Goal: Information Seeking & Learning: Learn about a topic

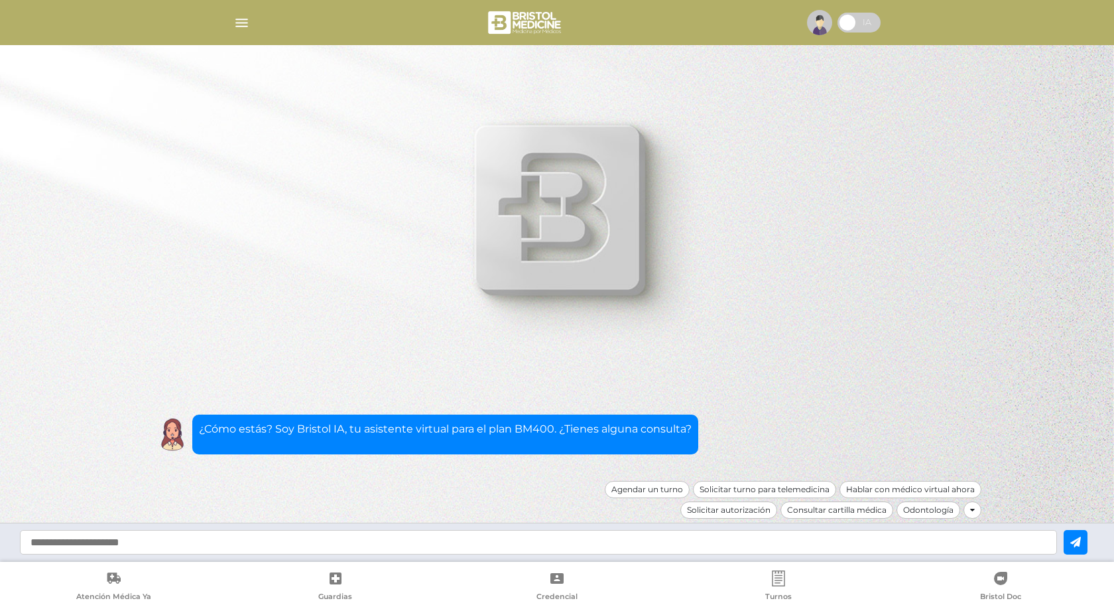
click at [240, 17] on img "button" at bounding box center [241, 23] width 17 height 17
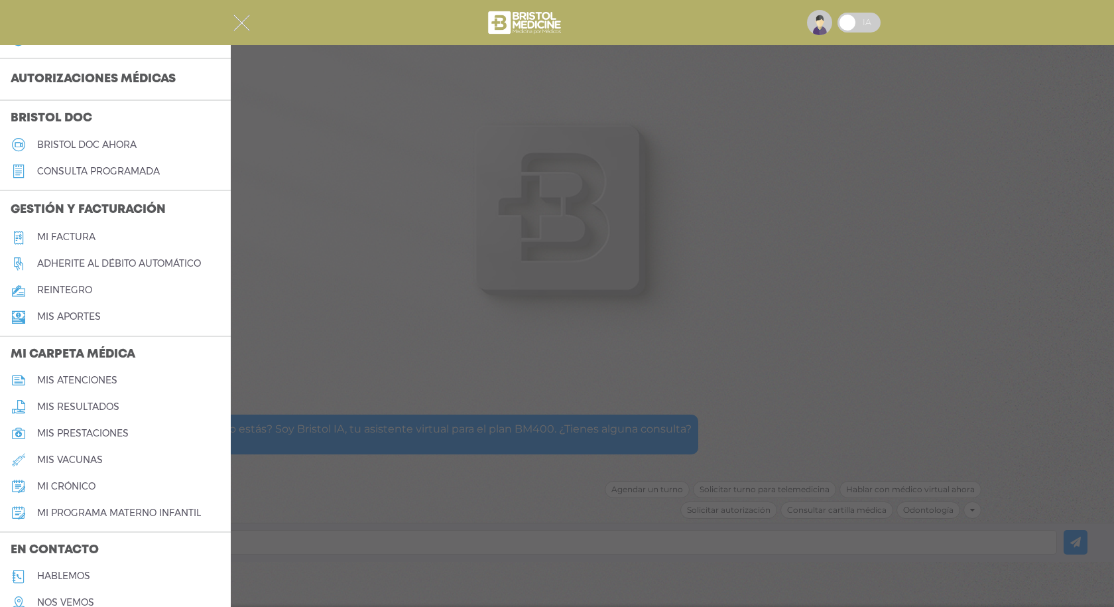
scroll to position [390, 0]
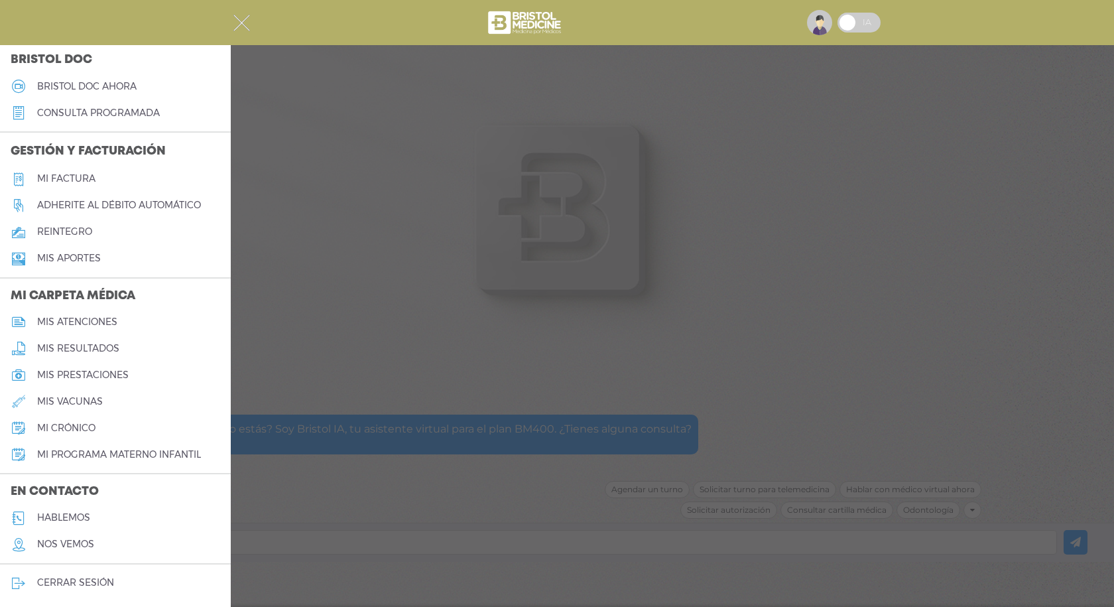
click at [392, 543] on div at bounding box center [557, 303] width 1114 height 607
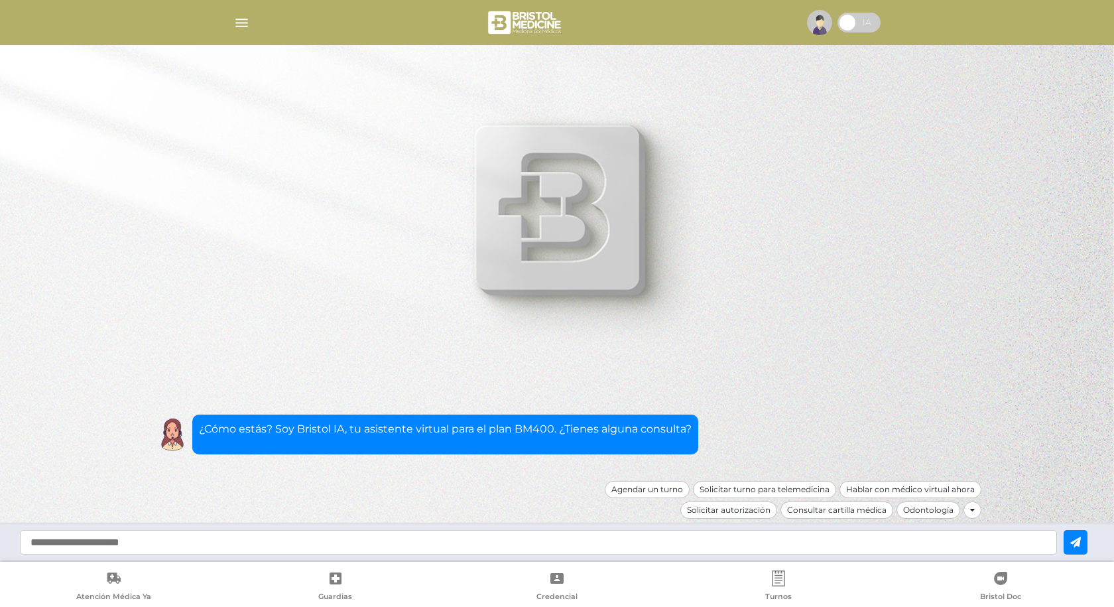
click at [392, 543] on input "text" at bounding box center [538, 542] width 1037 height 25
type input "**********"
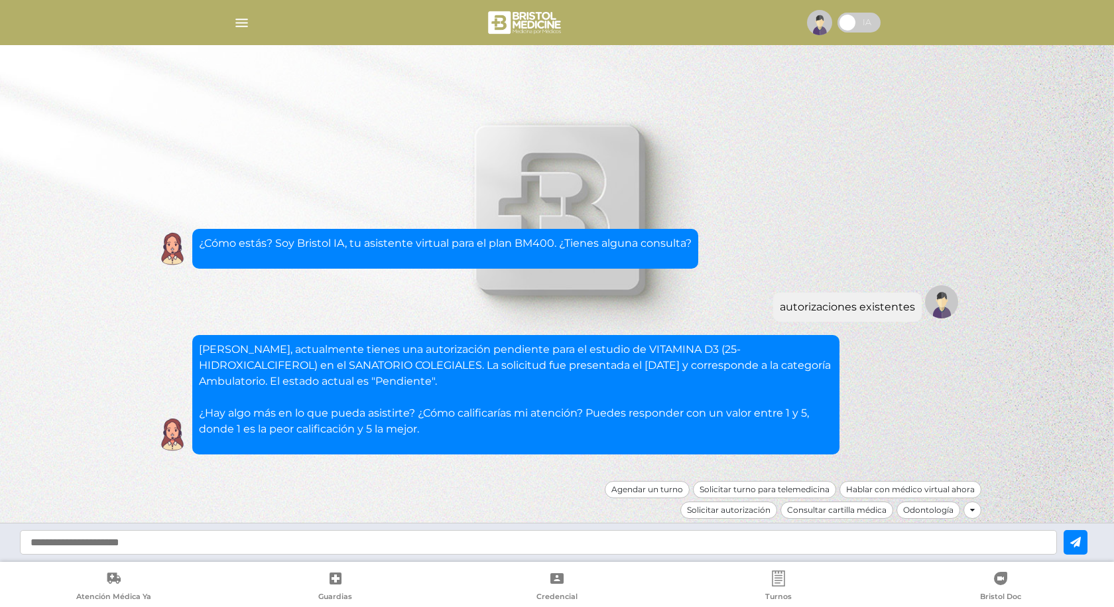
drag, startPoint x: 702, startPoint y: 432, endPoint x: 453, endPoint y: 452, distance: 249.4
click at [453, 452] on div "Selene, actualmente tienes una autorización pendiente para el estudio de VITAMI…" at bounding box center [515, 394] width 647 height 119
click at [466, 547] on input "text" at bounding box center [538, 542] width 1037 height 25
type input "**********"
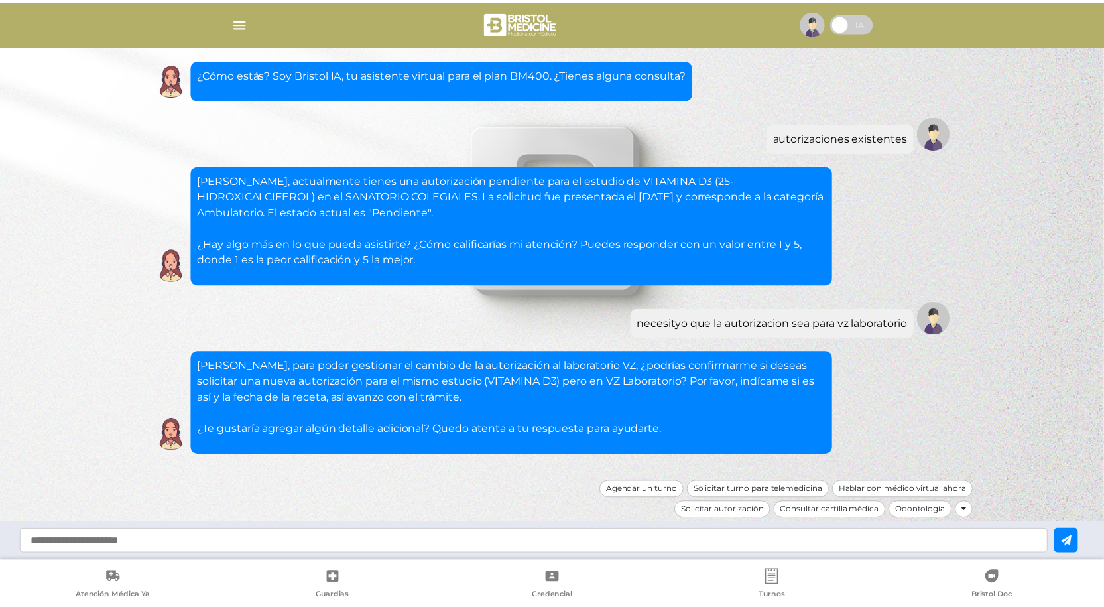
scroll to position [1, 0]
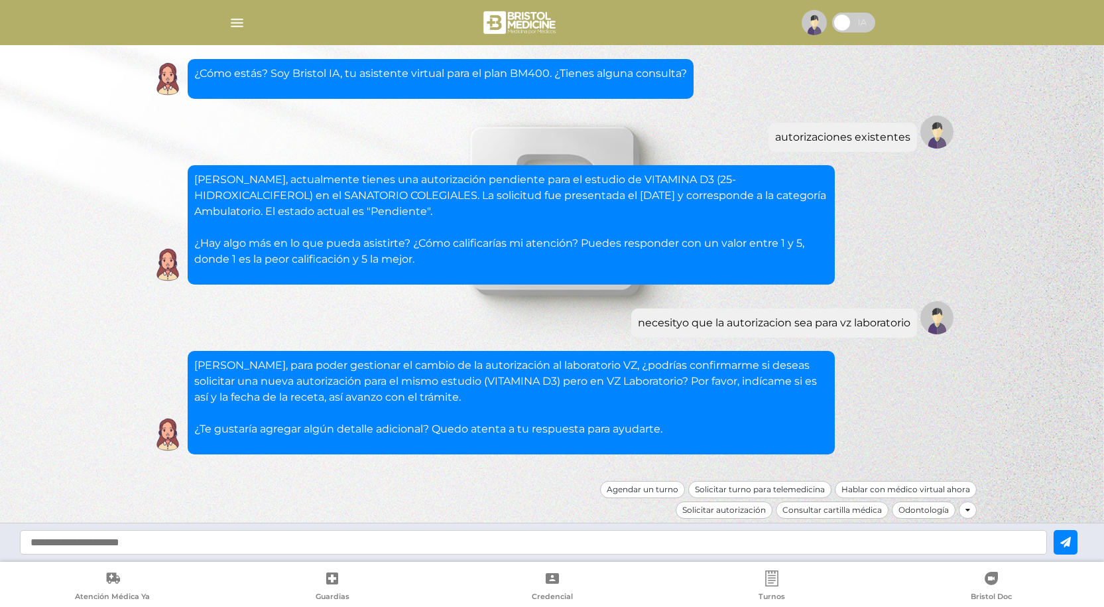
click at [352, 540] on input "text" at bounding box center [533, 542] width 1027 height 25
type input "**********"
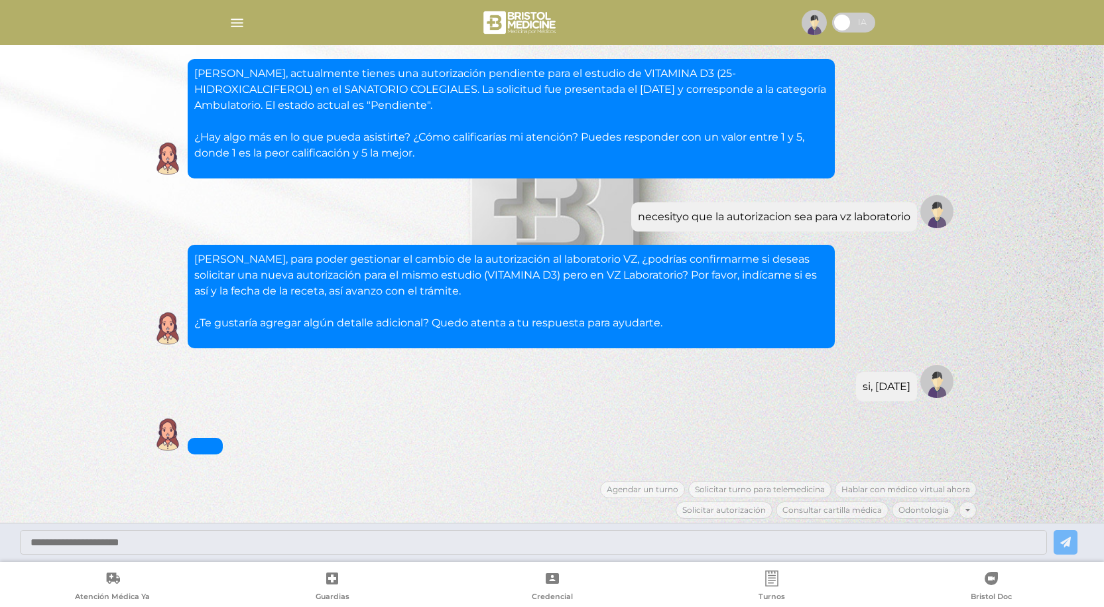
scroll to position [318, 0]
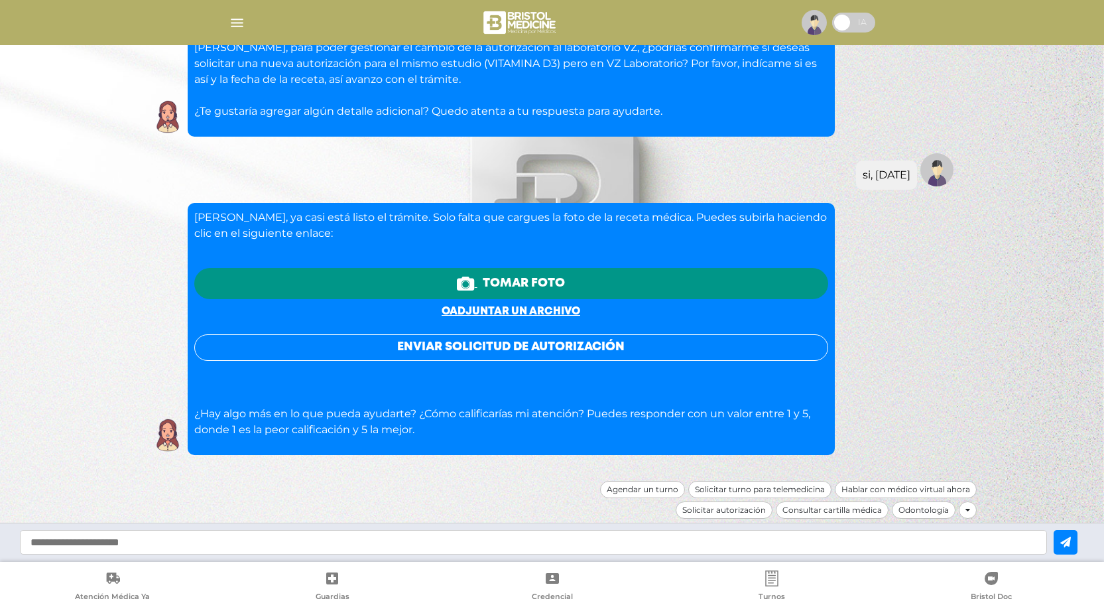
click at [1066, 288] on div at bounding box center [552, 303] width 1104 height 607
click at [939, 248] on div "Selene, ya casi está listo el trámite. Solo falta que cargues la foto de la rec…" at bounding box center [552, 329] width 809 height 252
click at [790, 548] on input "text" at bounding box center [533, 542] width 1027 height 25
type input "**********"
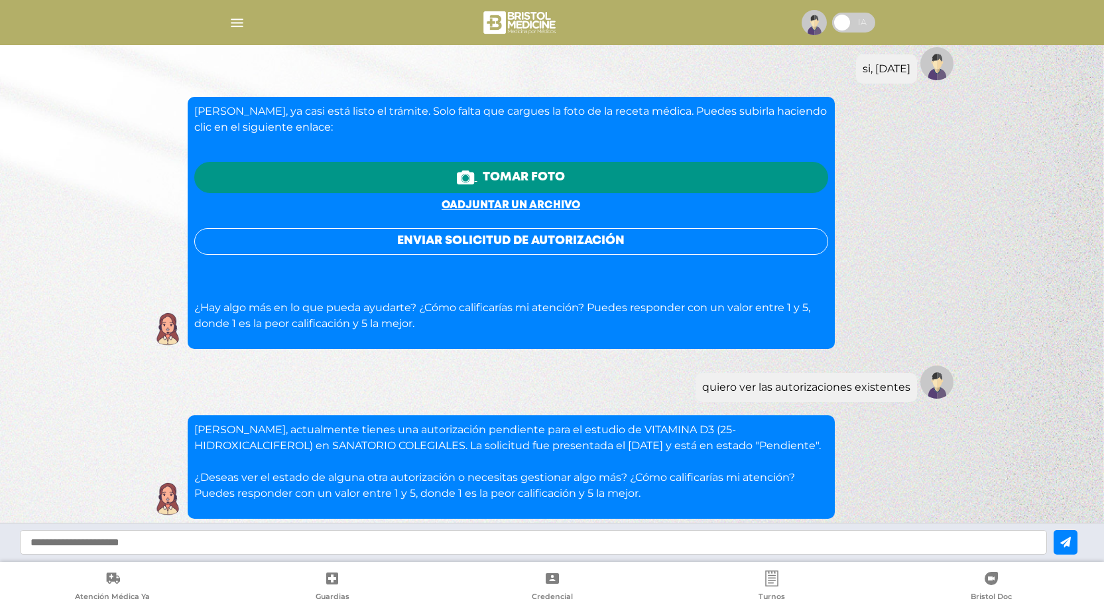
scroll to position [488, 0]
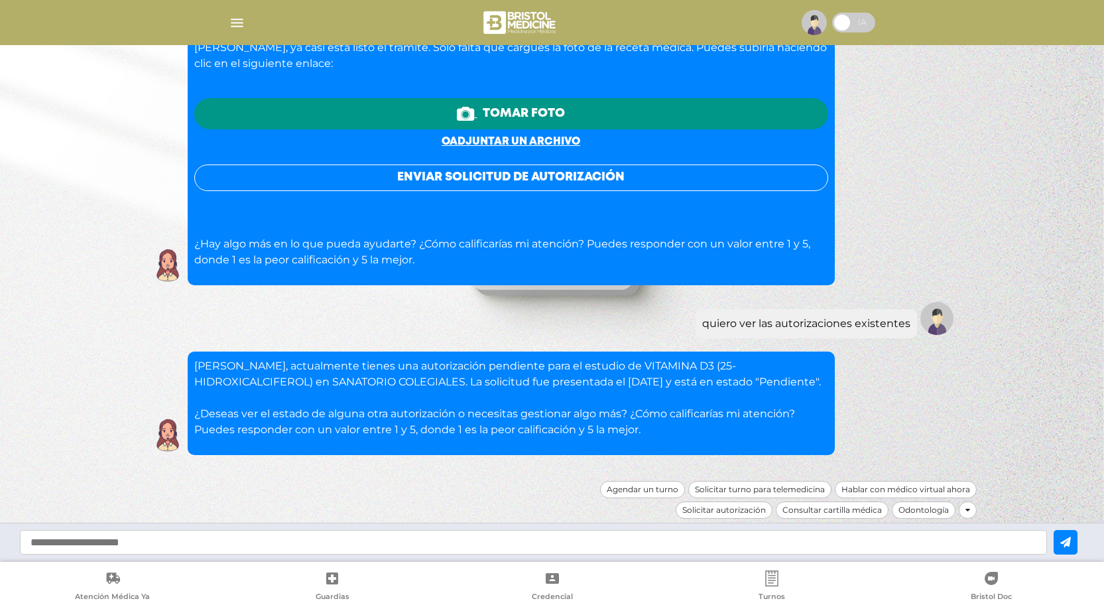
click at [416, 546] on input "text" at bounding box center [533, 542] width 1027 height 25
type input "**********"
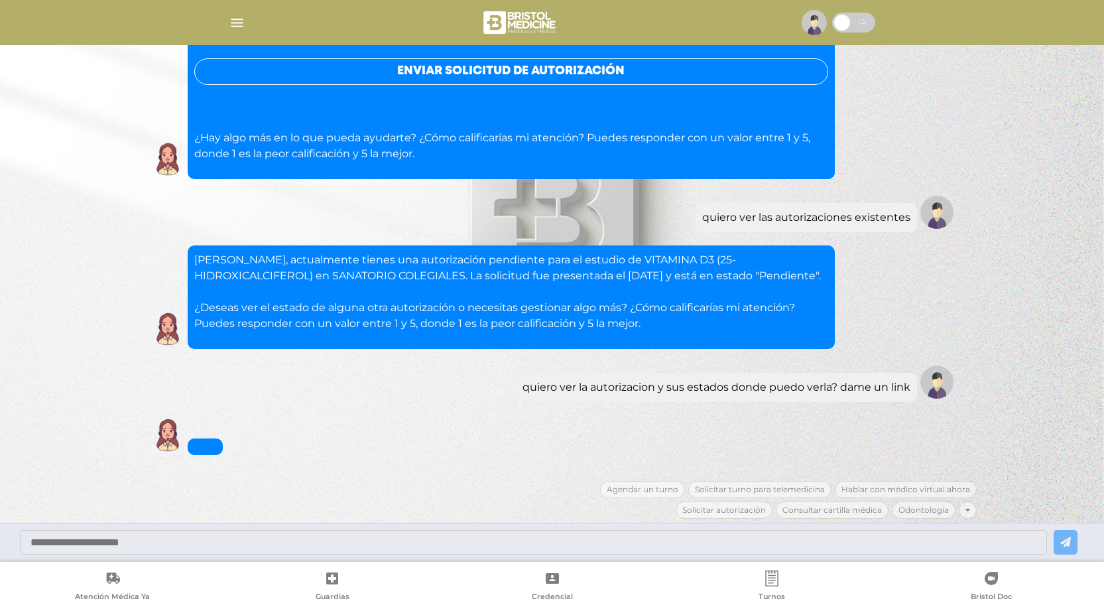
scroll to position [674, 0]
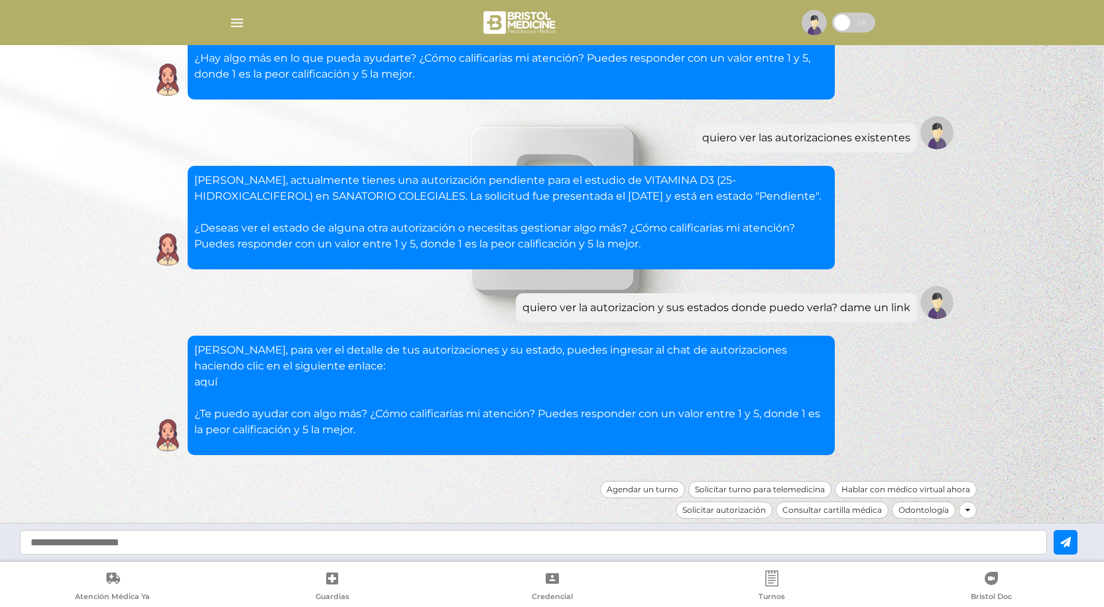
click at [199, 382] on link "aquí" at bounding box center [205, 381] width 23 height 13
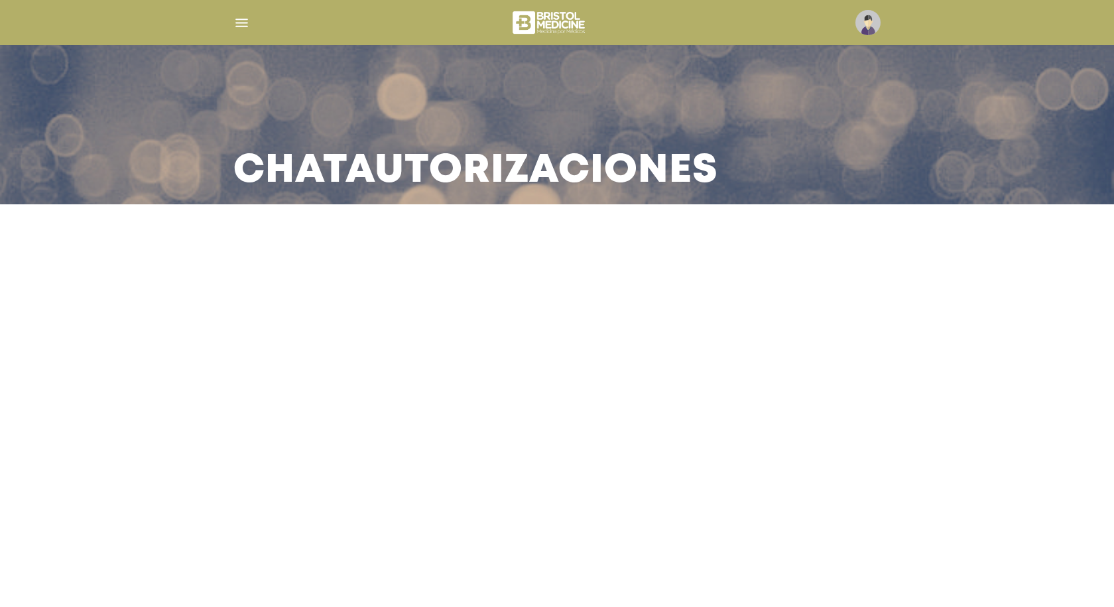
click at [246, 21] on img "button" at bounding box center [241, 23] width 17 height 17
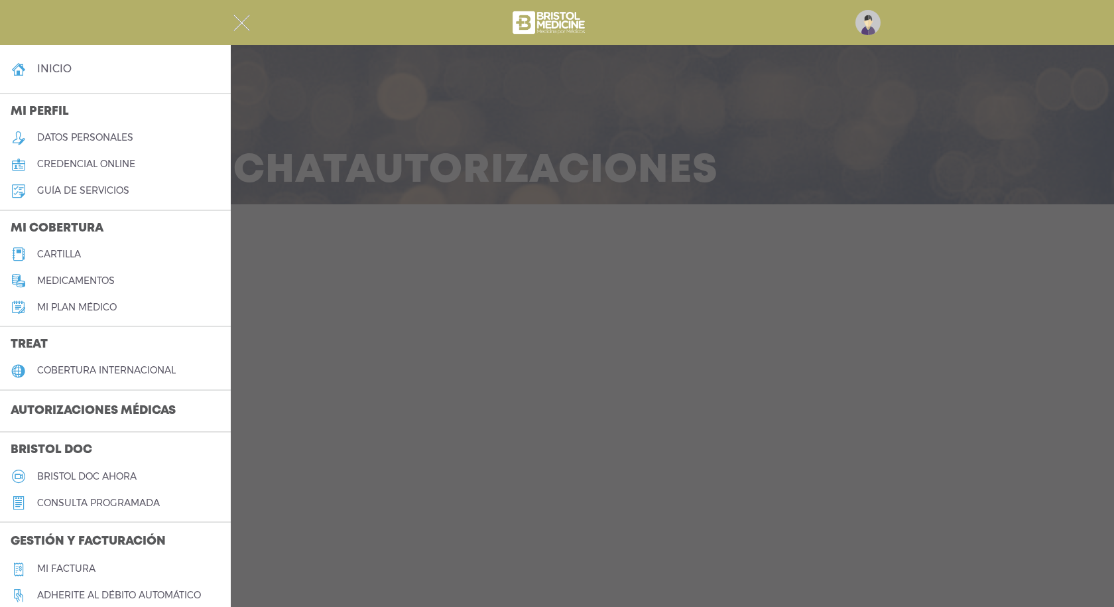
click at [658, 235] on div at bounding box center [557, 303] width 1114 height 607
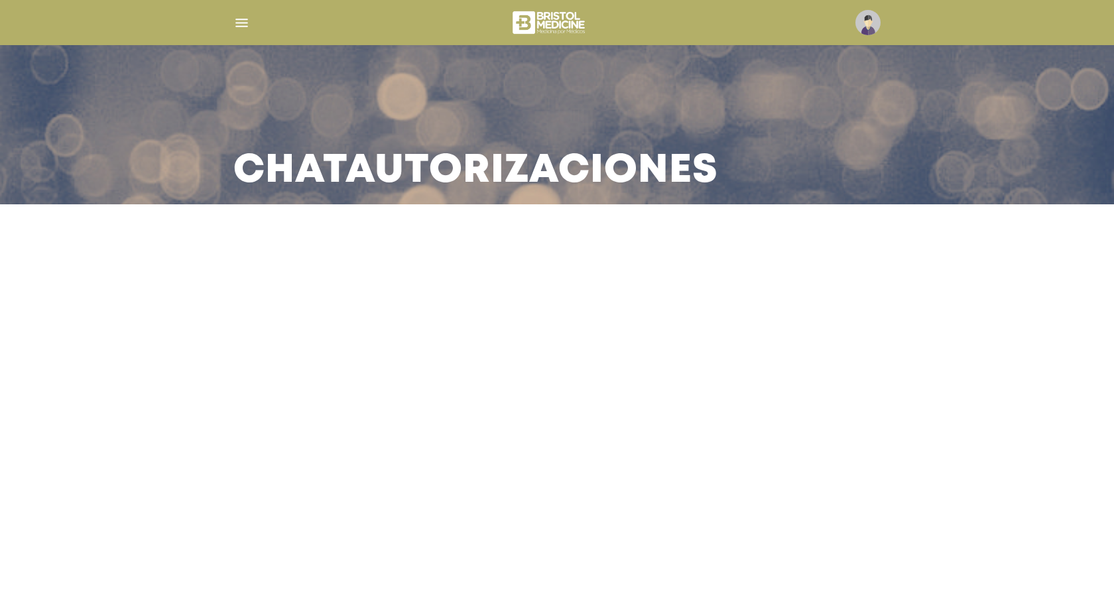
click at [658, 235] on main "Chat Autorizaciones" at bounding box center [557, 303] width 1114 height 607
click at [233, 19] on div at bounding box center [556, 23] width 679 height 32
click at [235, 19] on img "button" at bounding box center [241, 23] width 17 height 17
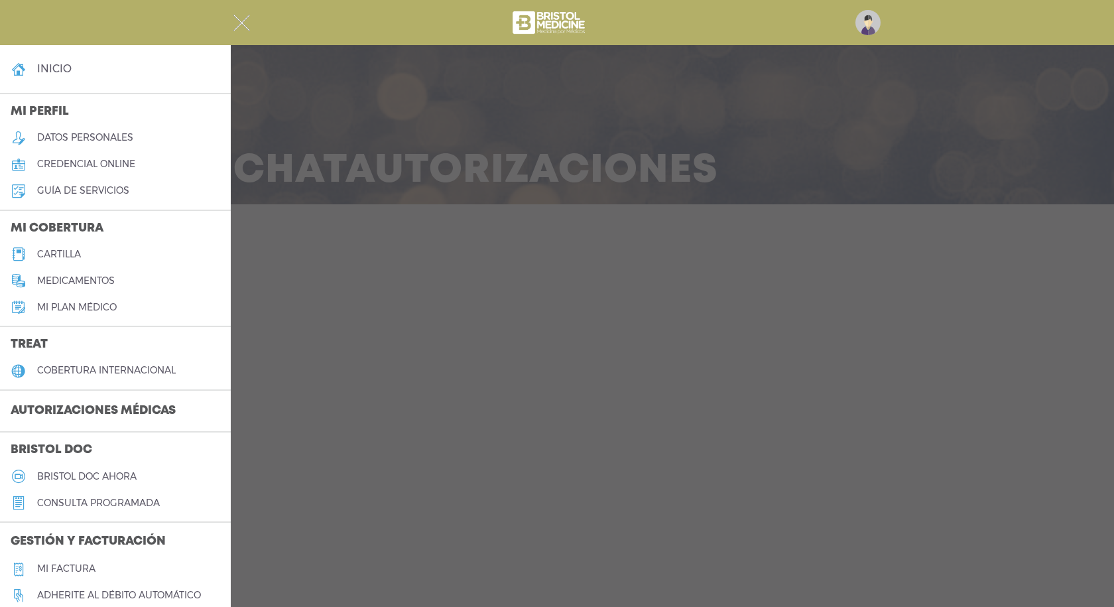
click at [235, 19] on img "button" at bounding box center [241, 23] width 17 height 17
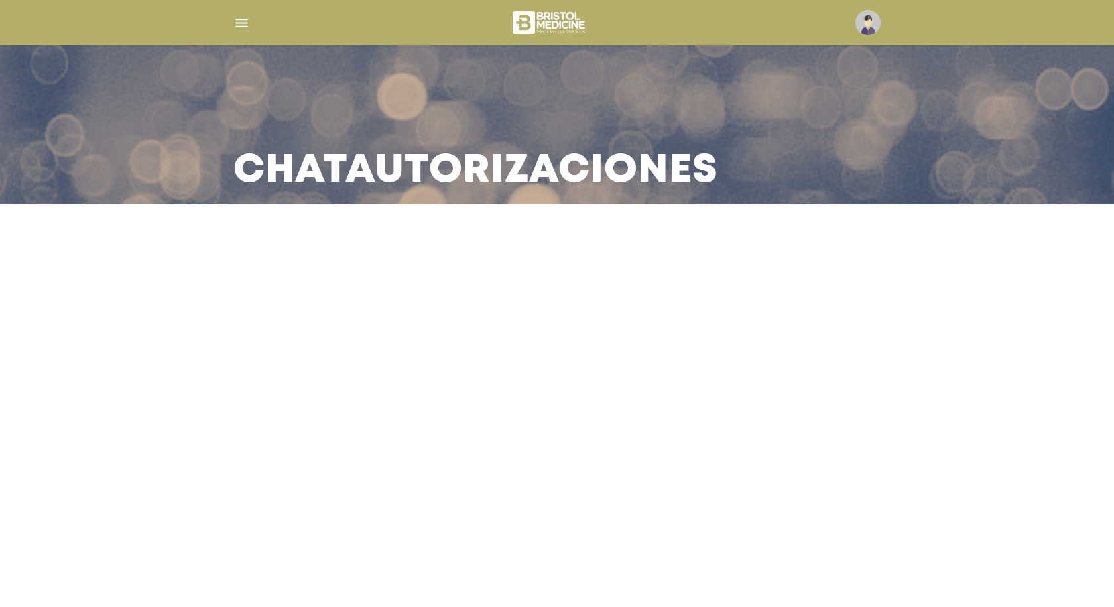
click at [235, 19] on img "button" at bounding box center [241, 23] width 17 height 17
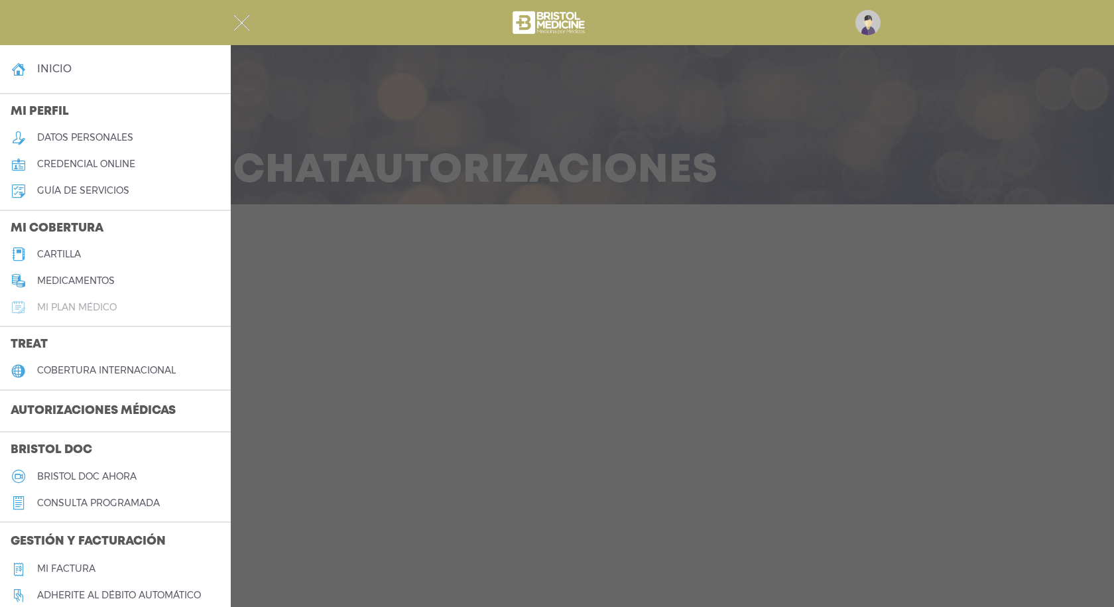
click at [126, 307] on link "Mi plan médico" at bounding box center [115, 307] width 231 height 27
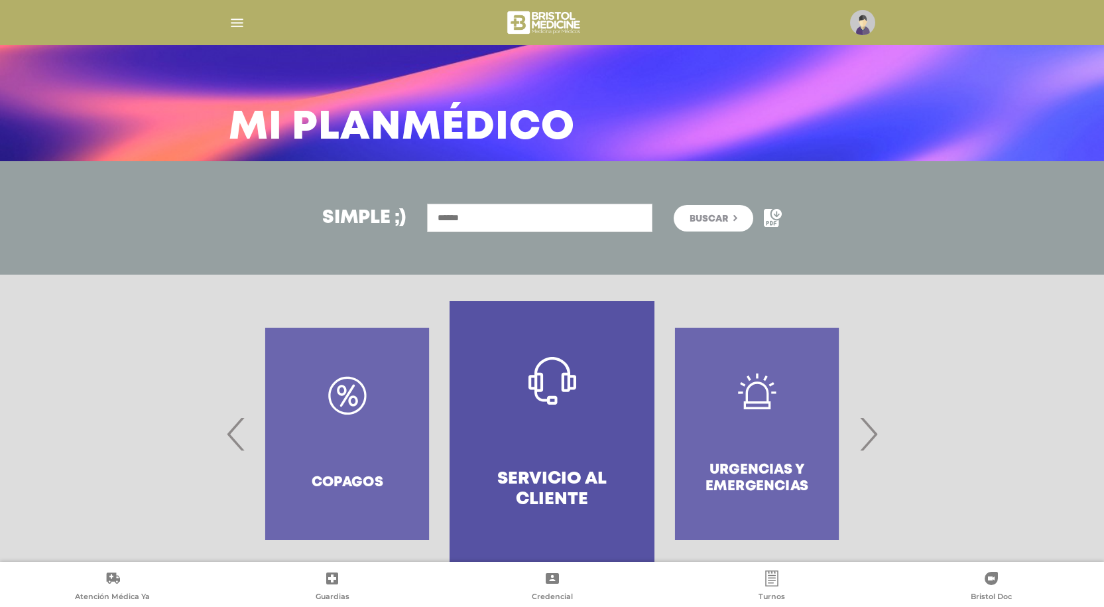
scroll to position [74, 0]
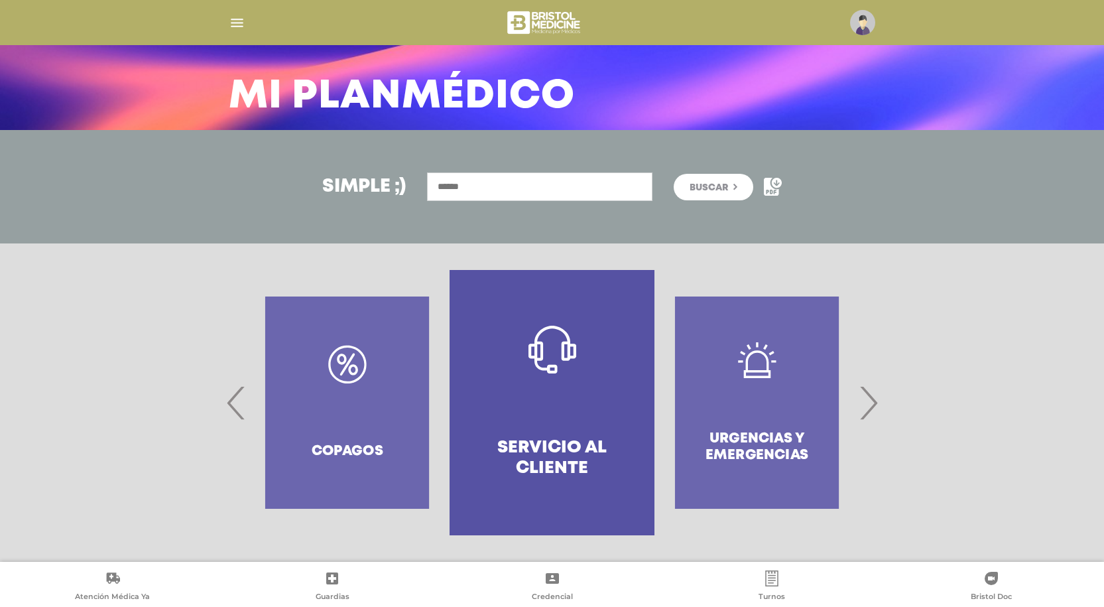
click at [872, 409] on span "›" at bounding box center [868, 403] width 26 height 72
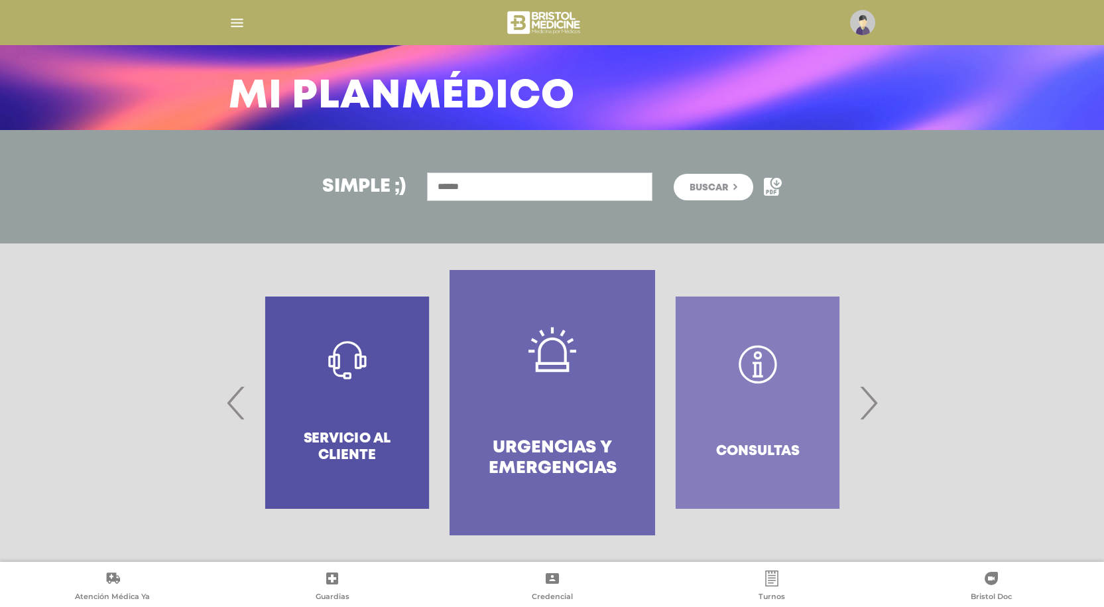
click at [872, 409] on span "›" at bounding box center [868, 403] width 26 height 72
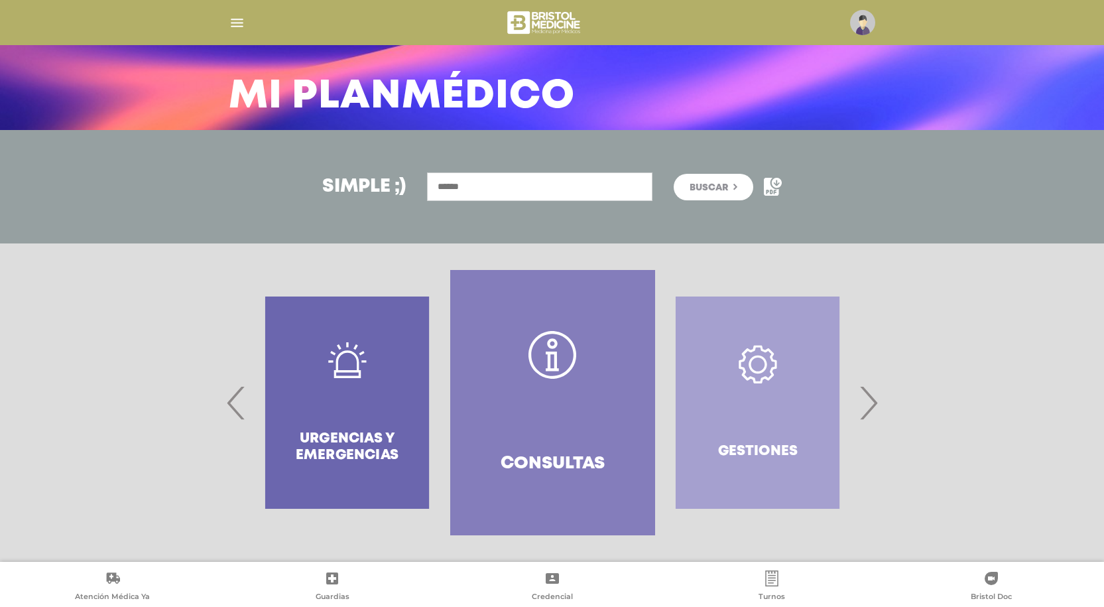
click at [863, 413] on span "›" at bounding box center [868, 403] width 26 height 72
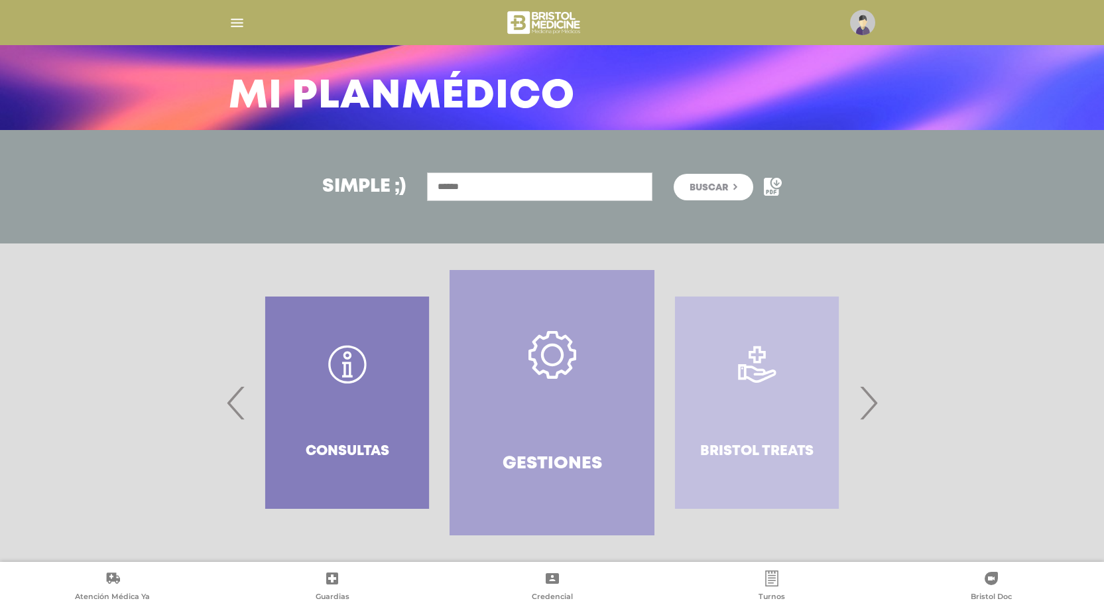
click at [863, 413] on span "›" at bounding box center [868, 403] width 26 height 72
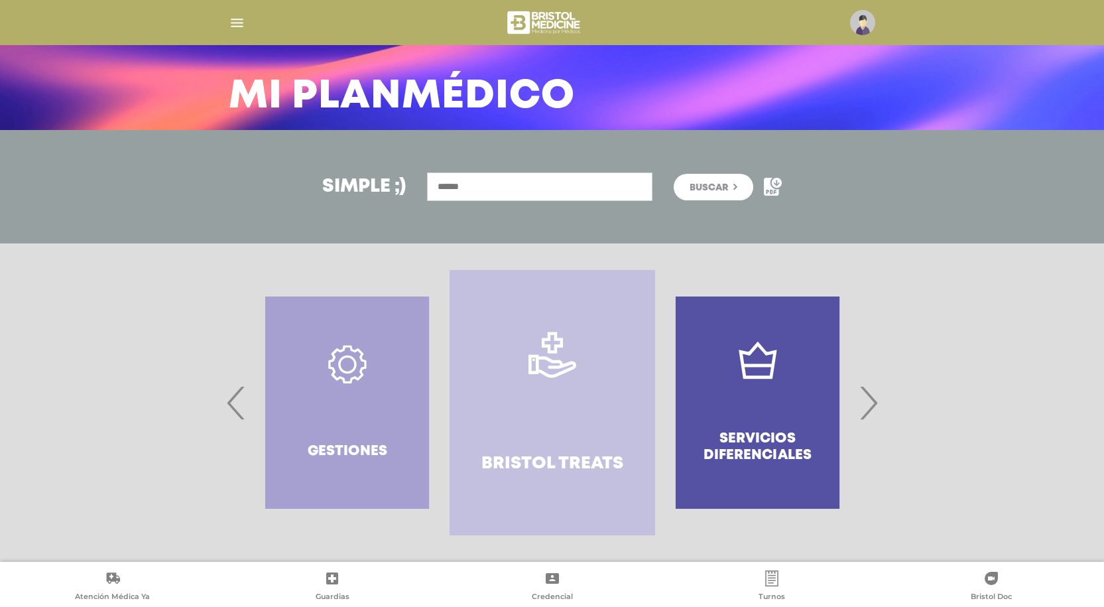
click at [863, 413] on span "›" at bounding box center [868, 403] width 26 height 72
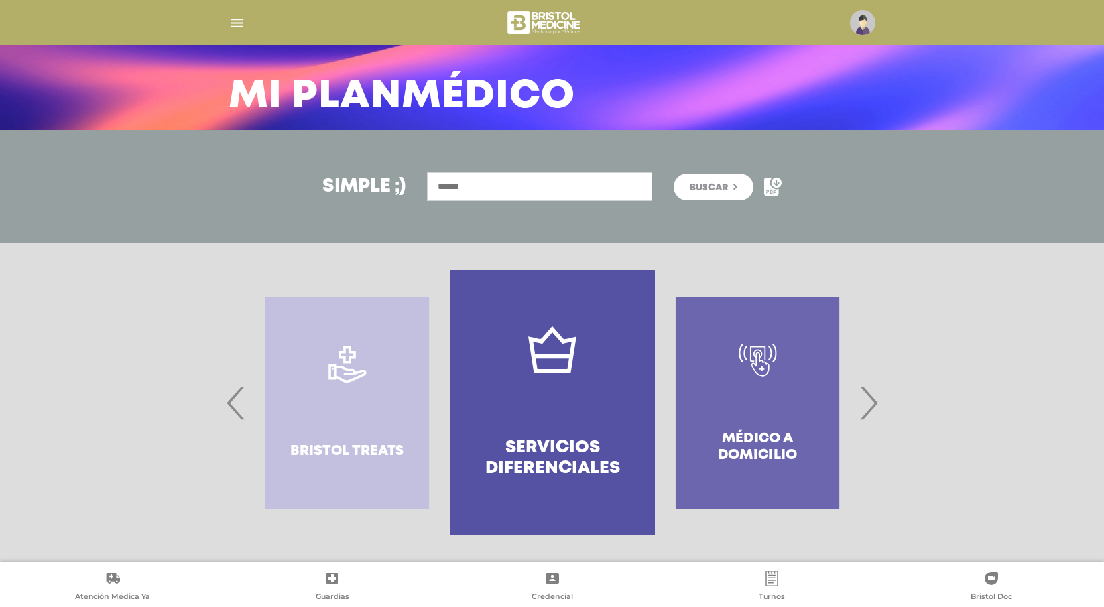
click at [863, 413] on span "›" at bounding box center [868, 403] width 26 height 72
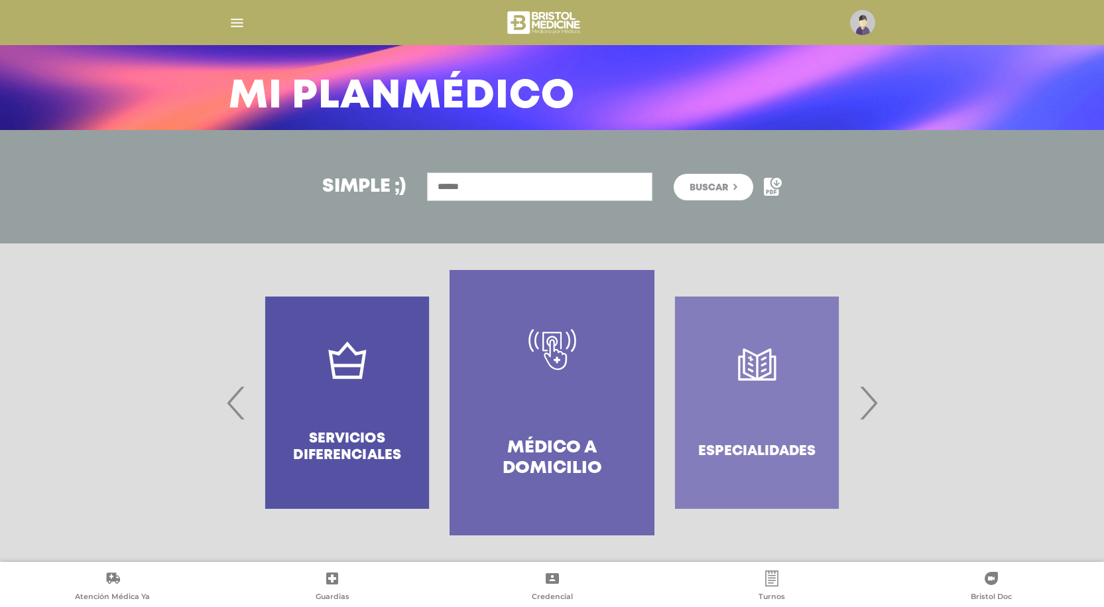
click at [863, 413] on span "›" at bounding box center [868, 403] width 26 height 72
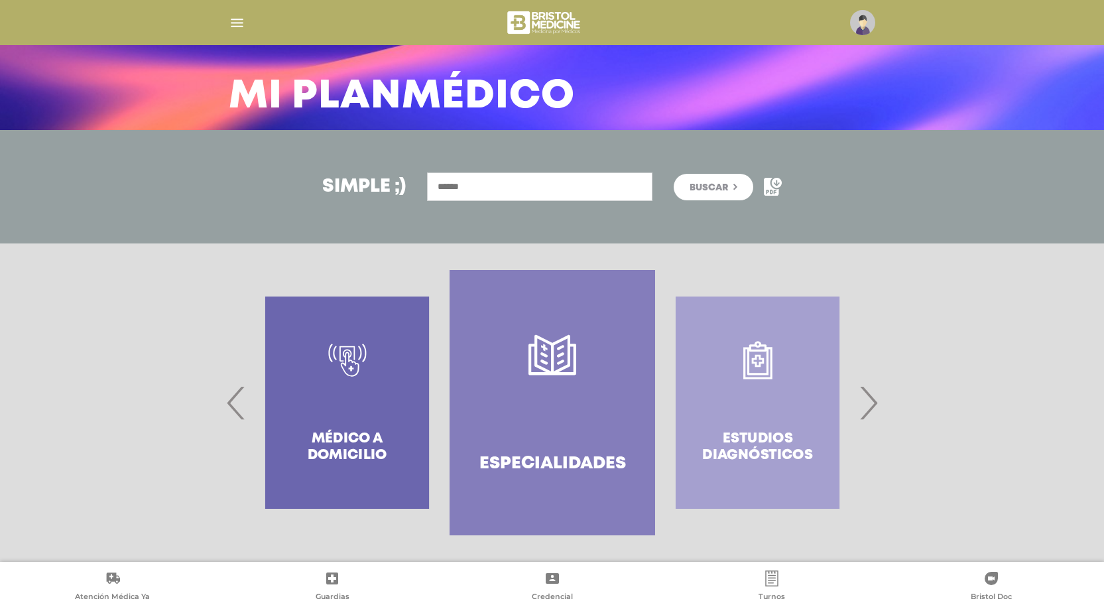
click at [863, 413] on span "›" at bounding box center [868, 403] width 26 height 72
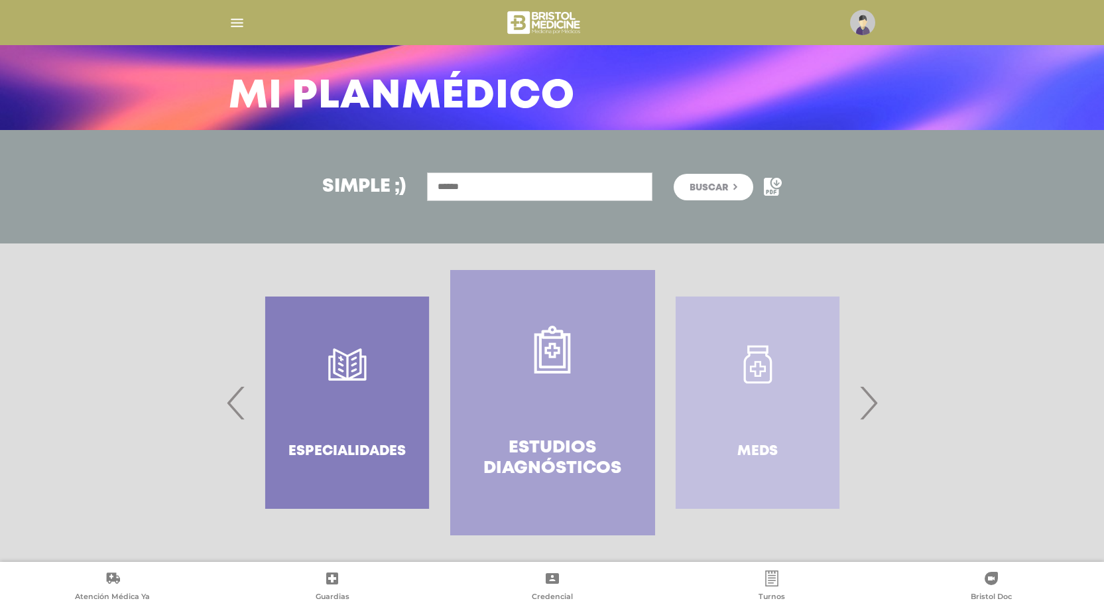
click at [863, 413] on span "›" at bounding box center [868, 403] width 26 height 72
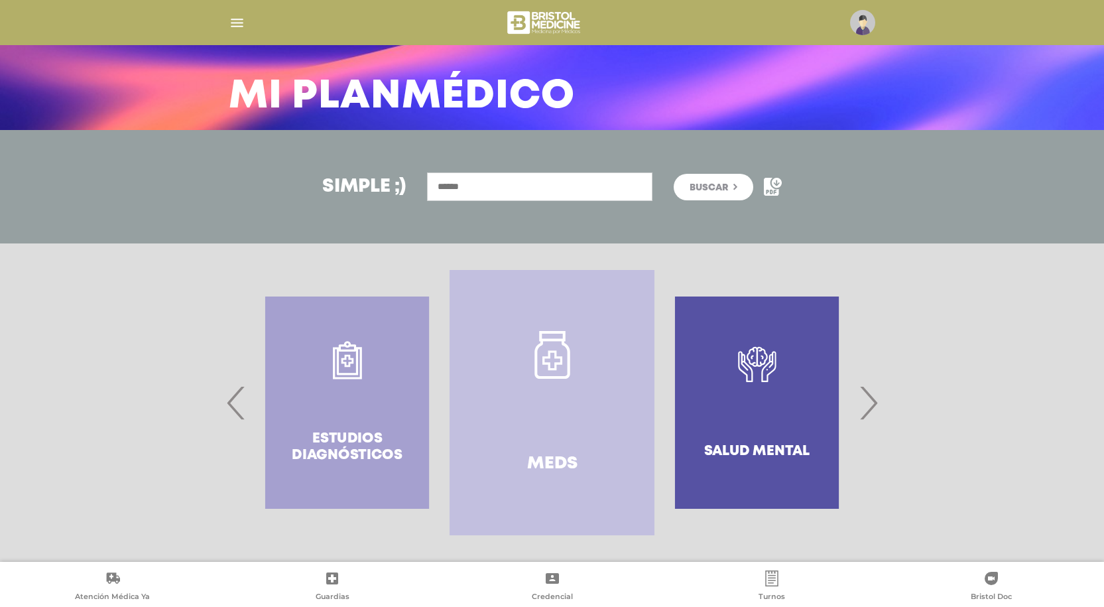
click at [863, 413] on span "›" at bounding box center [868, 403] width 26 height 72
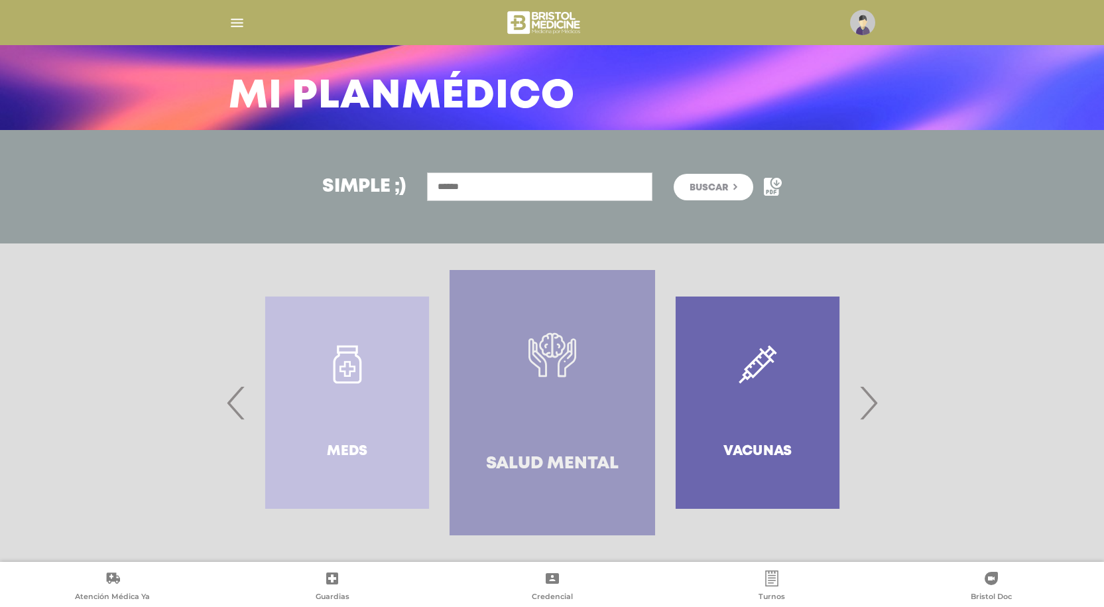
click at [591, 396] on link "Salud mental" at bounding box center [551, 402] width 205 height 265
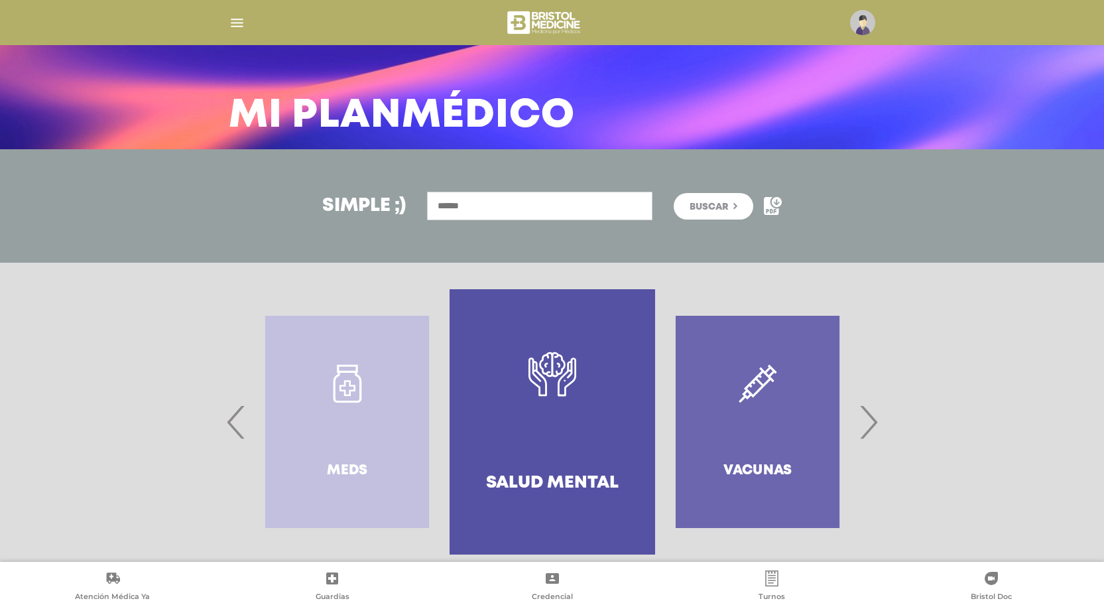
scroll to position [45, 0]
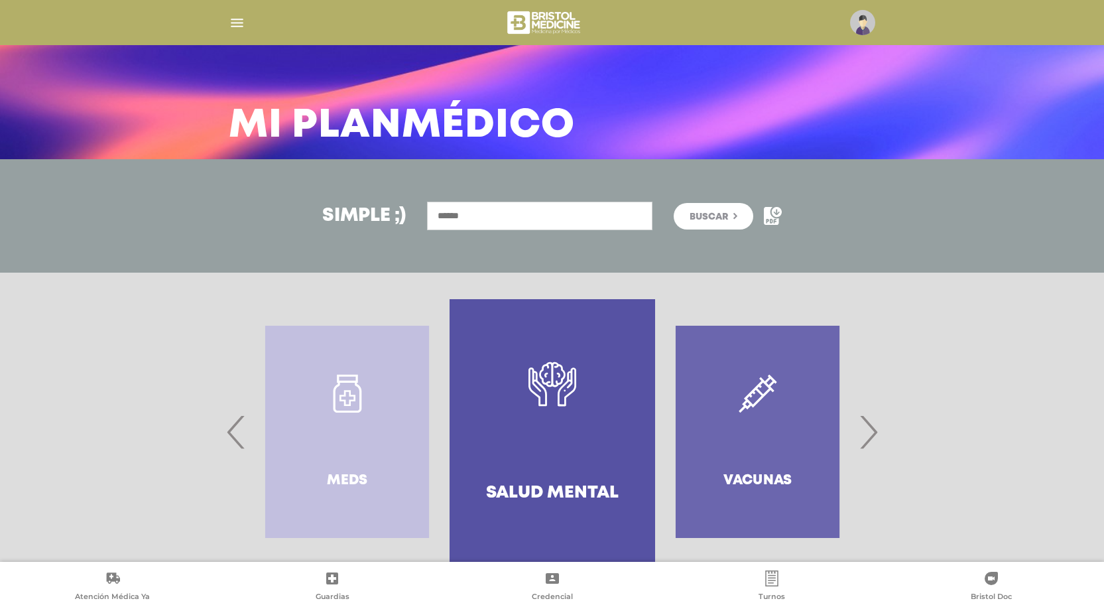
click at [866, 436] on span "›" at bounding box center [868, 432] width 26 height 72
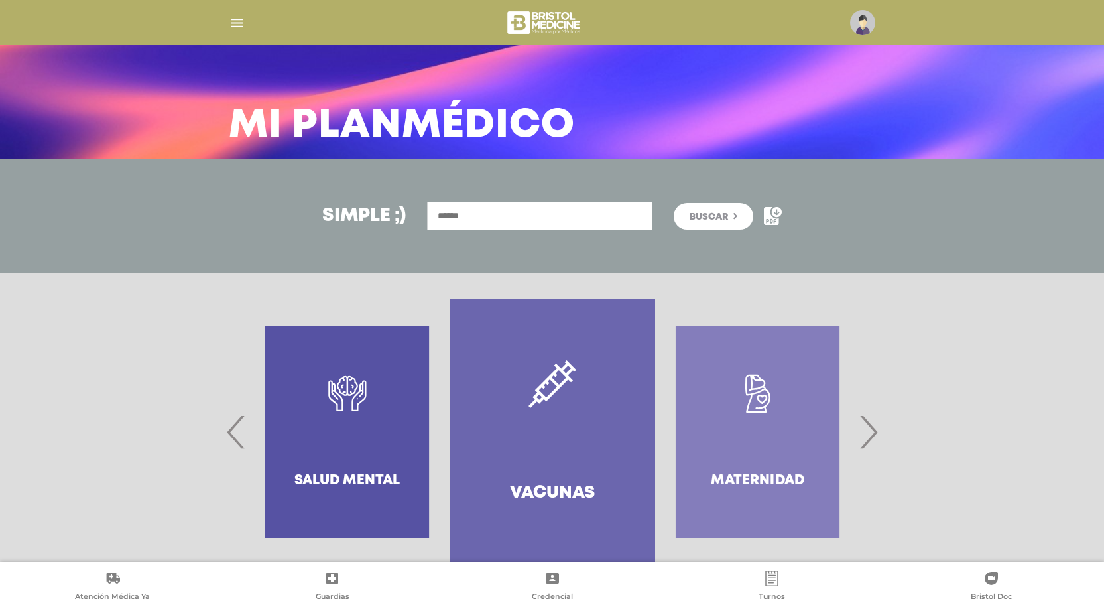
click at [866, 436] on span "›" at bounding box center [868, 432] width 26 height 72
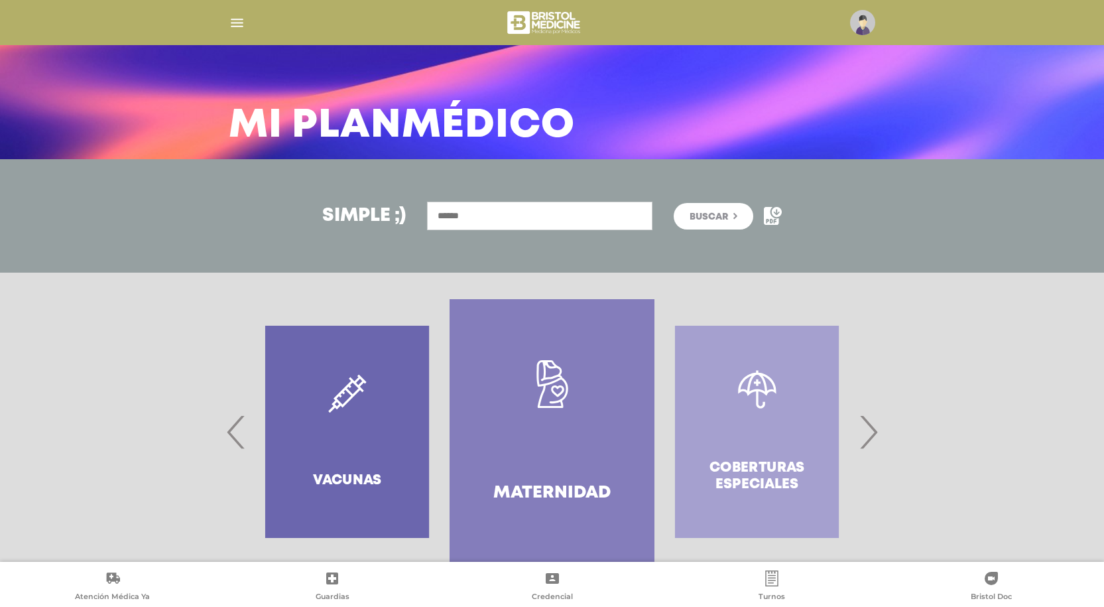
click at [866, 436] on span "›" at bounding box center [868, 432] width 26 height 72
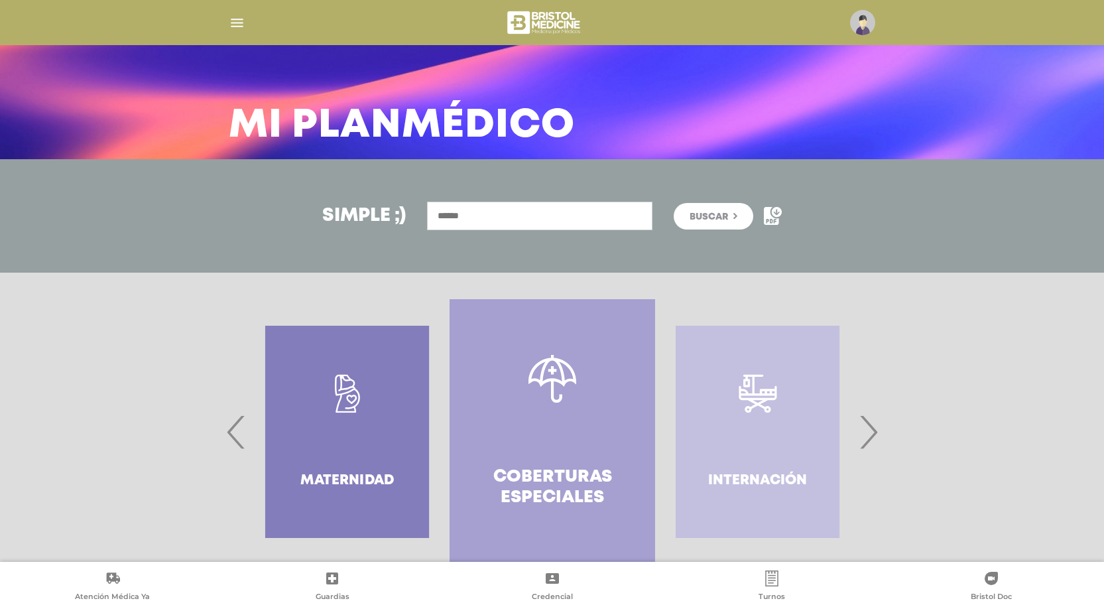
click at [866, 436] on span "›" at bounding box center [868, 432] width 26 height 72
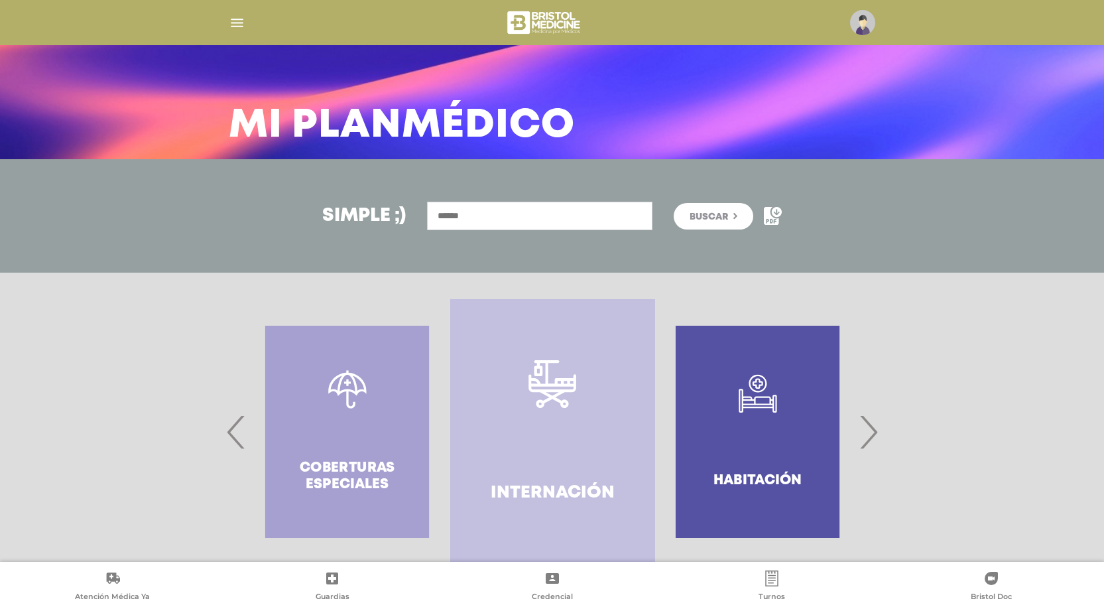
click at [866, 436] on span "›" at bounding box center [868, 432] width 26 height 72
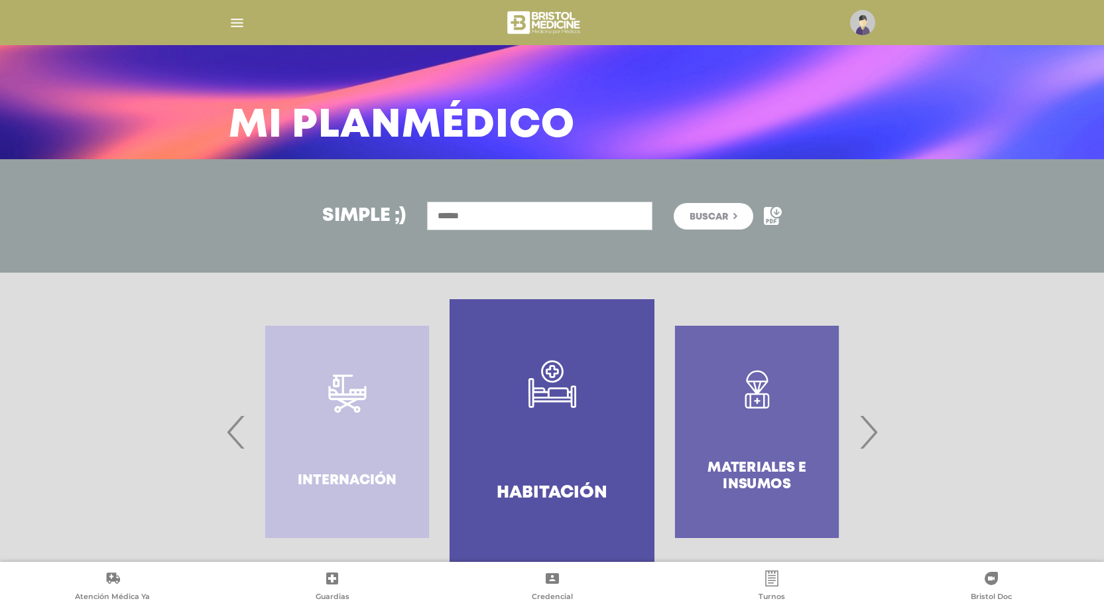
click at [866, 436] on span "›" at bounding box center [868, 432] width 26 height 72
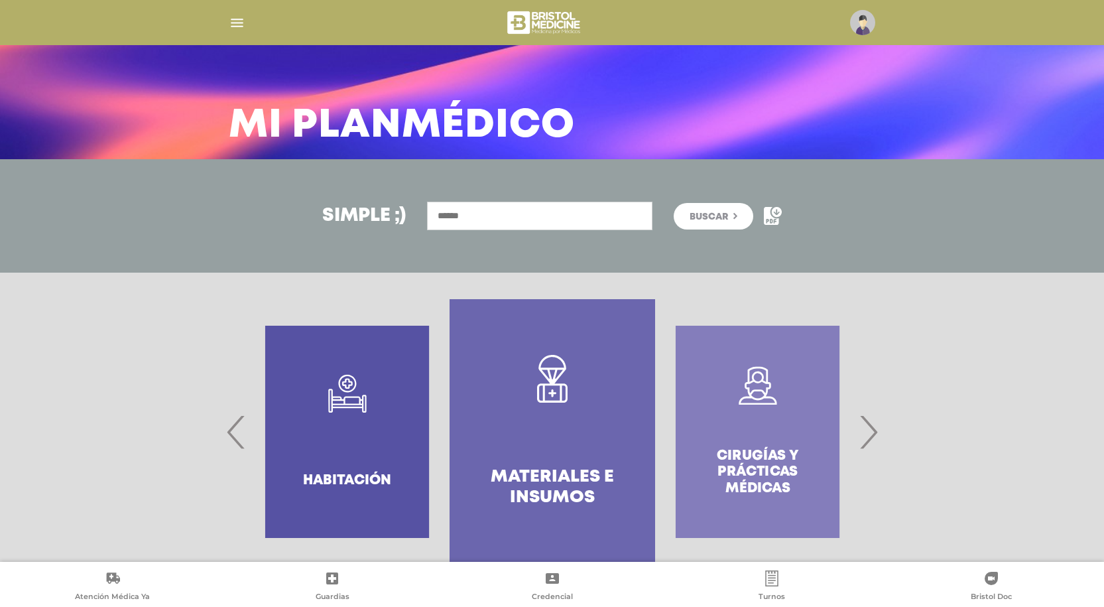
click at [866, 436] on span "›" at bounding box center [868, 432] width 26 height 72
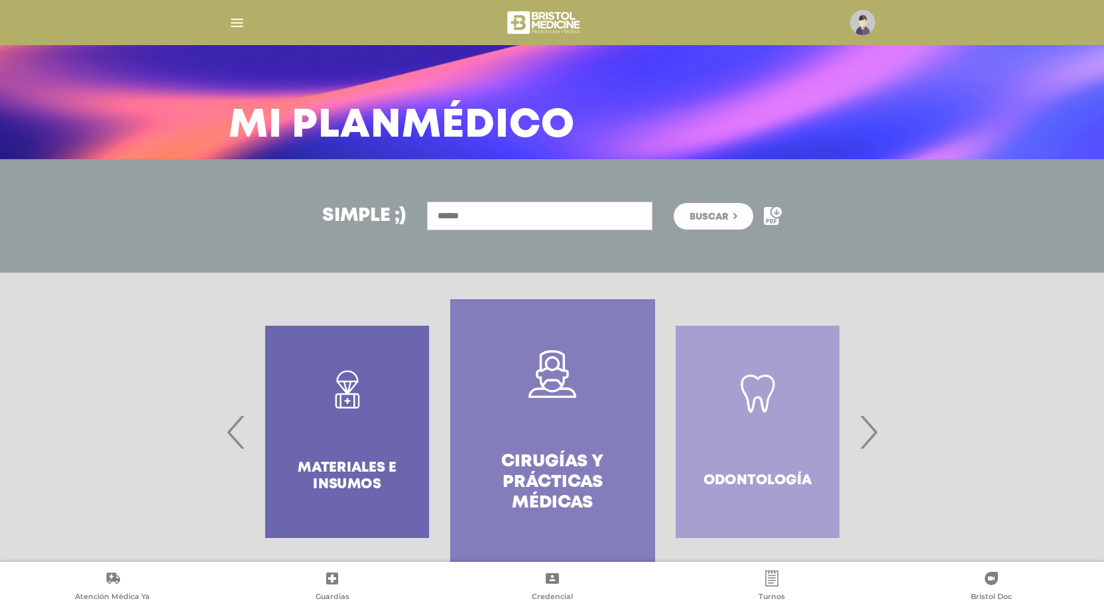
click at [866, 436] on span "›" at bounding box center [868, 432] width 26 height 72
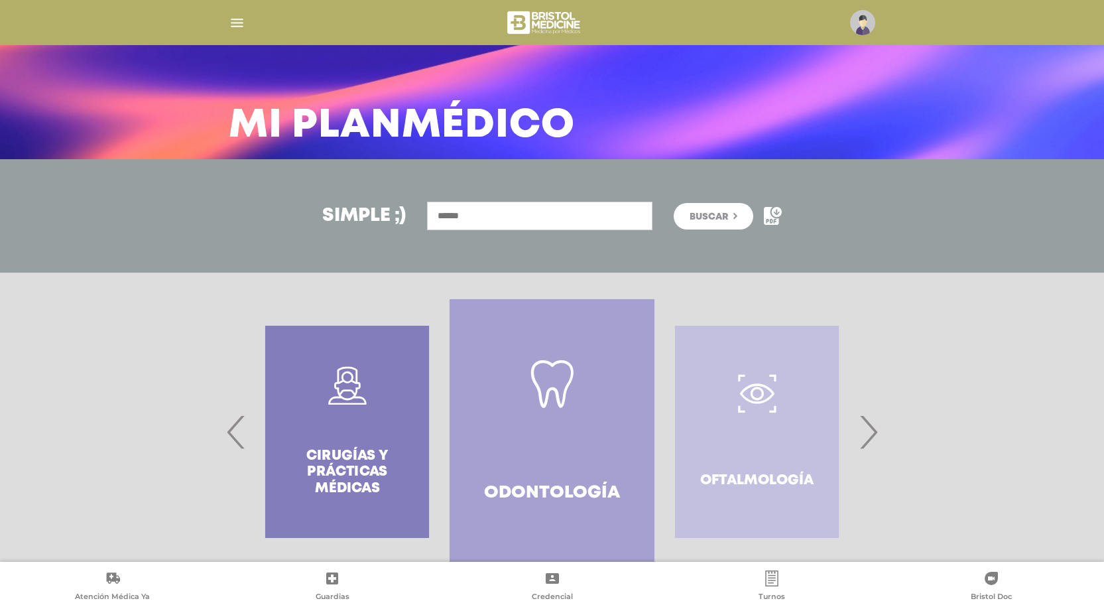
click at [866, 436] on span "›" at bounding box center [868, 432] width 26 height 72
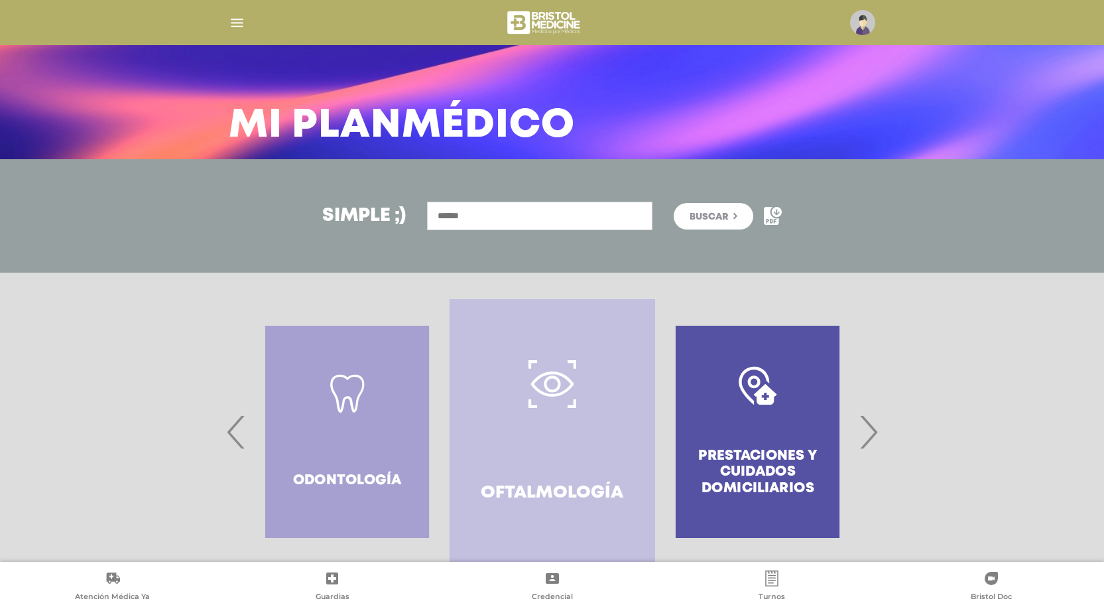
click at [866, 436] on span "›" at bounding box center [868, 432] width 26 height 72
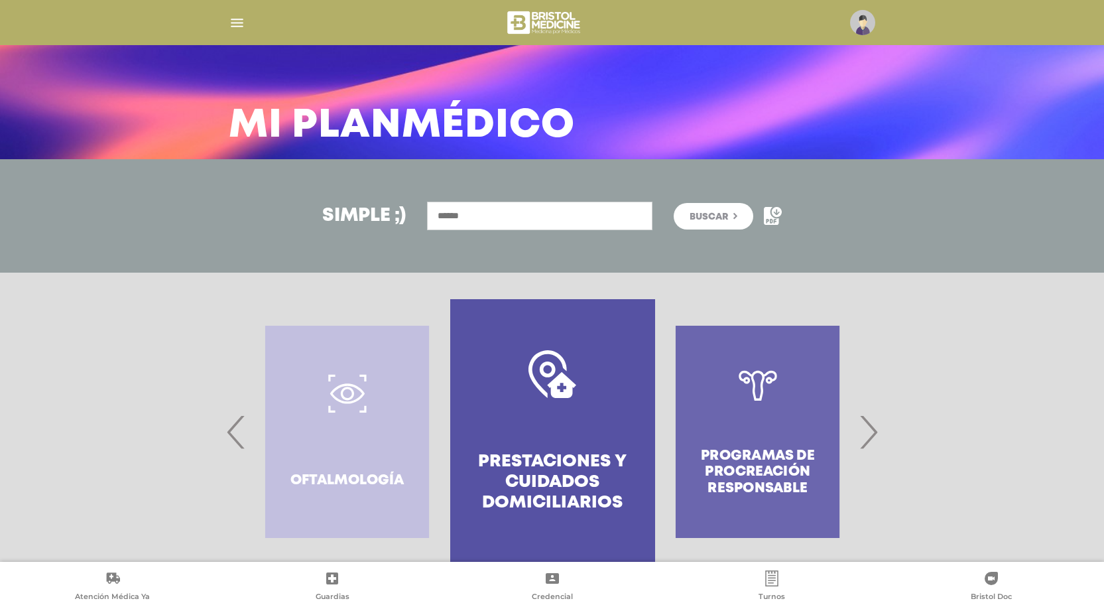
click at [234, 436] on span "‹" at bounding box center [236, 432] width 26 height 72
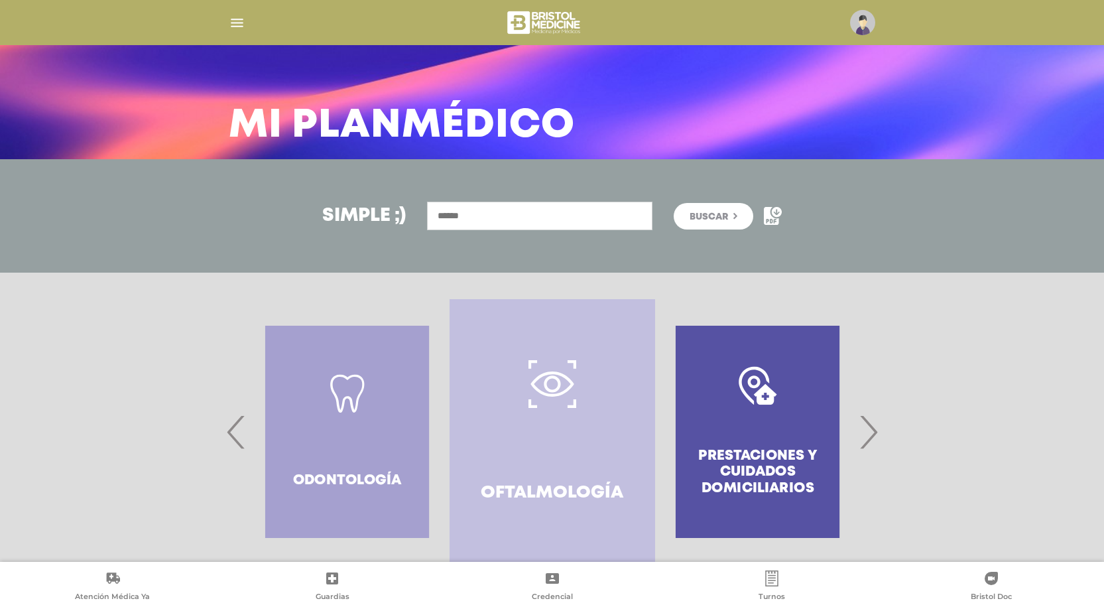
click at [505, 412] on link "Oftalmología" at bounding box center [551, 431] width 205 height 265
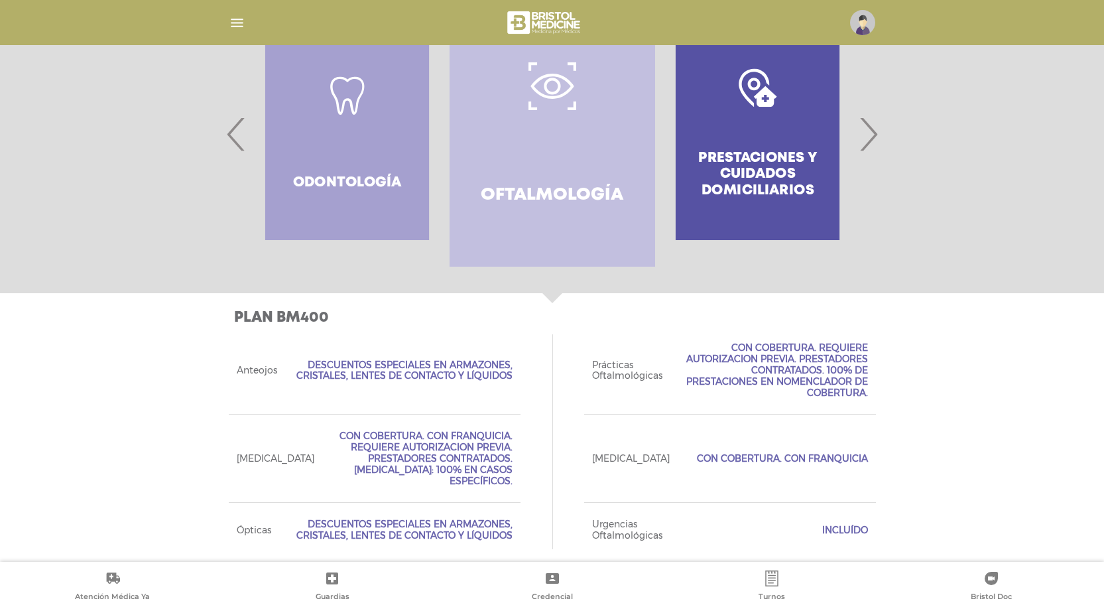
drag, startPoint x: 657, startPoint y: 393, endPoint x: 597, endPoint y: 392, distance: 60.3
click at [597, 392] on div "Prácticas Oftalmológicas Con Cobertura. Requiere Autorizacion Previa. Prestador…" at bounding box center [730, 370] width 292 height 88
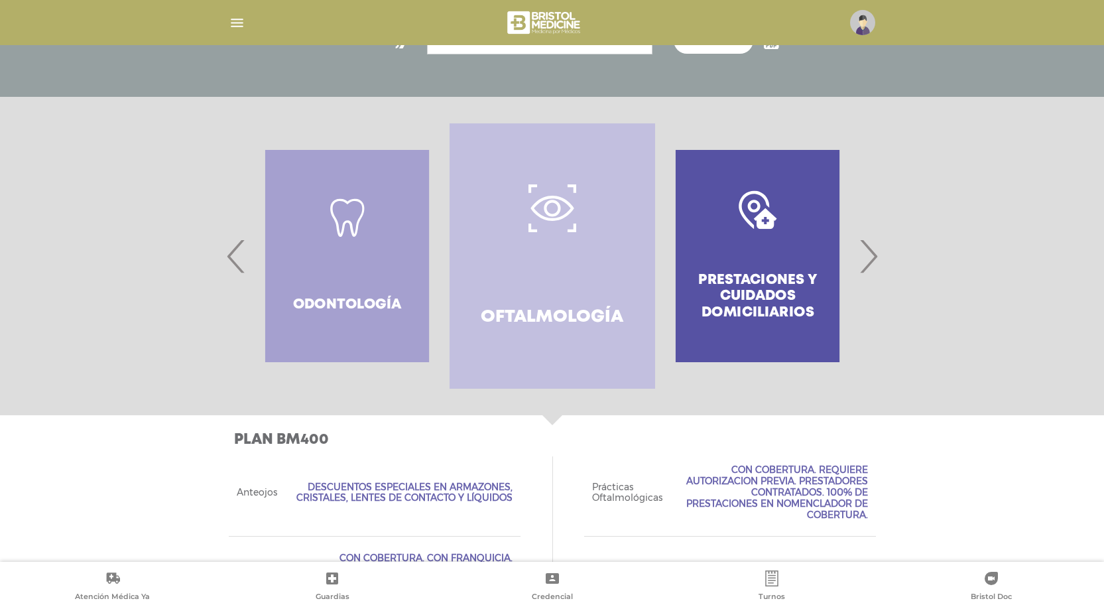
scroll to position [210, 0]
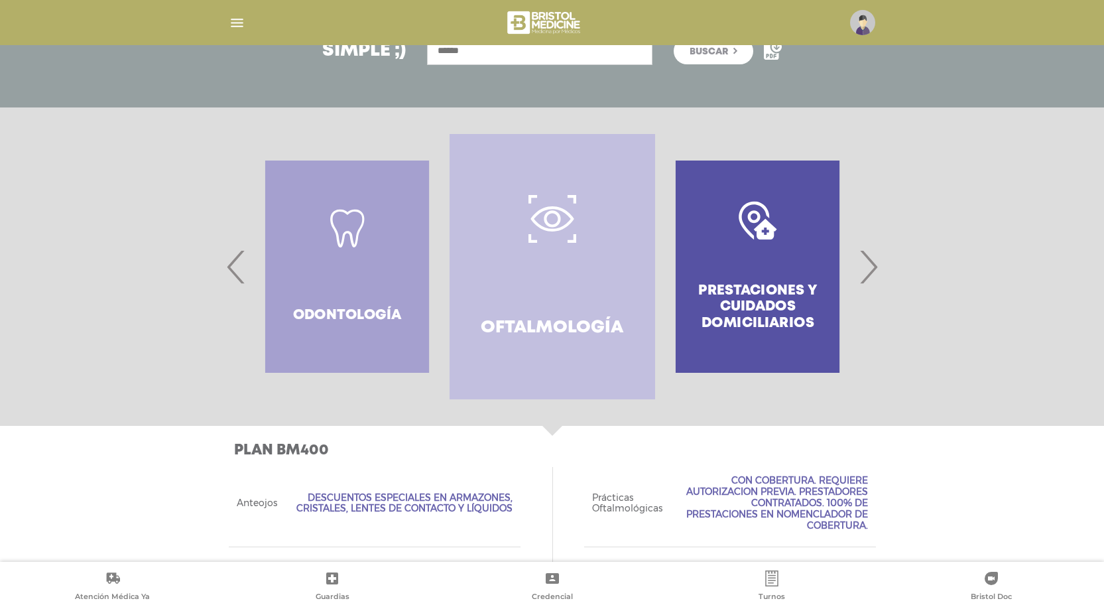
click at [877, 264] on span "›" at bounding box center [868, 267] width 26 height 72
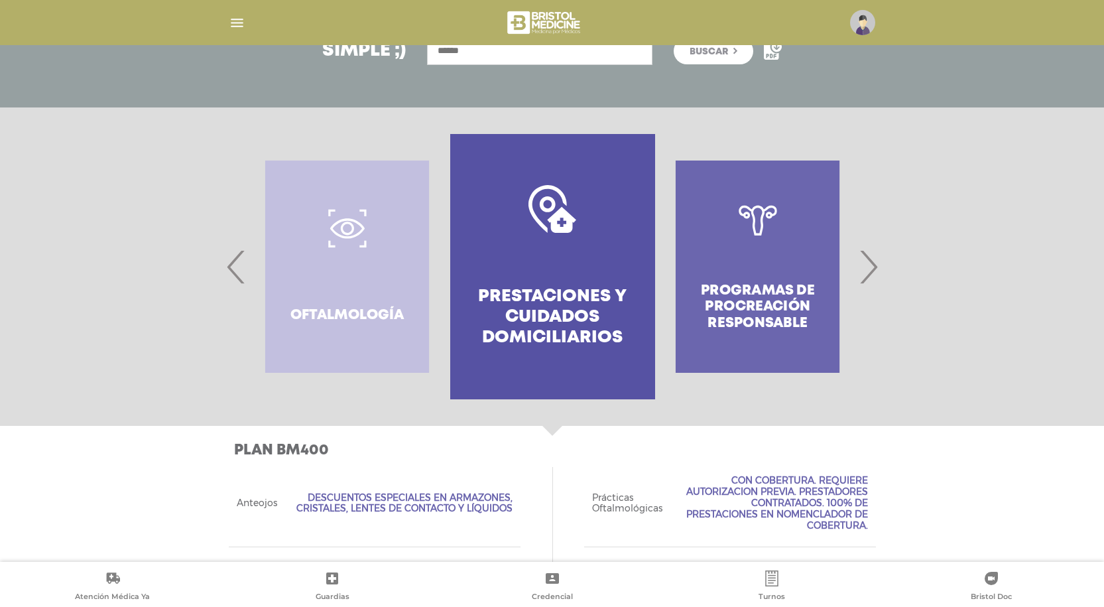
click at [876, 265] on span "›" at bounding box center [868, 267] width 26 height 72
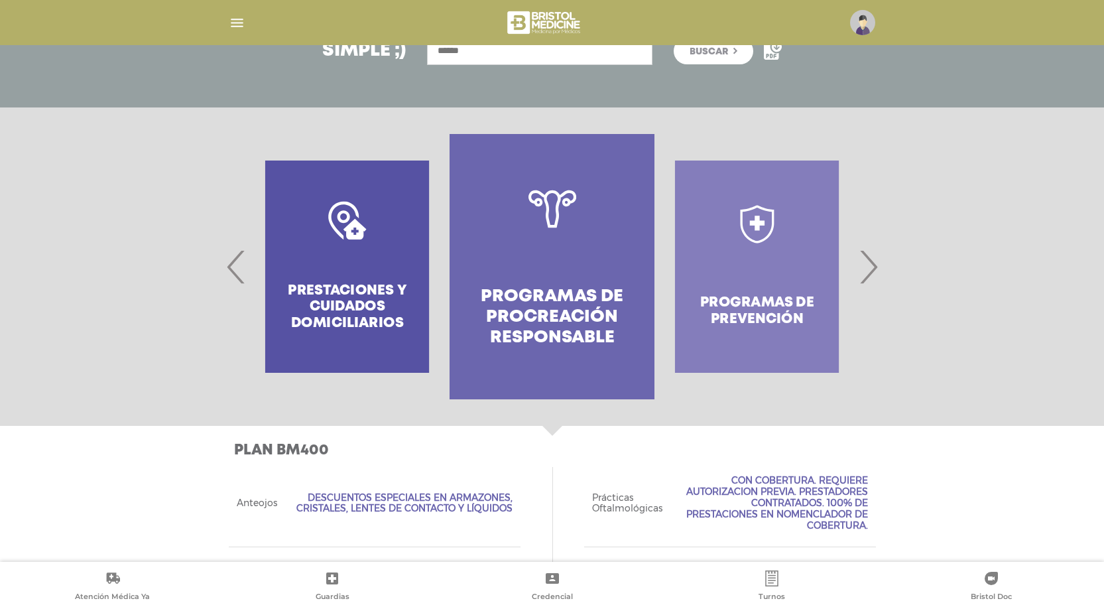
click at [876, 265] on span "›" at bounding box center [868, 267] width 26 height 72
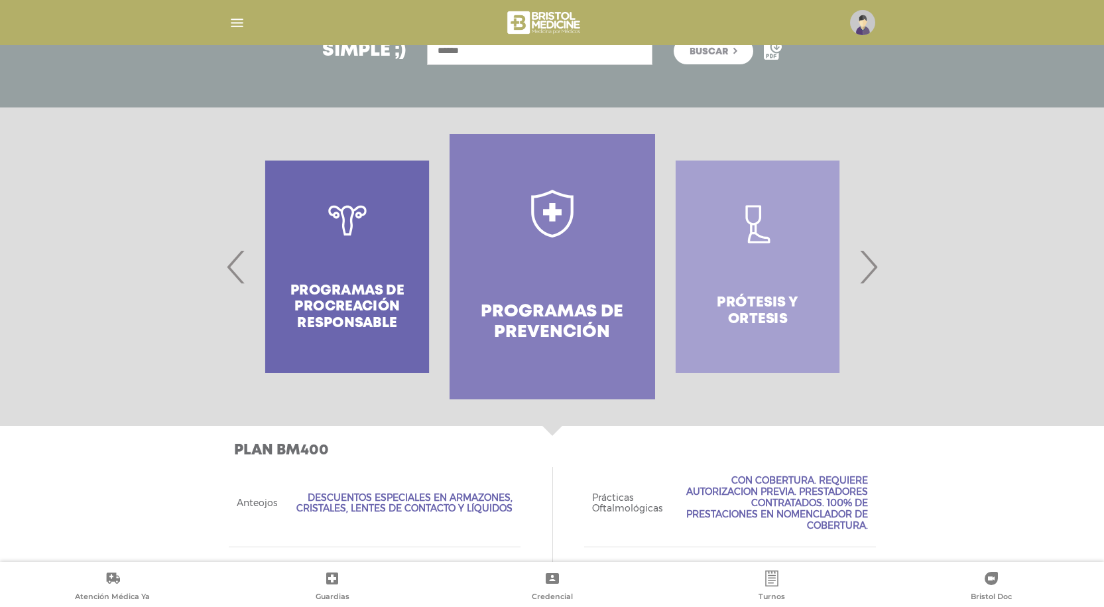
click at [876, 265] on span "›" at bounding box center [868, 267] width 26 height 72
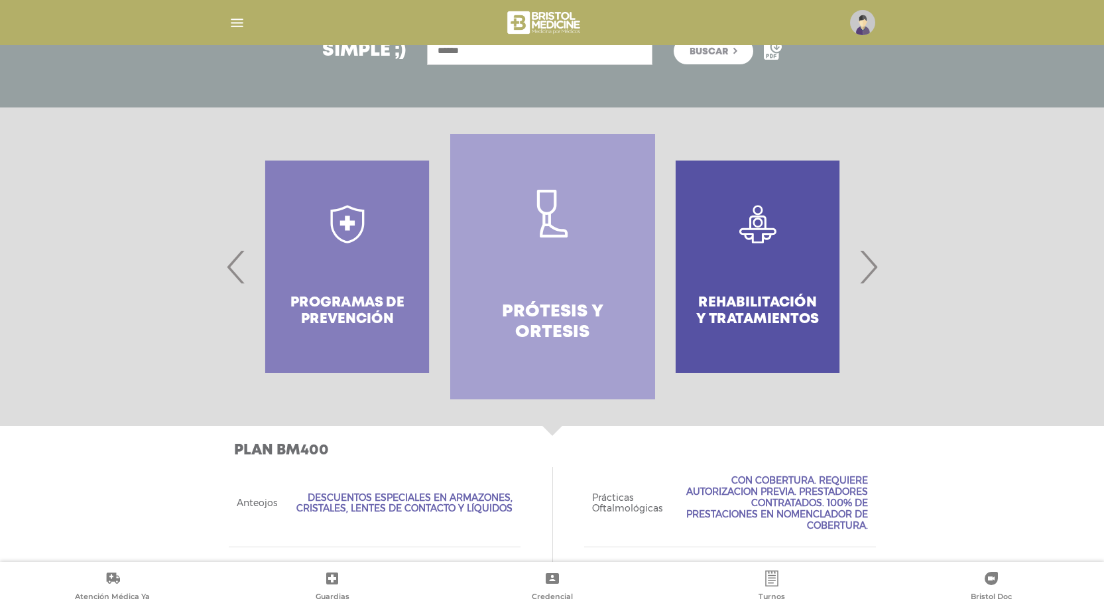
click at [876, 265] on span "›" at bounding box center [868, 267] width 26 height 72
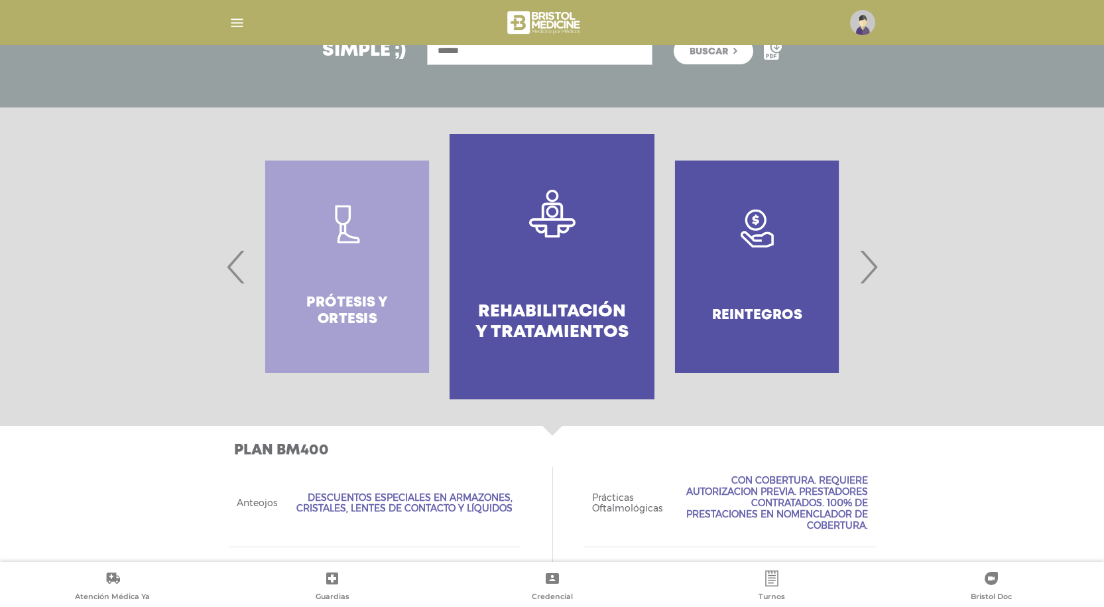
click at [876, 265] on span "›" at bounding box center [868, 267] width 26 height 72
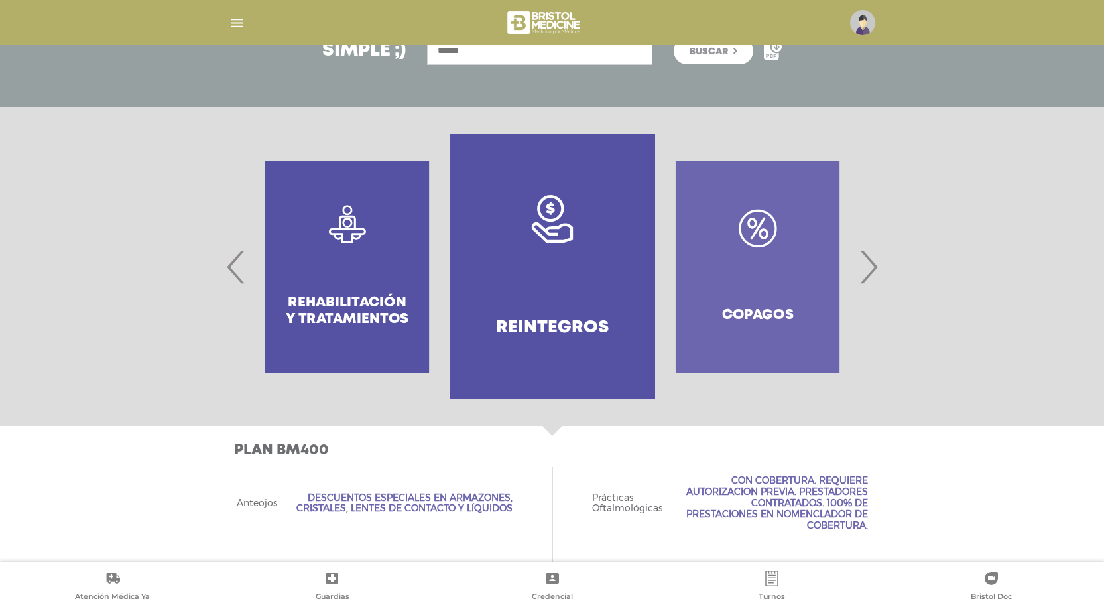
click at [540, 323] on h4 "Reintegros" at bounding box center [552, 328] width 113 height 21
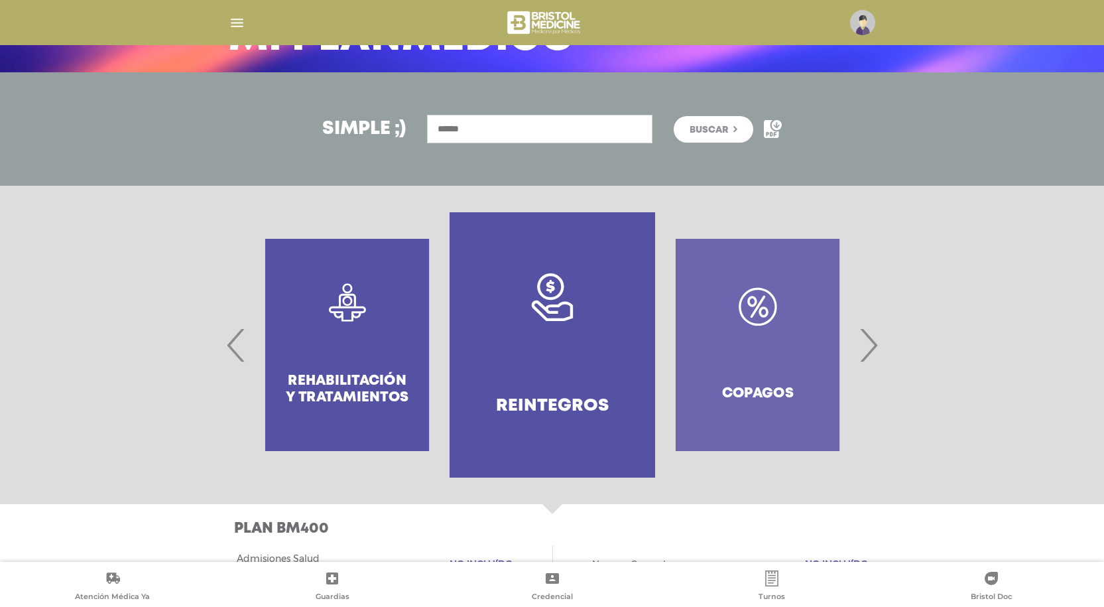
scroll to position [133, 0]
click at [816, 396] on div "Copagos" at bounding box center [757, 343] width 205 height 265
click at [873, 337] on span "›" at bounding box center [868, 344] width 26 height 72
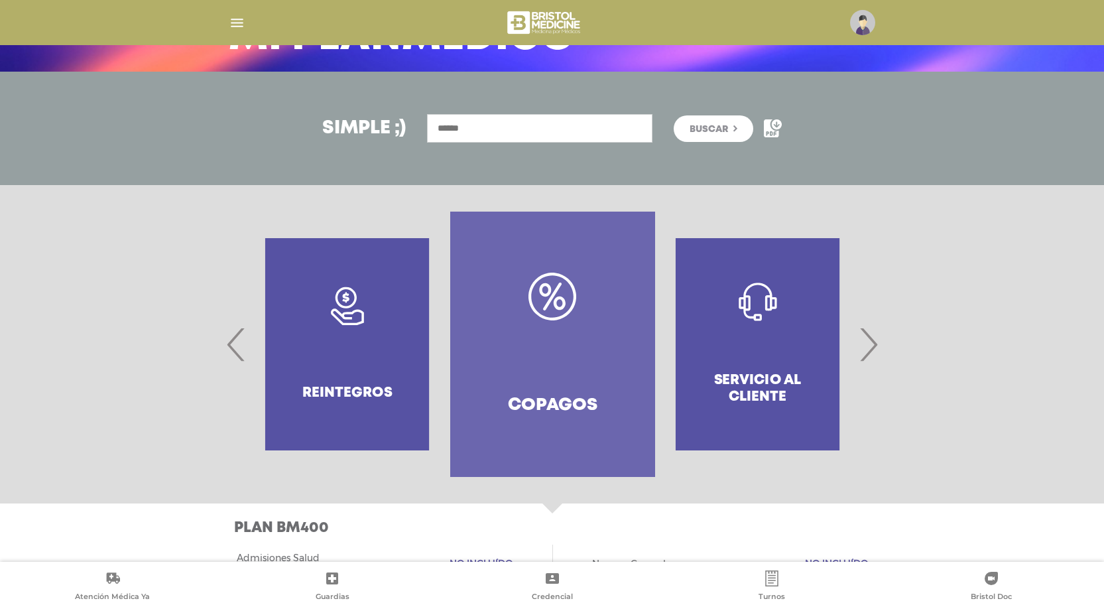
click at [573, 406] on h4 "Copagos" at bounding box center [552, 405] width 89 height 21
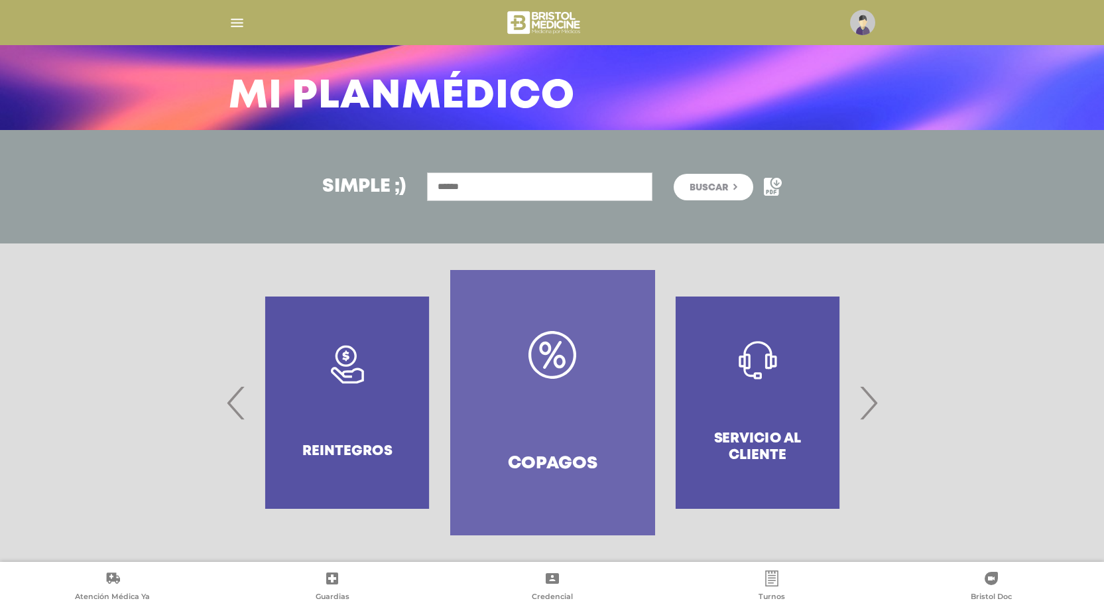
scroll to position [495, 0]
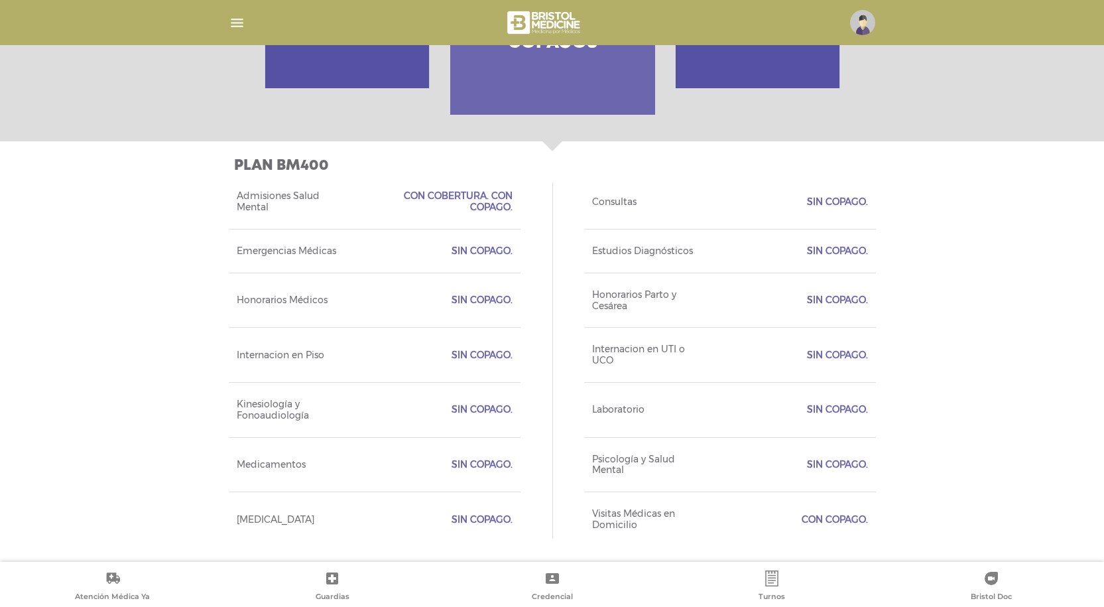
drag, startPoint x: 573, startPoint y: 406, endPoint x: 59, endPoint y: 274, distance: 531.3
click at [59, 274] on div "Plan BM400 Acceso Web Incluído Ejecutivo Personalizado Sin cobertura Tipo de Cr…" at bounding box center [552, 351] width 1104 height 421
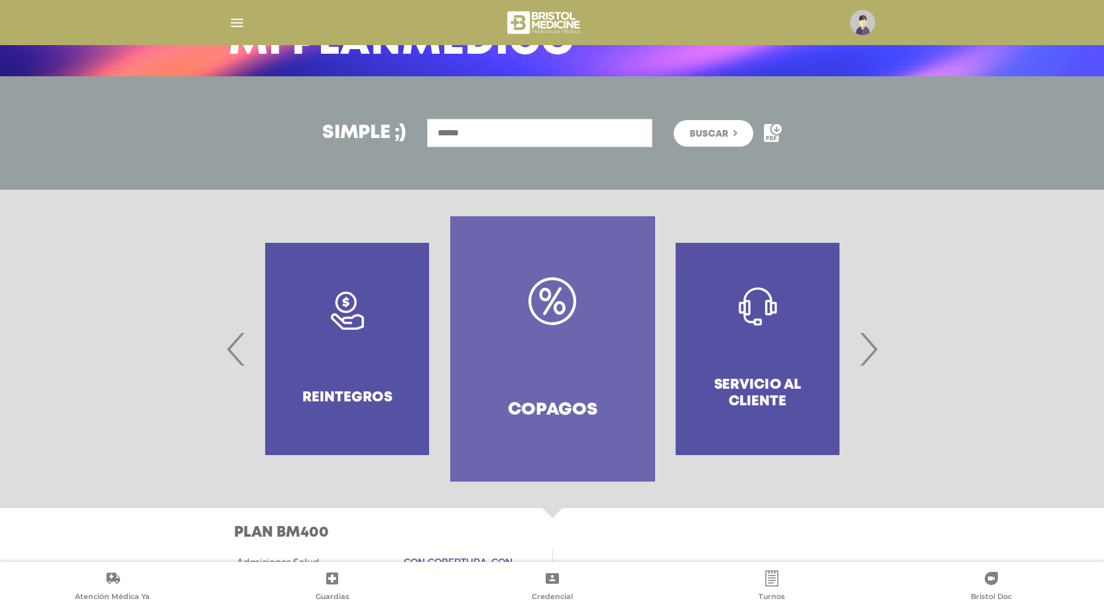
scroll to position [133, 0]
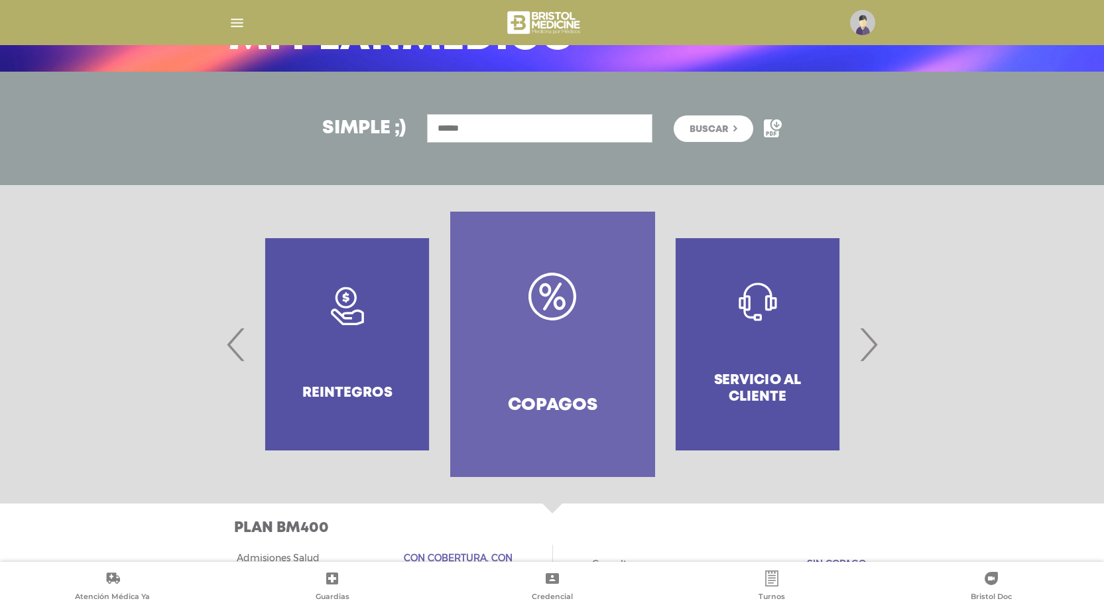
click at [875, 347] on span "›" at bounding box center [868, 344] width 26 height 72
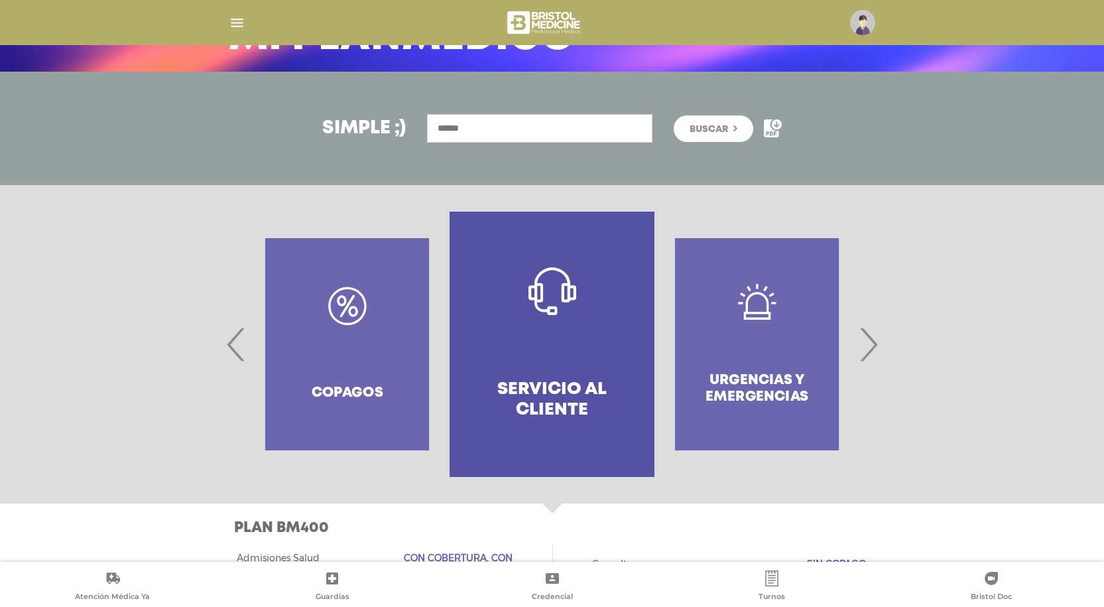
click at [875, 347] on span "›" at bounding box center [868, 344] width 26 height 72
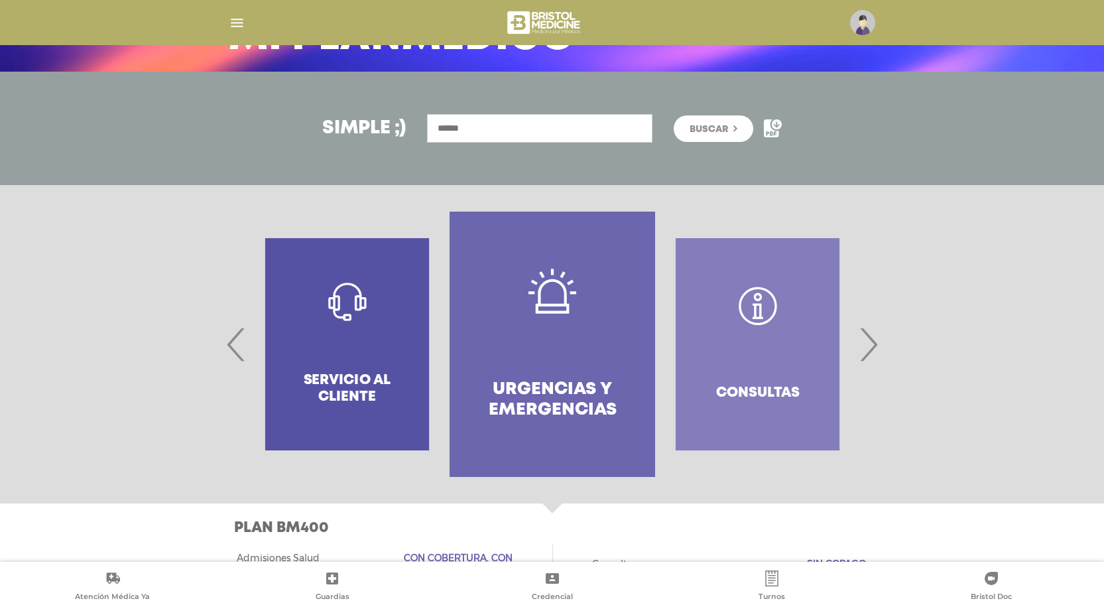
click at [875, 347] on span "›" at bounding box center [868, 344] width 26 height 72
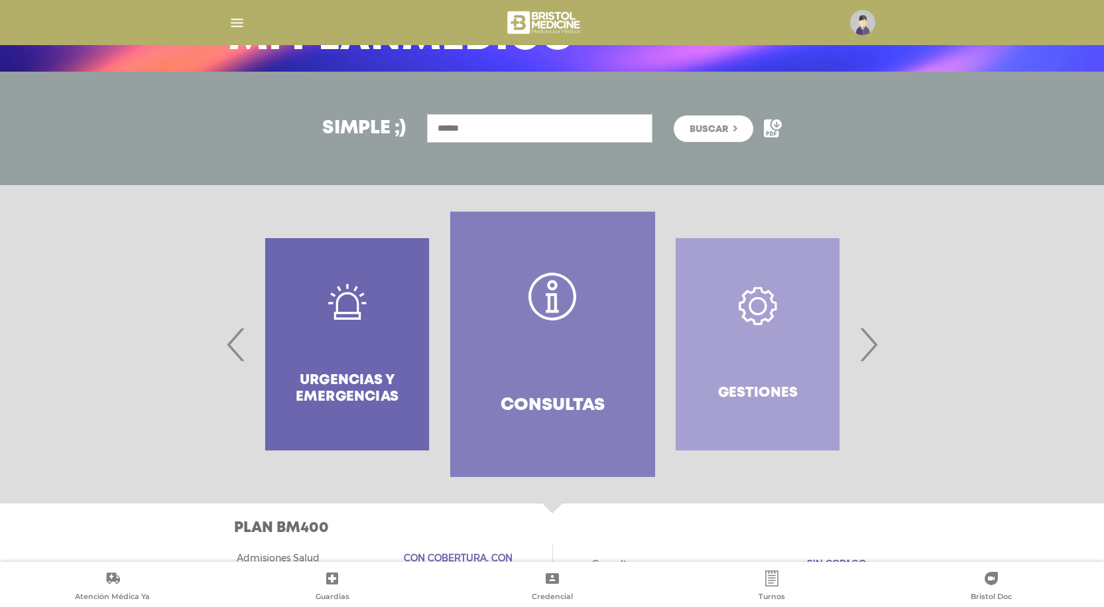
click at [559, 363] on link "Consultas" at bounding box center [552, 343] width 205 height 265
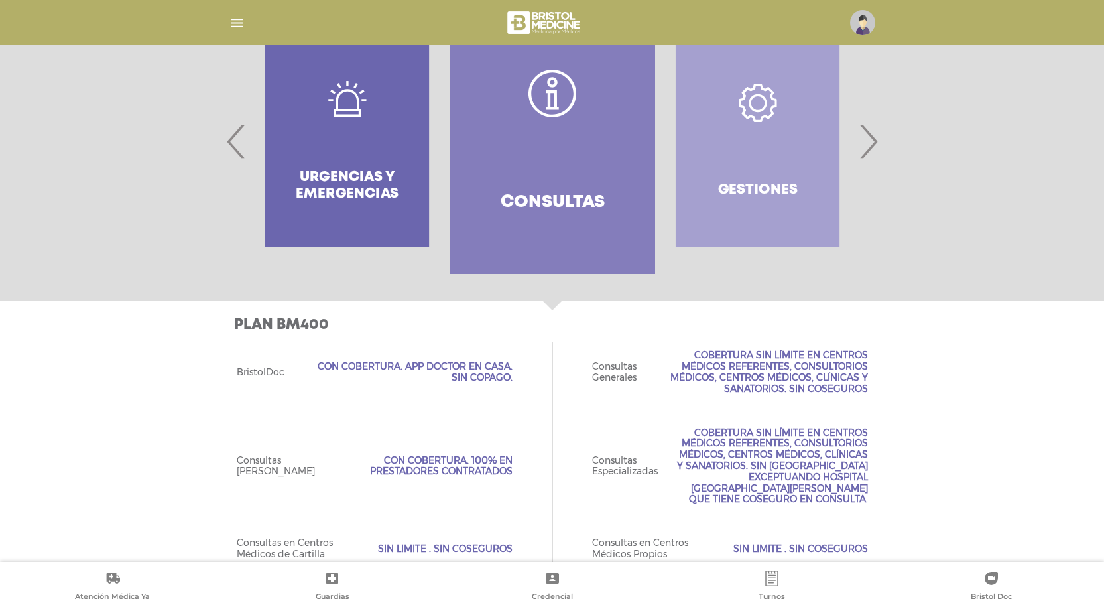
scroll to position [221, 0]
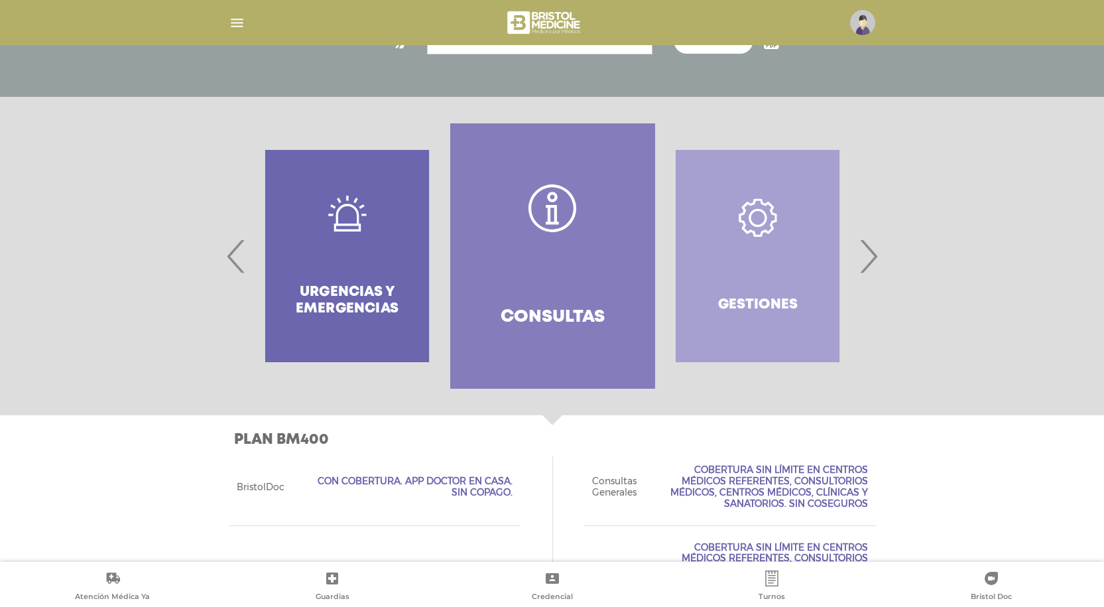
click at [876, 262] on span "›" at bounding box center [868, 256] width 26 height 72
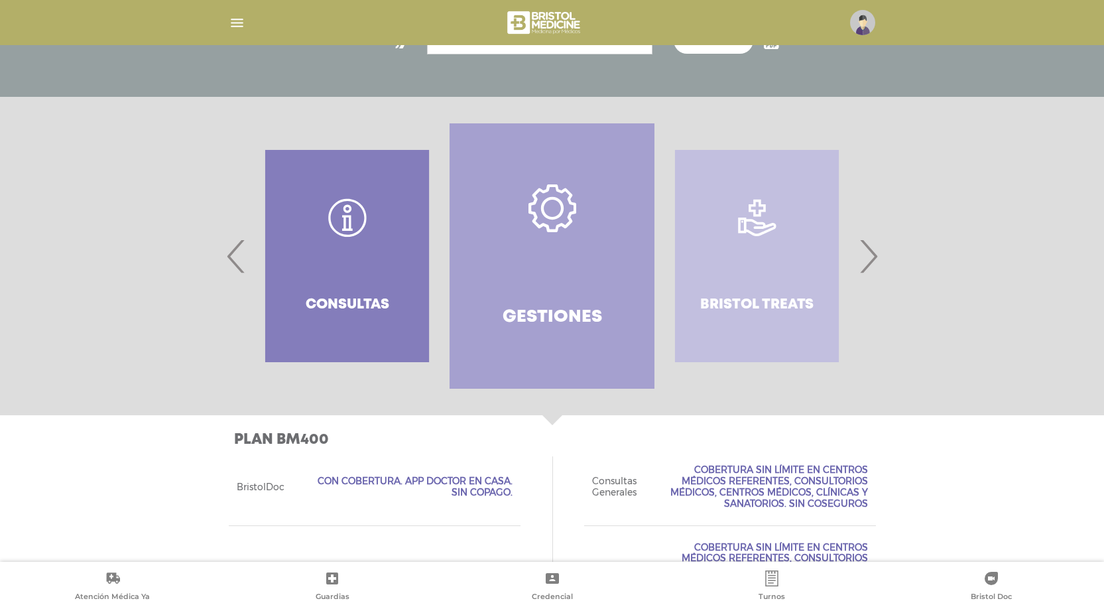
click at [558, 255] on link "Gestiones" at bounding box center [551, 255] width 205 height 265
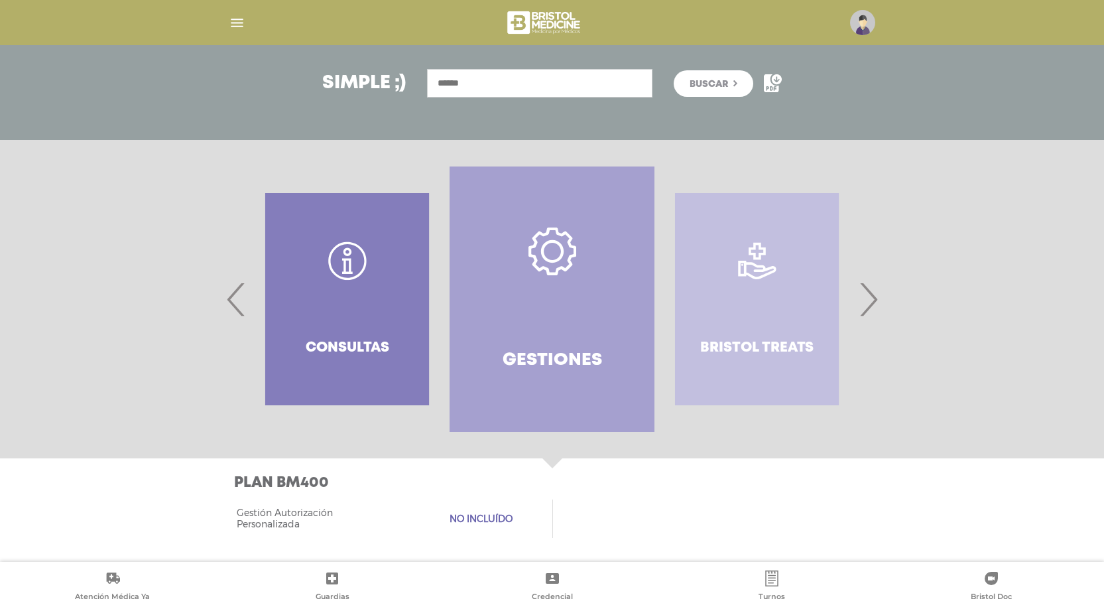
scroll to position [178, 0]
click at [267, 521] on span "Gestión Autorización Personalizada" at bounding box center [292, 518] width 110 height 23
click at [467, 509] on div "Gestión Autorización Personalizada No incluído" at bounding box center [375, 518] width 292 height 54
click at [876, 301] on span "›" at bounding box center [868, 299] width 26 height 72
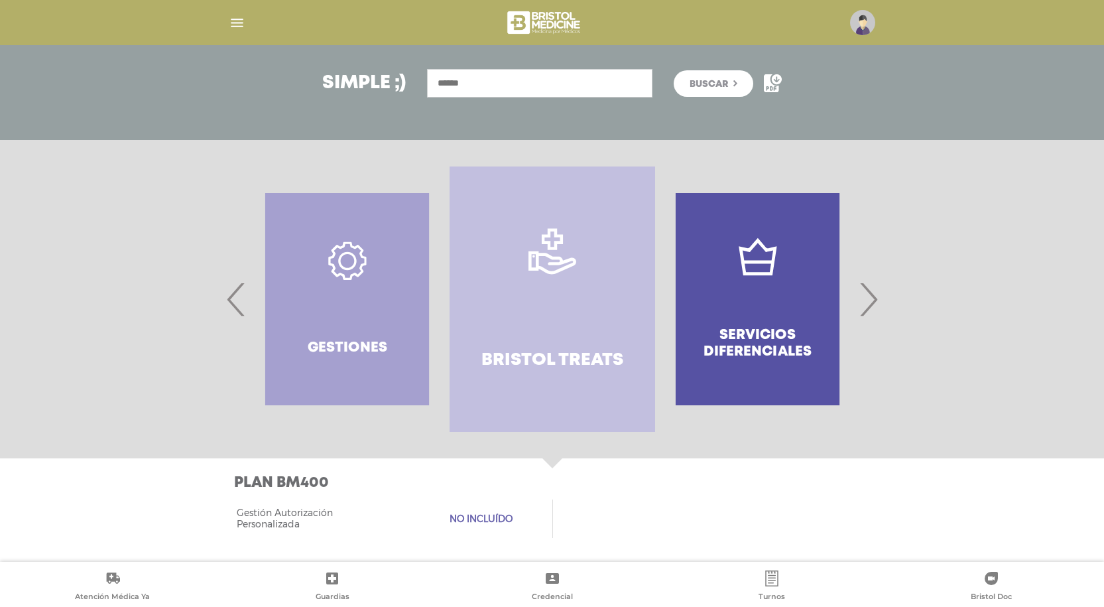
click at [518, 306] on link "Bristol Treats" at bounding box center [551, 298] width 205 height 265
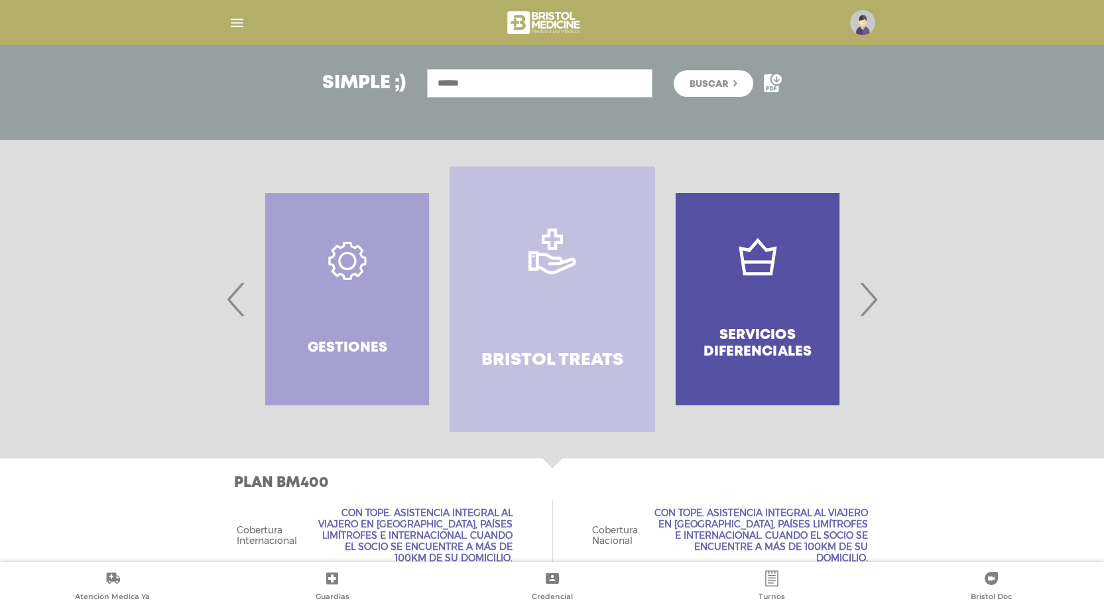
scroll to position [299, 0]
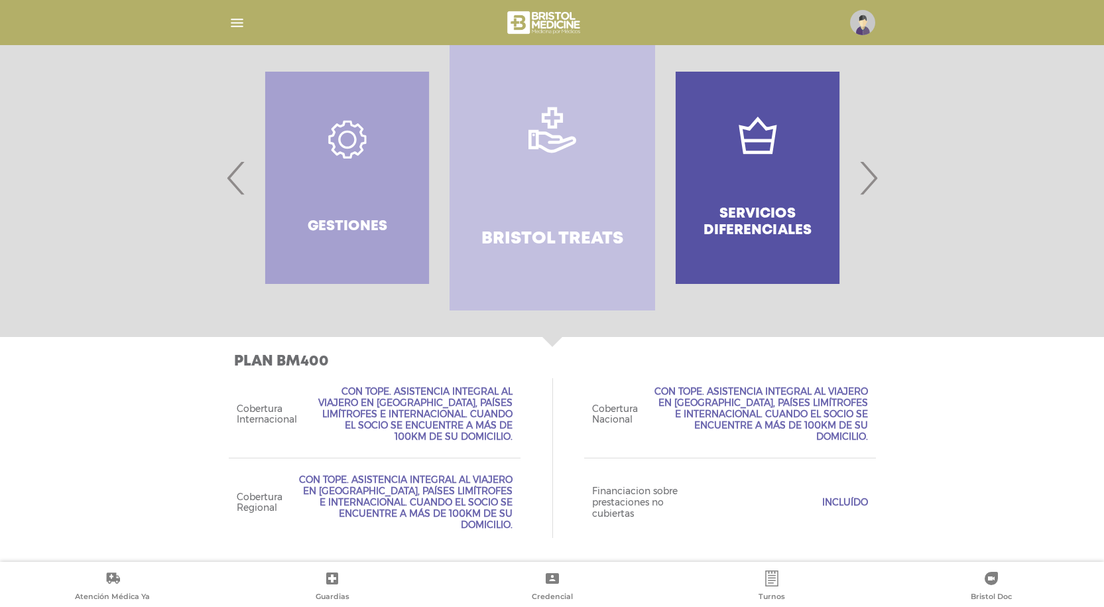
drag, startPoint x: 518, startPoint y: 306, endPoint x: 393, endPoint y: 330, distance: 127.5
click at [393, 330] on div at bounding box center [552, 178] width 1104 height 318
click at [861, 170] on span "›" at bounding box center [868, 178] width 26 height 72
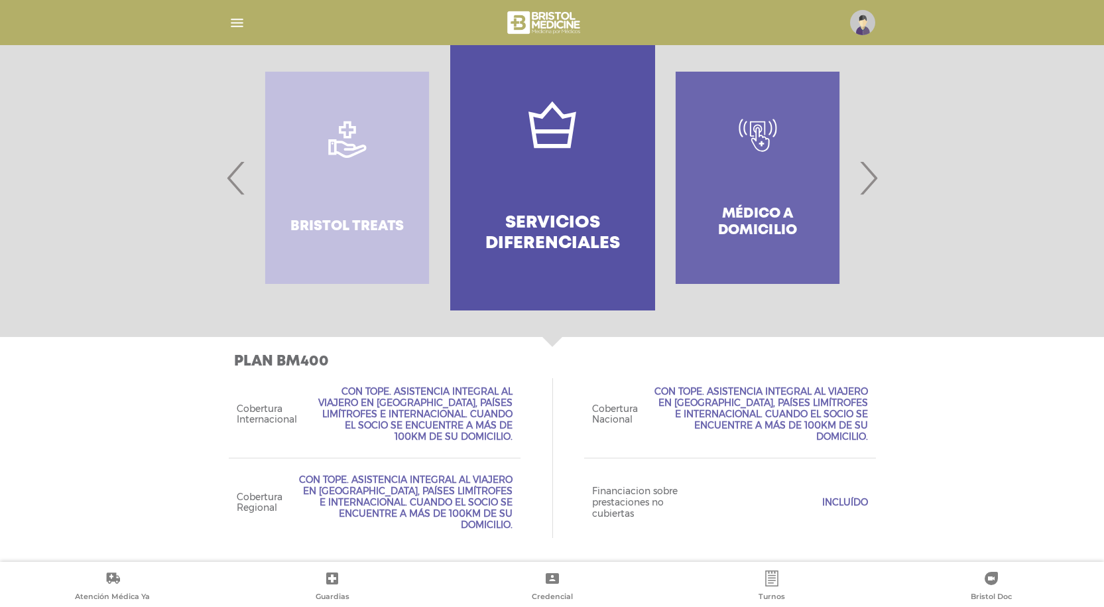
click at [588, 156] on link "Servicios diferenciales" at bounding box center [552, 177] width 205 height 265
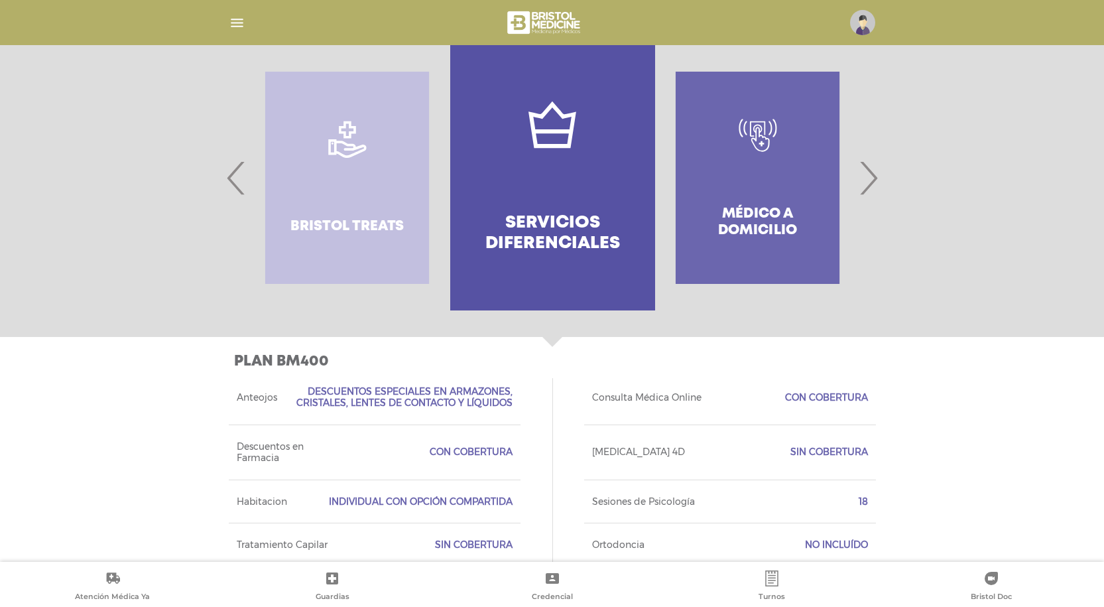
scroll to position [375, 0]
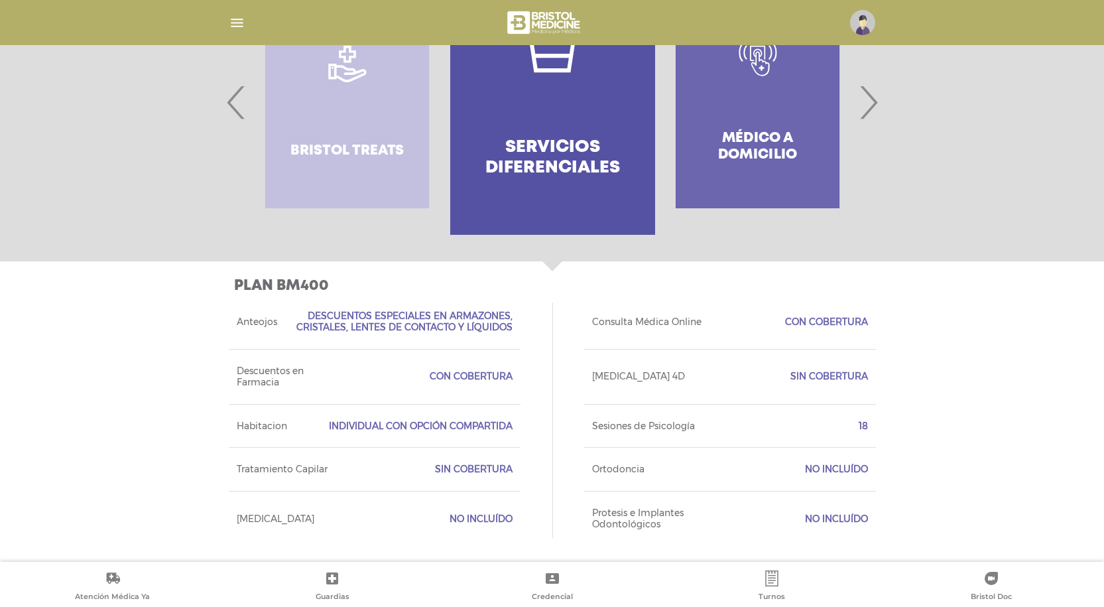
drag, startPoint x: 930, startPoint y: 461, endPoint x: 1014, endPoint y: 428, distance: 90.5
click at [1014, 428] on div "Plan BM400 Acceso Web Incluído Ejecutivo Personalizado Sin cobertura Tipo de Cr…" at bounding box center [552, 411] width 1104 height 300
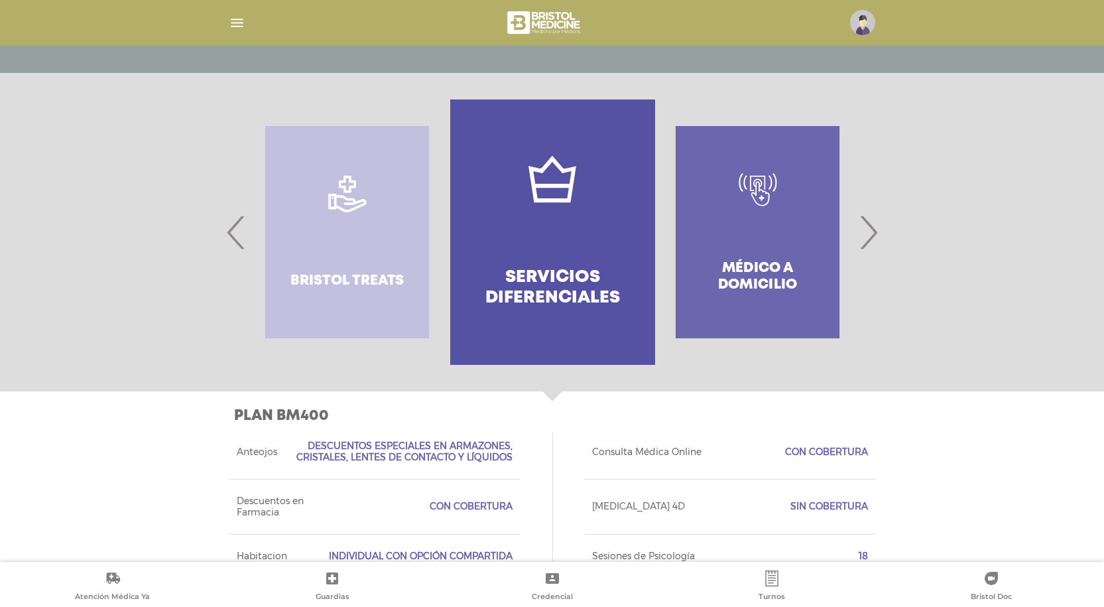
scroll to position [242, 0]
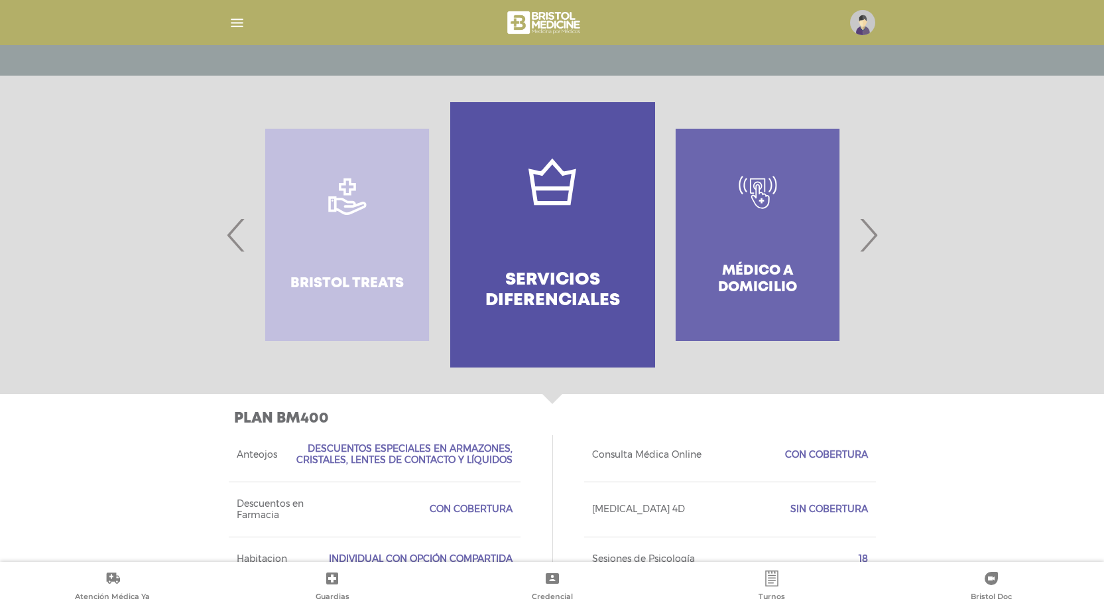
click at [872, 233] on span "›" at bounding box center [868, 235] width 26 height 72
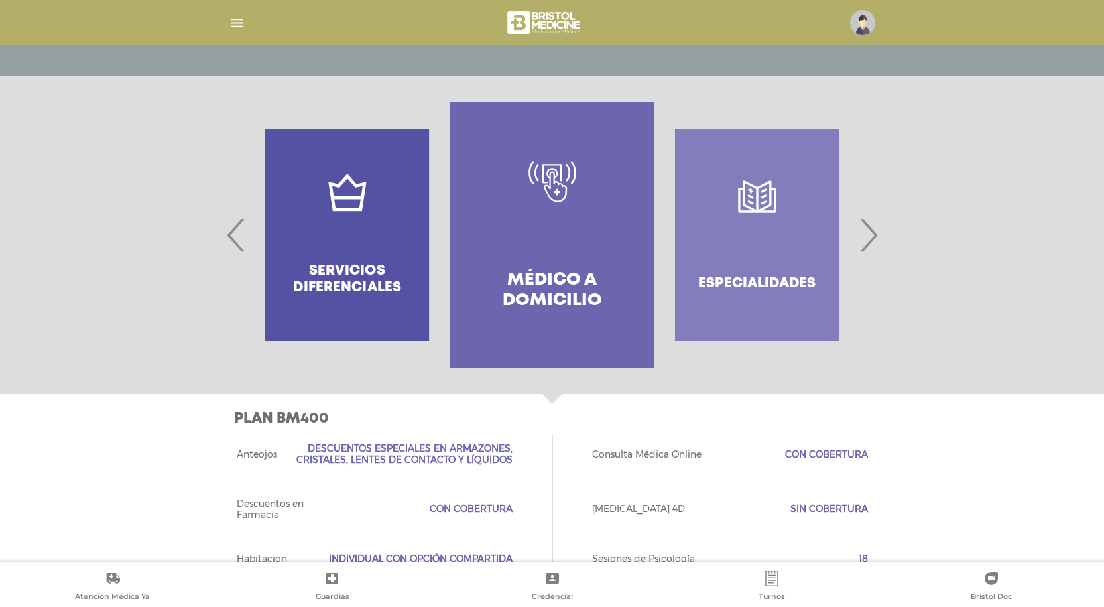
click at [872, 233] on span "›" at bounding box center [868, 235] width 26 height 72
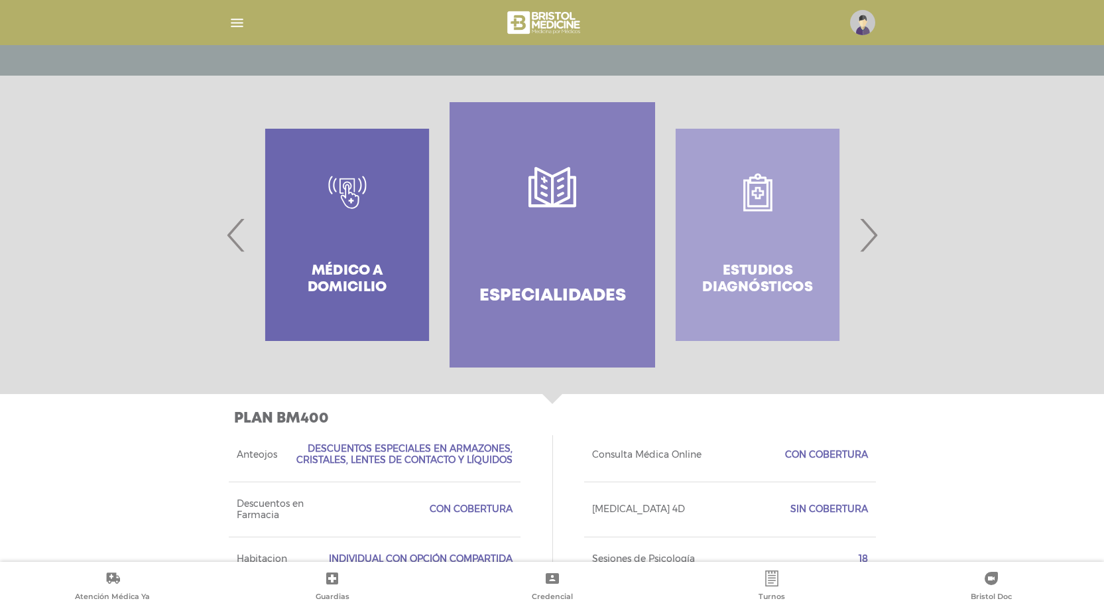
click at [872, 233] on span "›" at bounding box center [868, 235] width 26 height 72
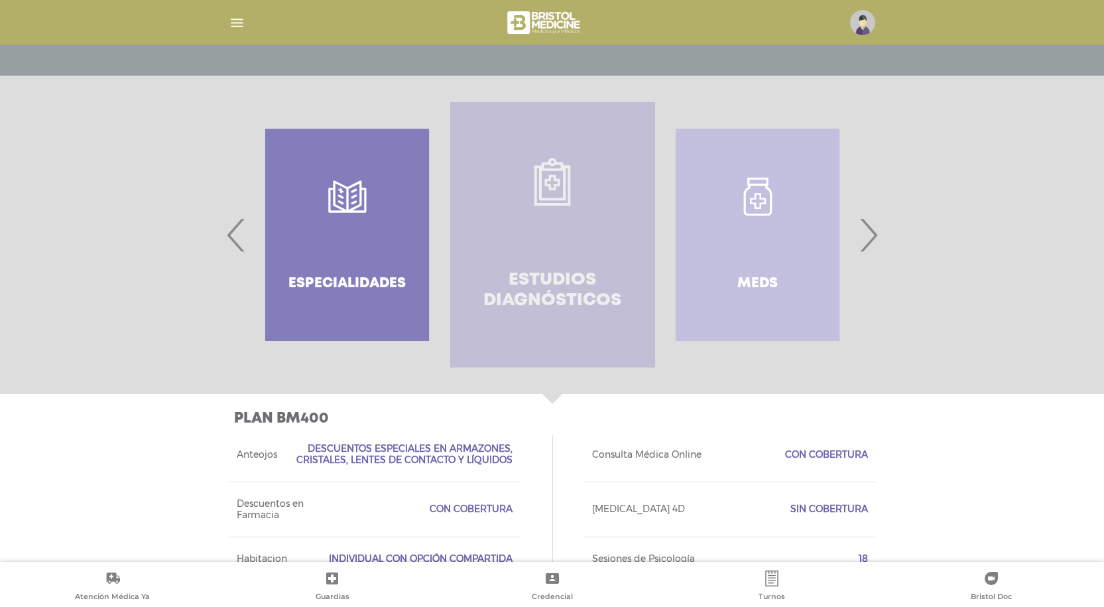
click at [595, 275] on h4 "Estudios diagnósticos" at bounding box center [552, 290] width 157 height 41
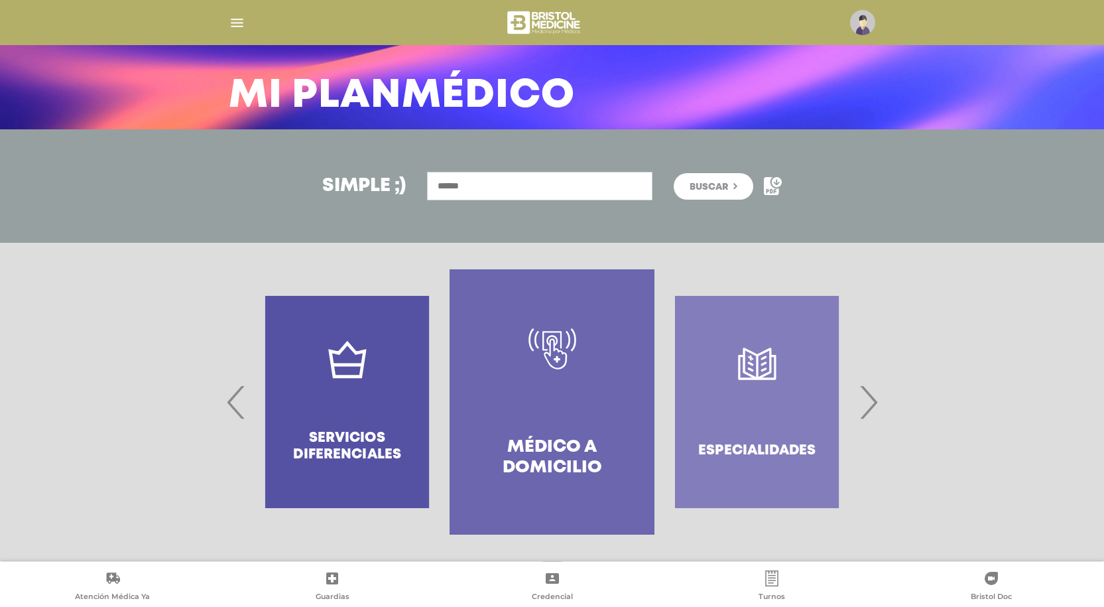
scroll to position [74, 0]
click at [872, 409] on span "›" at bounding box center [868, 403] width 26 height 72
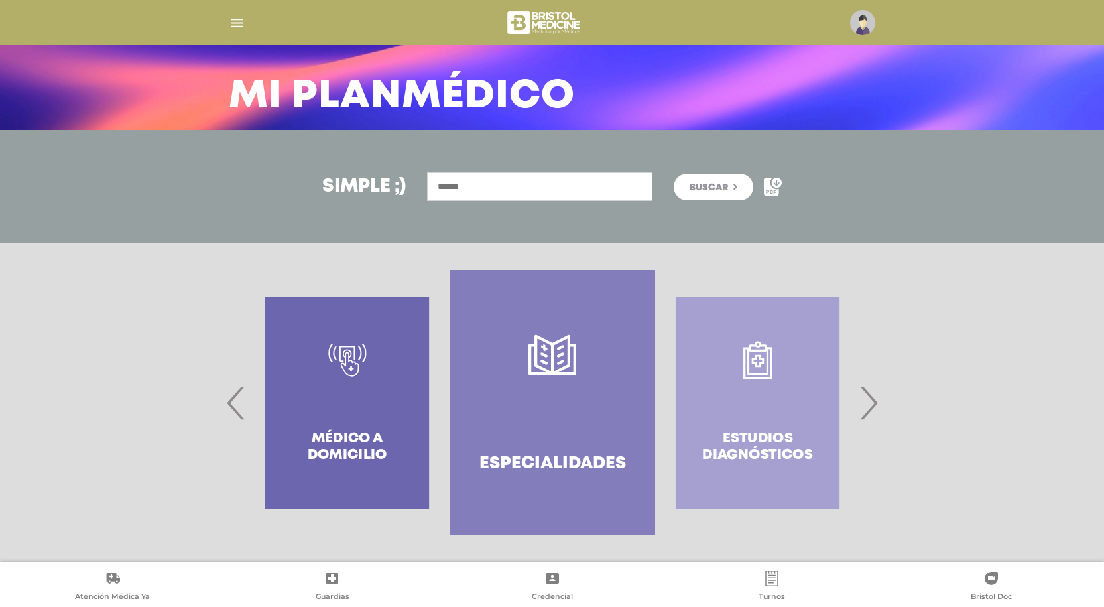
click at [501, 190] on input "text" at bounding box center [539, 186] width 225 height 29
type input "**********"
click at [674, 174] on button "Buscar" at bounding box center [714, 187] width 80 height 27
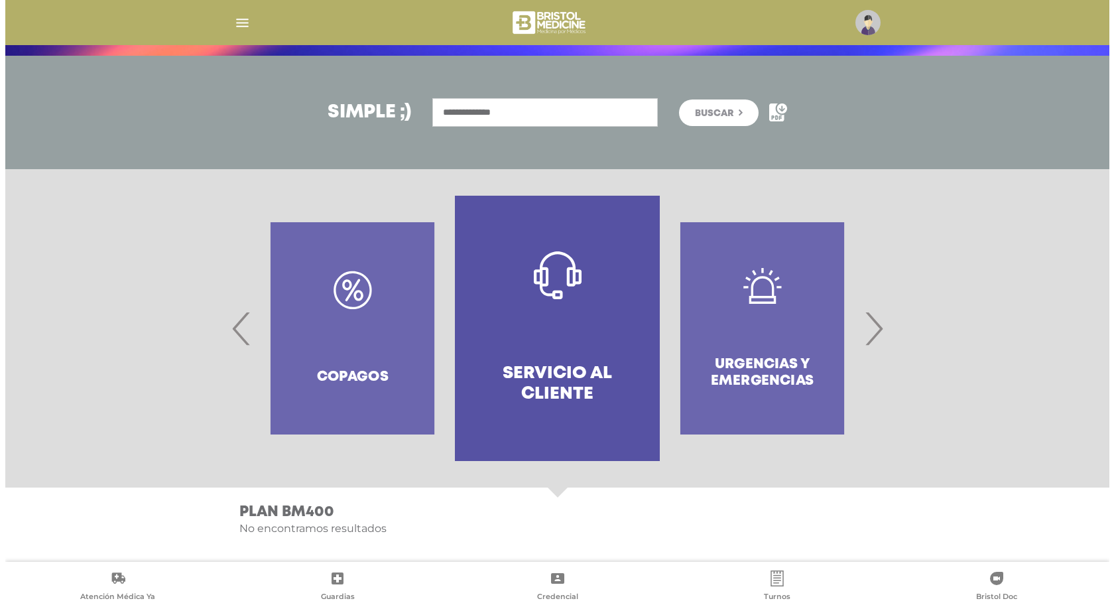
scroll to position [150, 0]
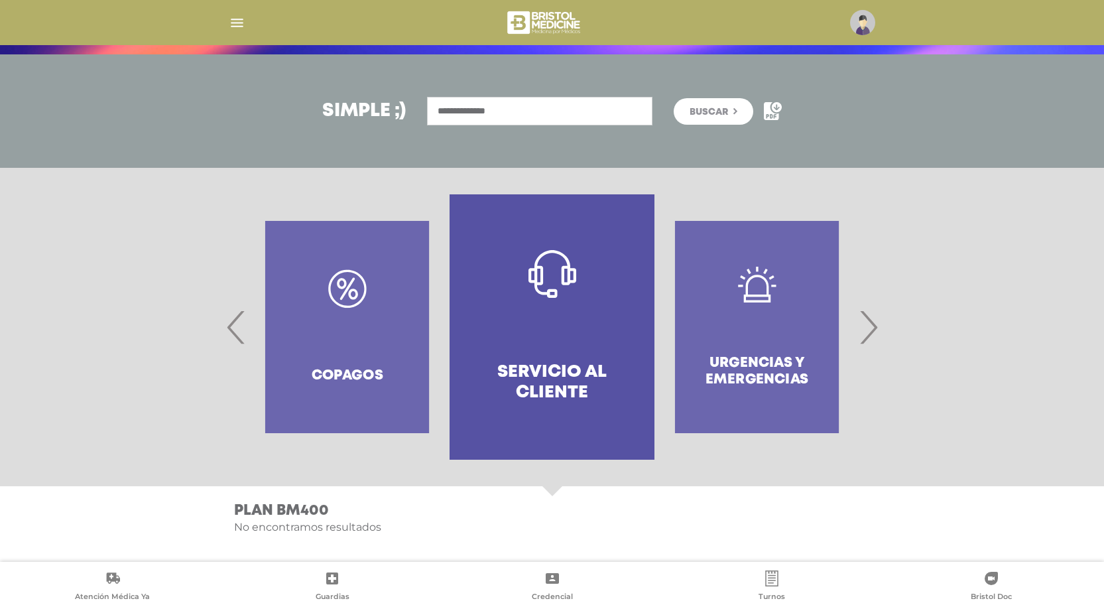
click at [239, 12] on div at bounding box center [552, 23] width 679 height 32
click at [235, 26] on img "button" at bounding box center [237, 23] width 17 height 17
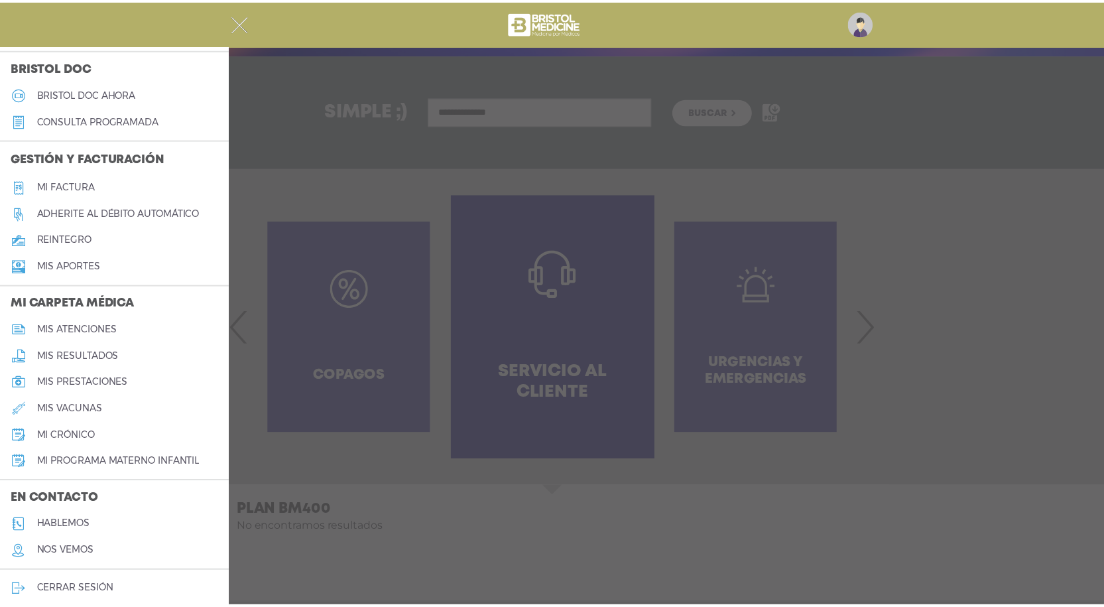
scroll to position [390, 0]
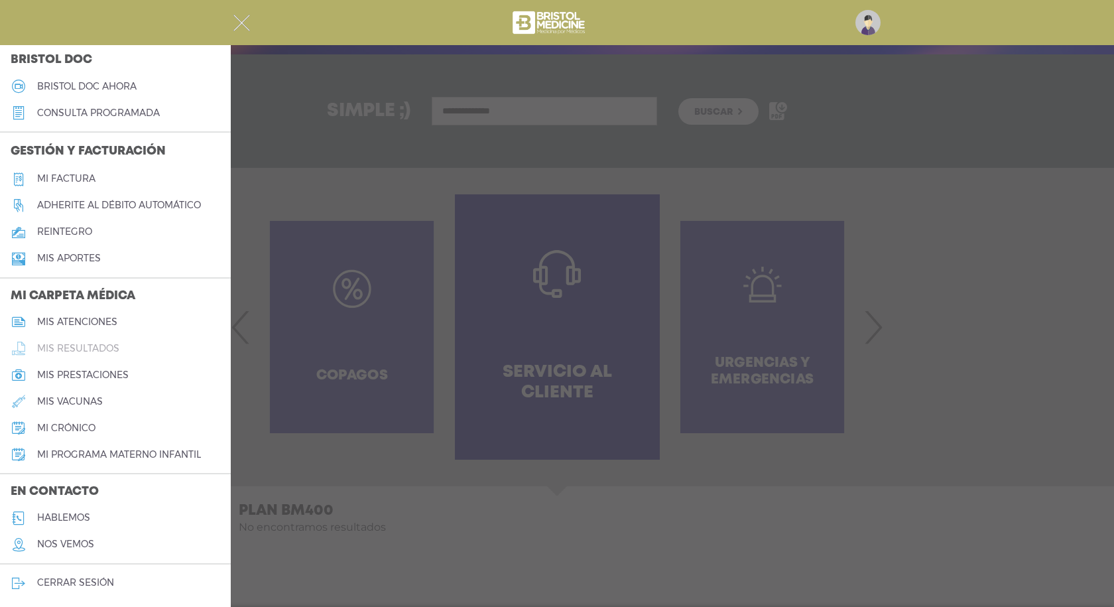
click at [114, 347] on h5 "mis resultados" at bounding box center [78, 348] width 82 height 11
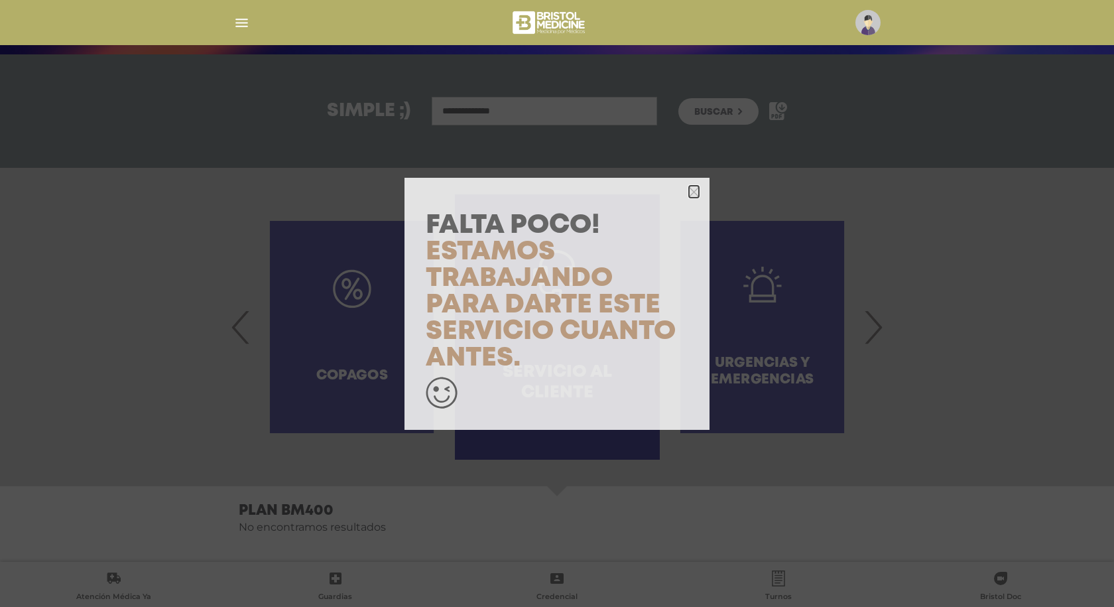
click at [697, 186] on icon "button" at bounding box center [694, 191] width 10 height 15
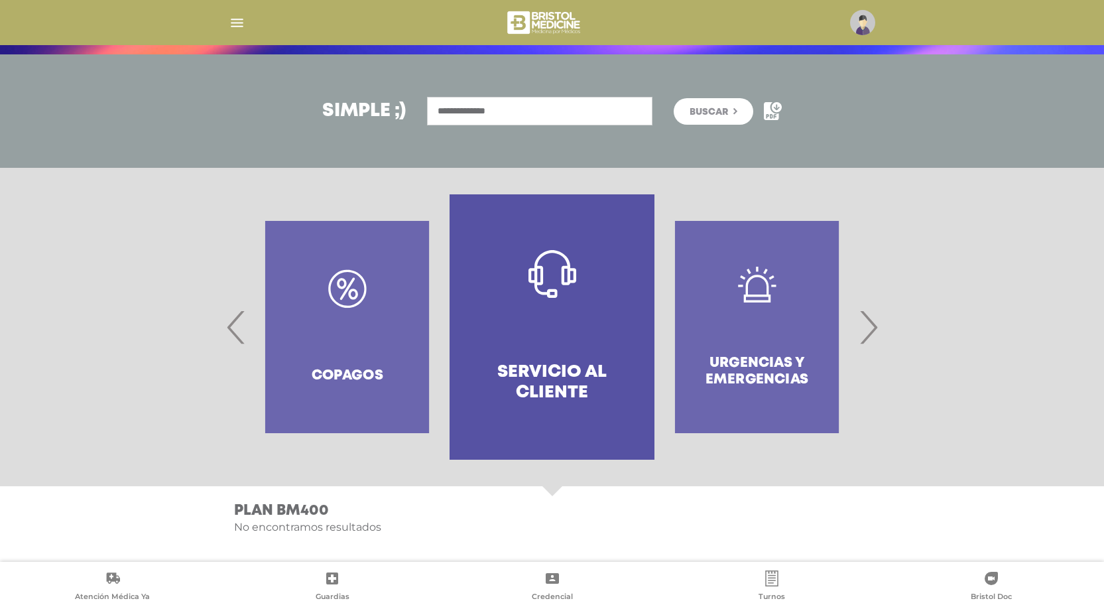
click at [245, 19] on img "button" at bounding box center [237, 23] width 17 height 17
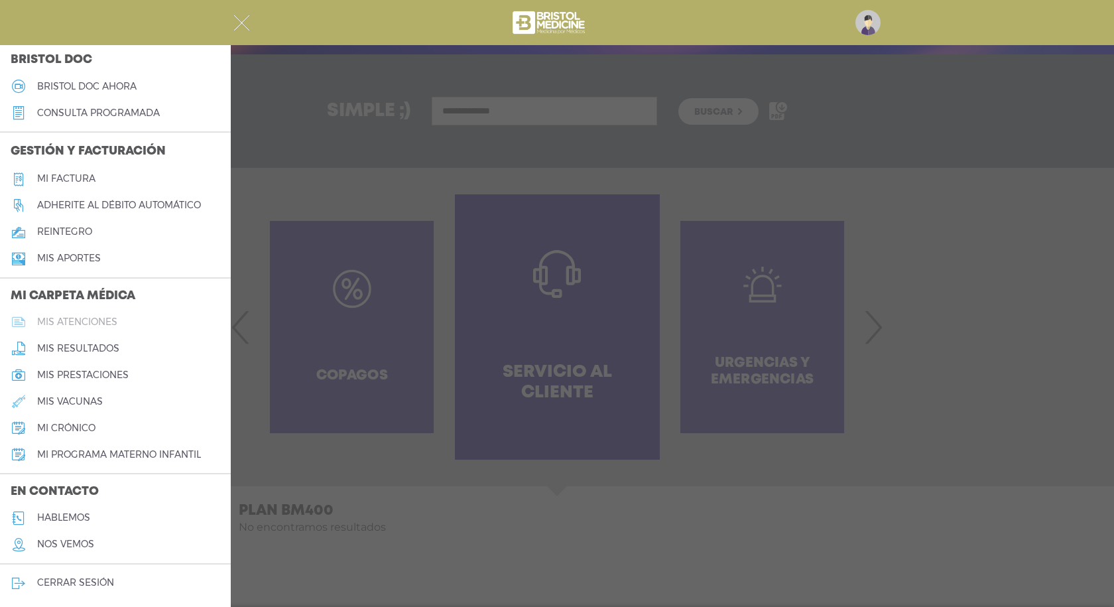
click at [109, 324] on h5 "mis atenciones" at bounding box center [77, 321] width 80 height 11
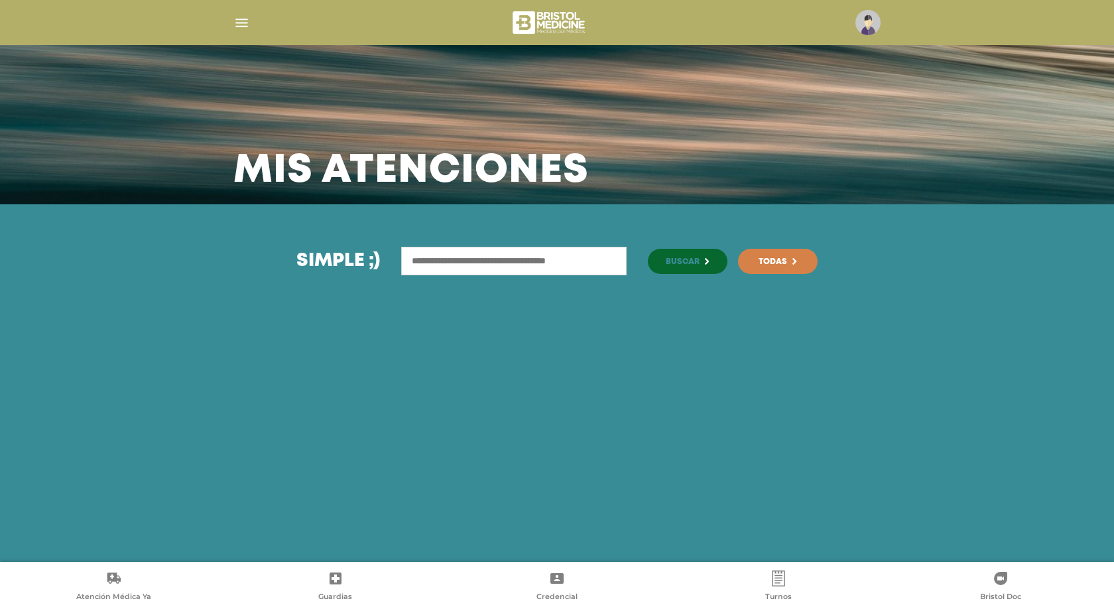
click at [245, 19] on img "button" at bounding box center [241, 23] width 17 height 17
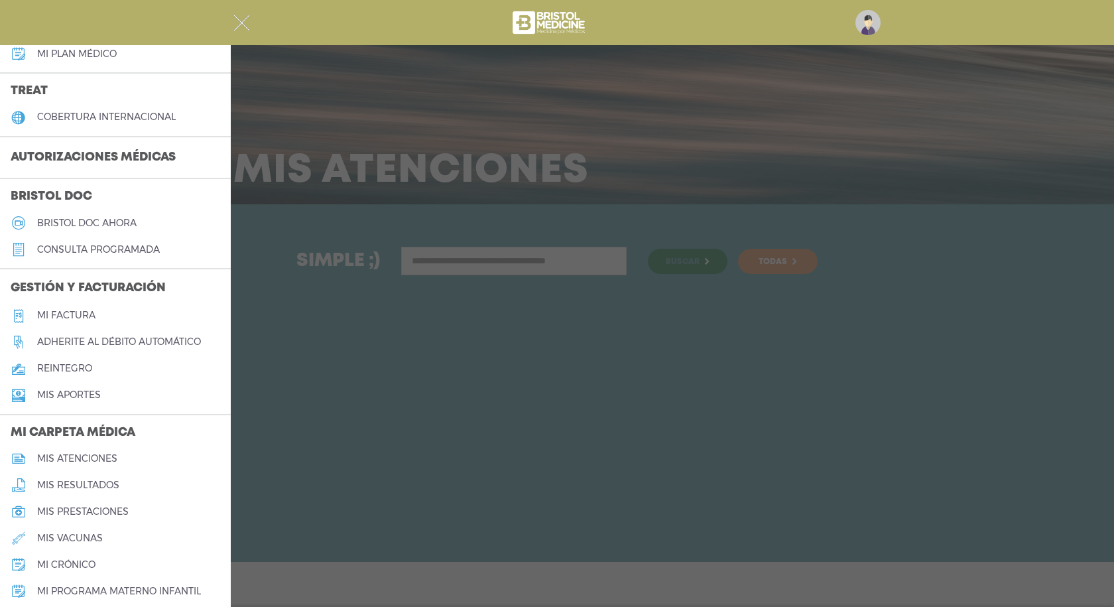
scroll to position [265, 0]
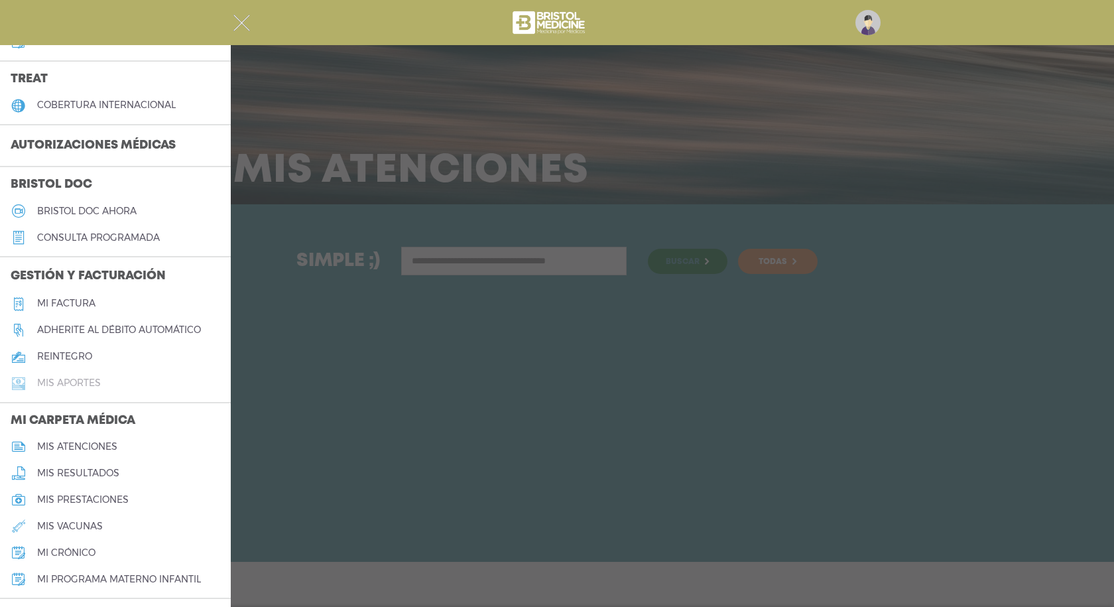
click at [76, 385] on h5 "Mis aportes" at bounding box center [69, 382] width 64 height 11
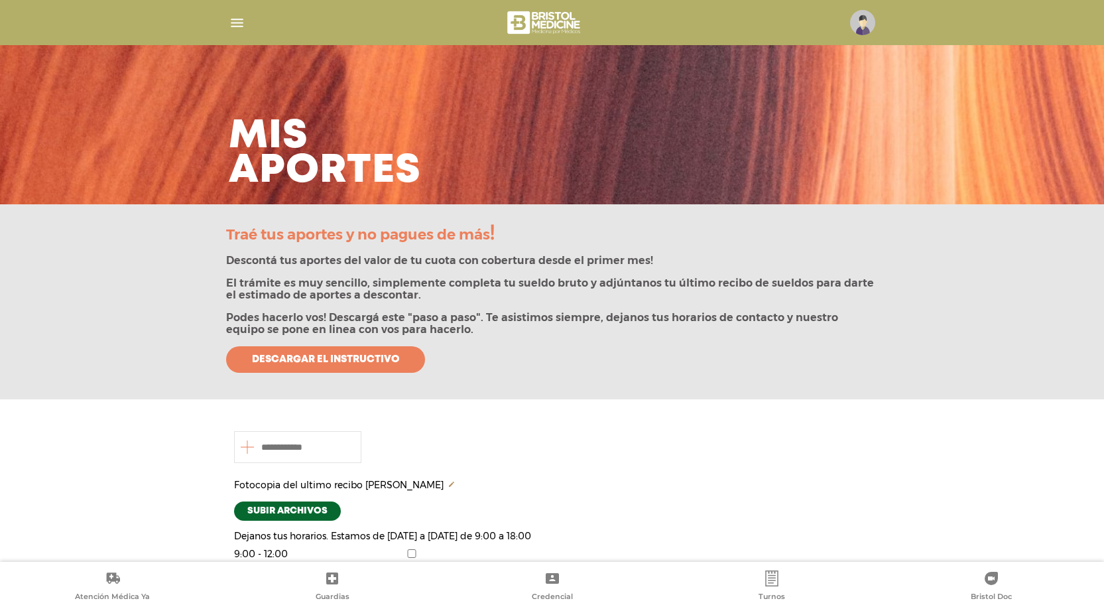
click at [76, 385] on div "Traé tus aportes y no pagues de más ! Descontá tus aportes del valor de tu cuot…" at bounding box center [552, 301] width 1104 height 195
click at [82, 381] on div "Traé tus aportes y no pagues de más ! Descontá tus aportes del valor de tu cuot…" at bounding box center [552, 301] width 1104 height 195
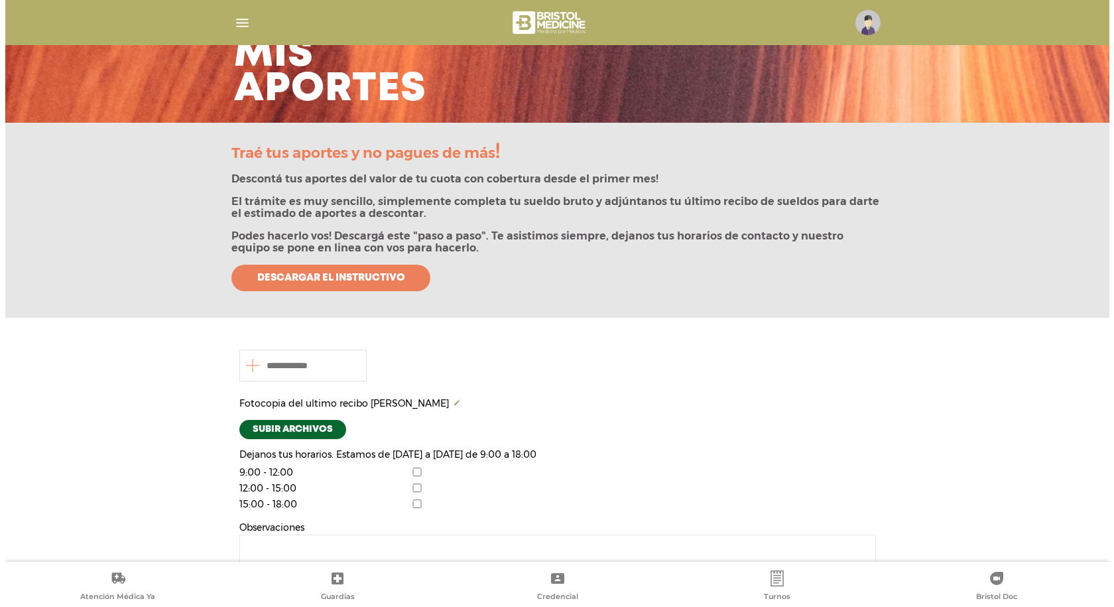
scroll to position [187, 0]
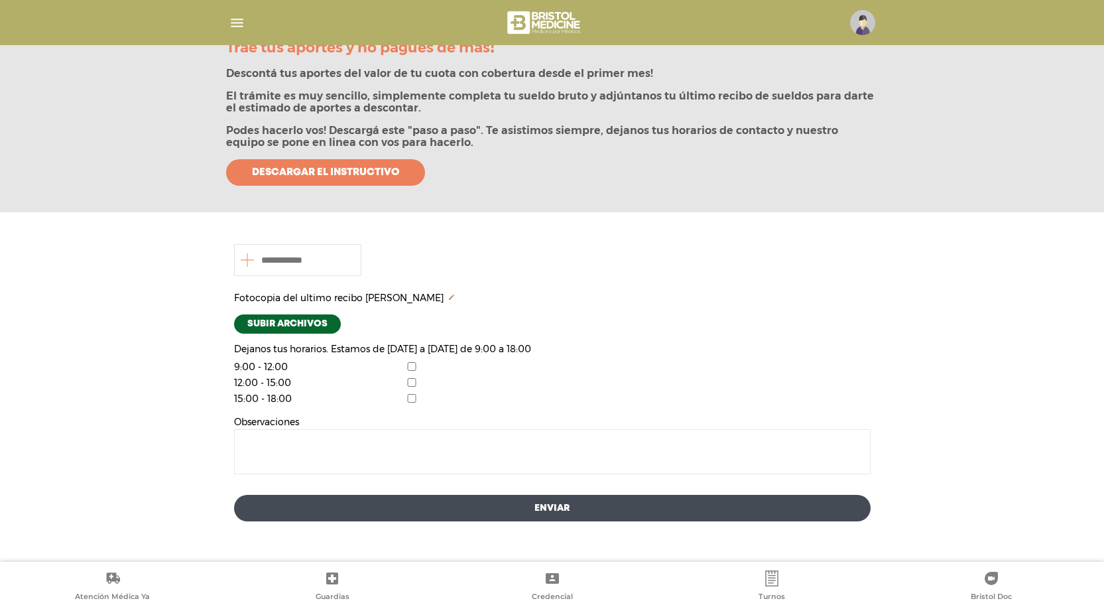
click at [239, 28] on img "button" at bounding box center [237, 23] width 17 height 17
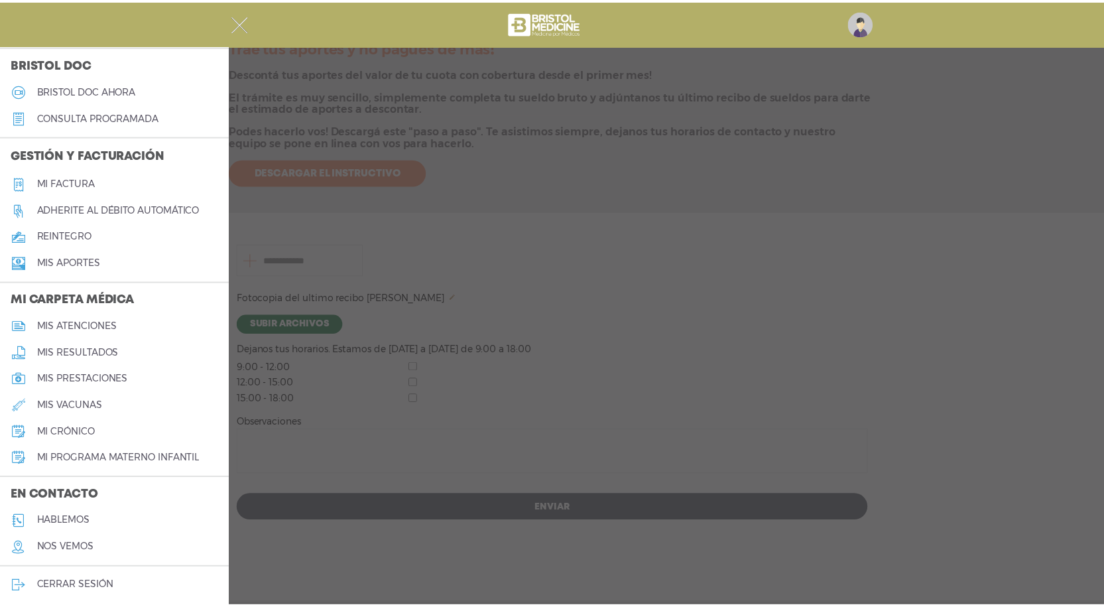
scroll to position [390, 0]
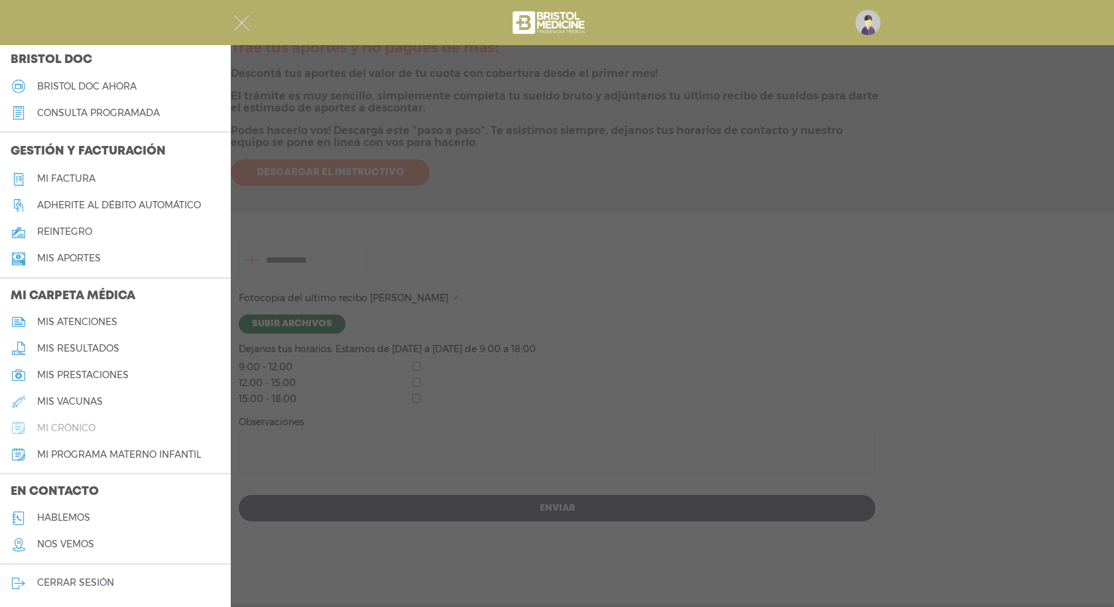
click at [93, 431] on h5 "mi crónico" at bounding box center [66, 427] width 58 height 11
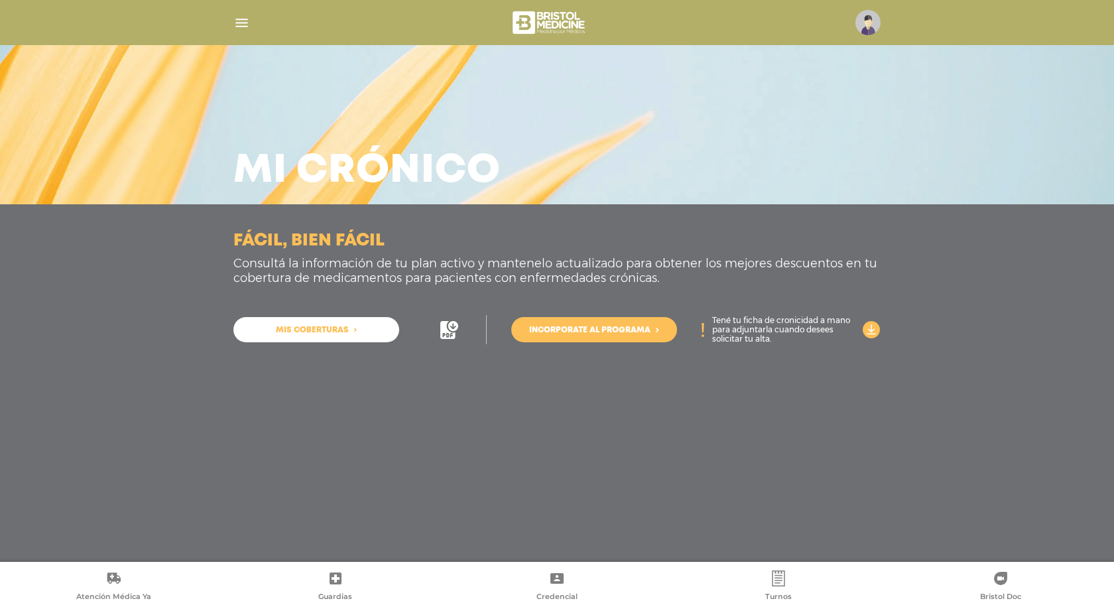
click at [93, 430] on div "Fácil, bien fácil Consultá la información de tu plan activo y mantenelo actuali…" at bounding box center [557, 382] width 1114 height 357
click at [131, 370] on div "Fácil, bien fácil Consultá la información de tu plan activo y mantenelo actuali…" at bounding box center [557, 382] width 1114 height 357
click at [245, 19] on img "button" at bounding box center [241, 23] width 17 height 17
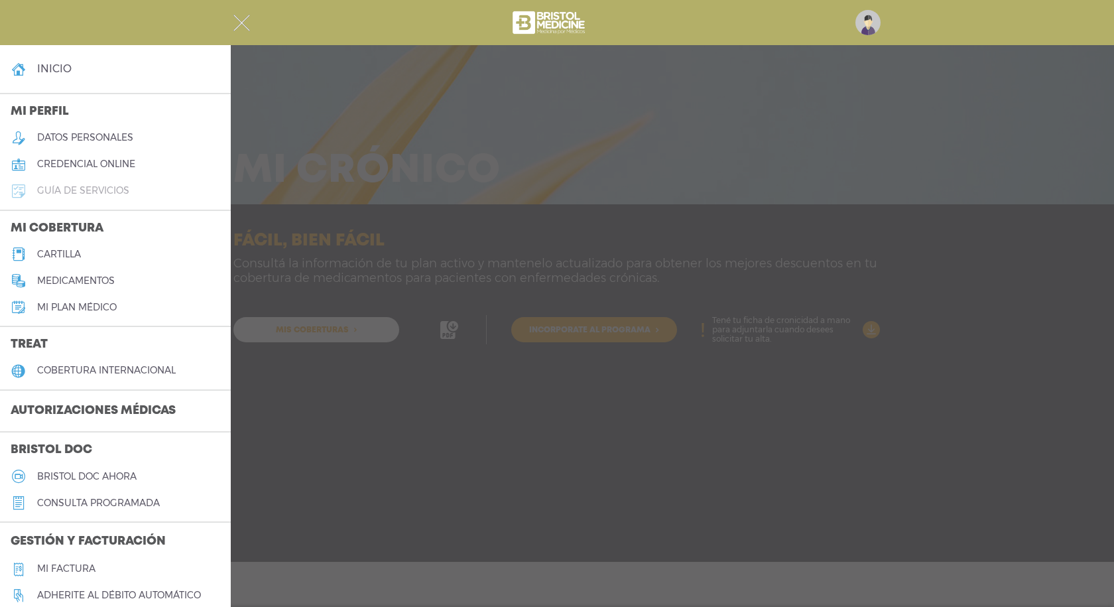
click at [74, 185] on h5 "guía de servicios" at bounding box center [83, 190] width 92 height 11
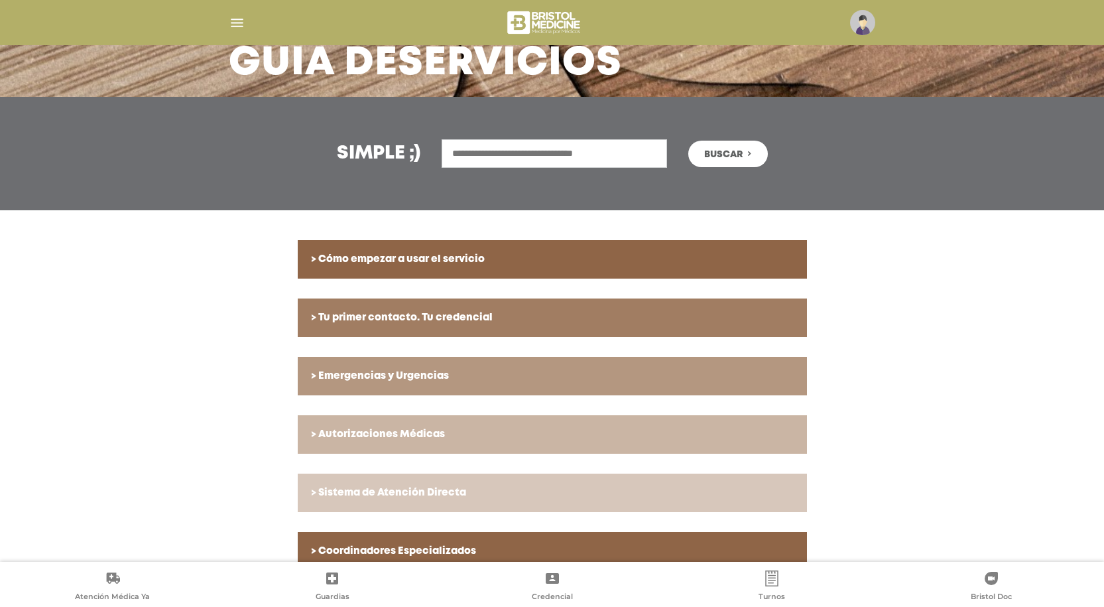
scroll to position [133, 0]
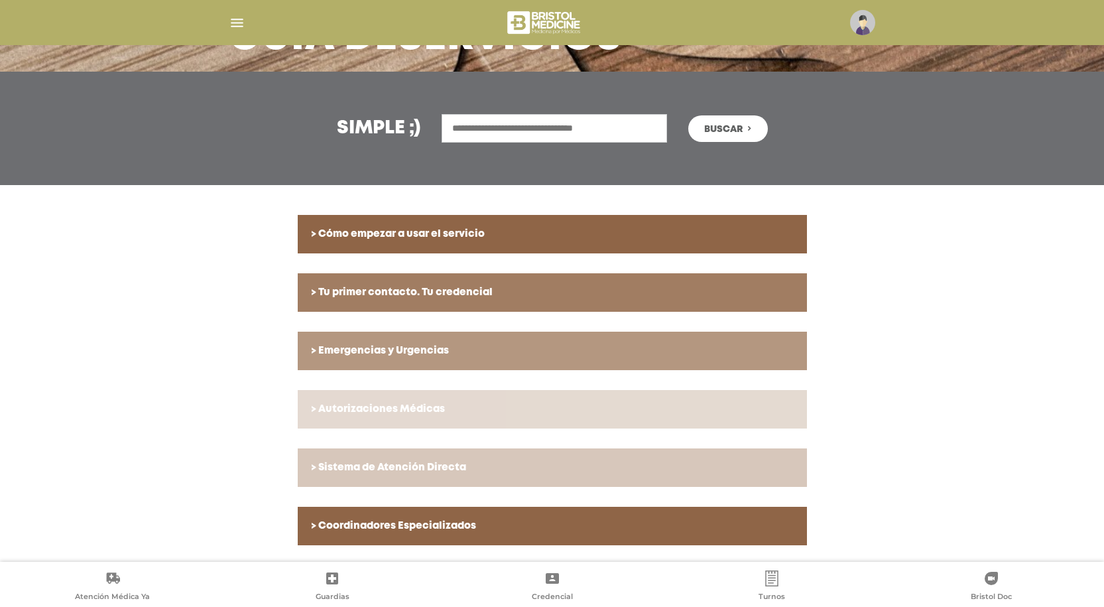
click at [375, 403] on h6 "> Autorizaciones Médicas" at bounding box center [552, 409] width 483 height 12
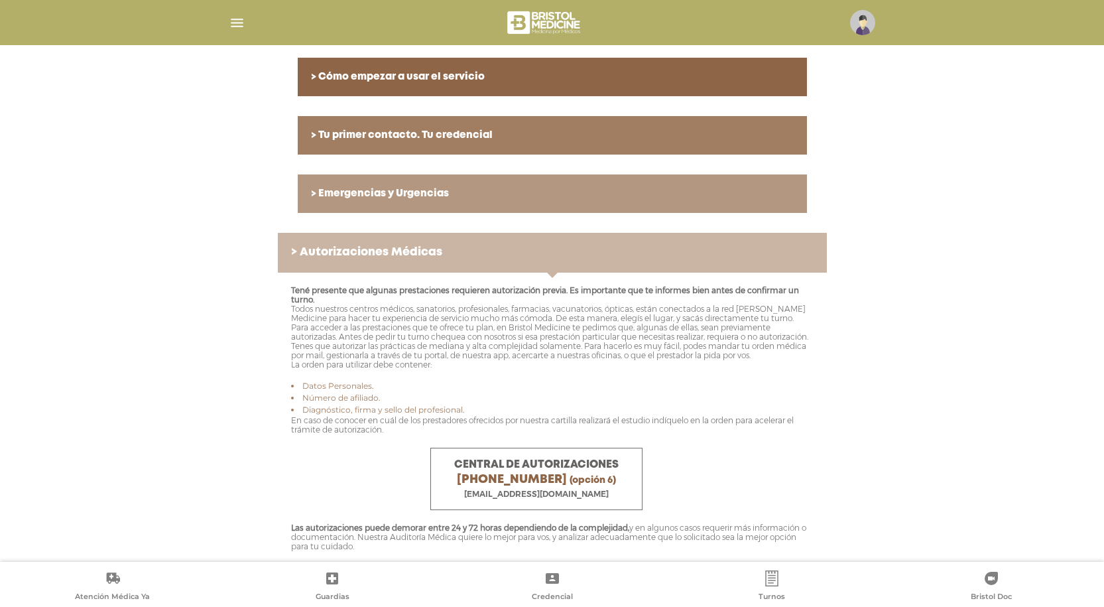
scroll to position [289, 0]
click at [558, 435] on p "En caso de conocer en cuál de los prestadores ofrecidos por nuestra cartilla re…" at bounding box center [552, 425] width 522 height 19
click at [432, 318] on p "Tené presente que algunas prestaciones requieren autorización previa. Es import…" at bounding box center [552, 328] width 522 height 84
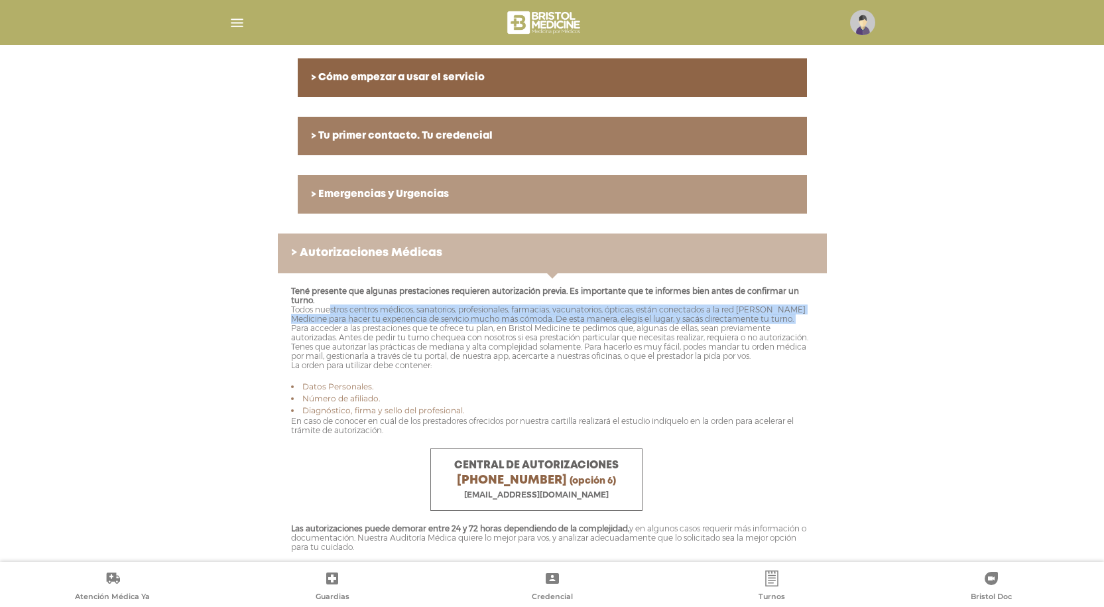
click at [432, 317] on p "Tené presente que algunas prestaciones requieren autorización previa. Es import…" at bounding box center [552, 328] width 522 height 84
click at [432, 316] on p "Tené presente que algunas prestaciones requieren autorización previa. Es import…" at bounding box center [552, 328] width 522 height 84
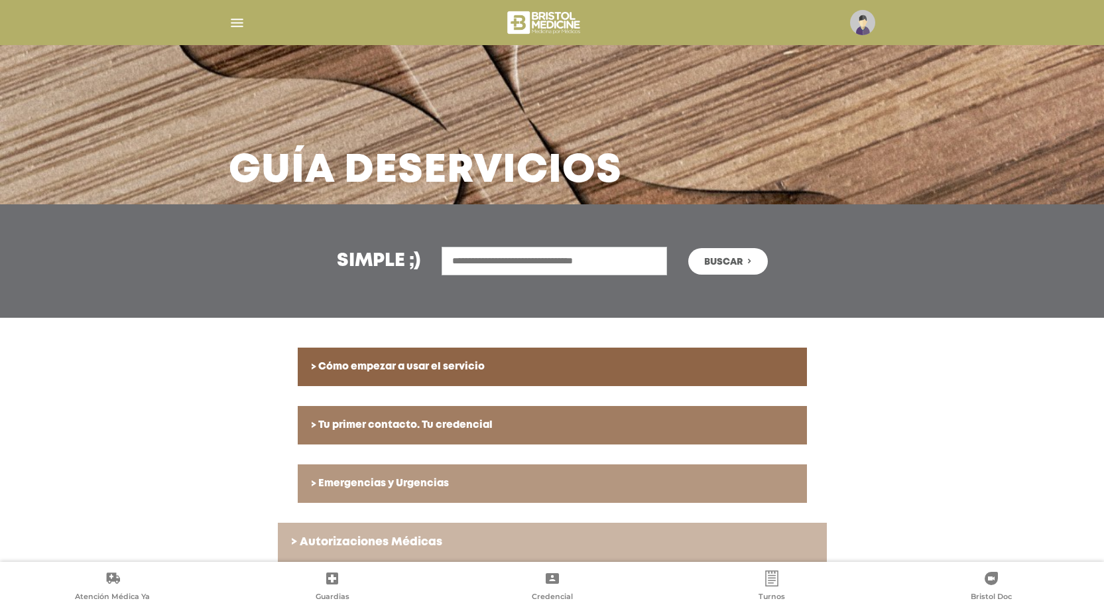
click at [245, 17] on div at bounding box center [552, 23] width 679 height 32
click at [238, 25] on img "button" at bounding box center [237, 23] width 17 height 17
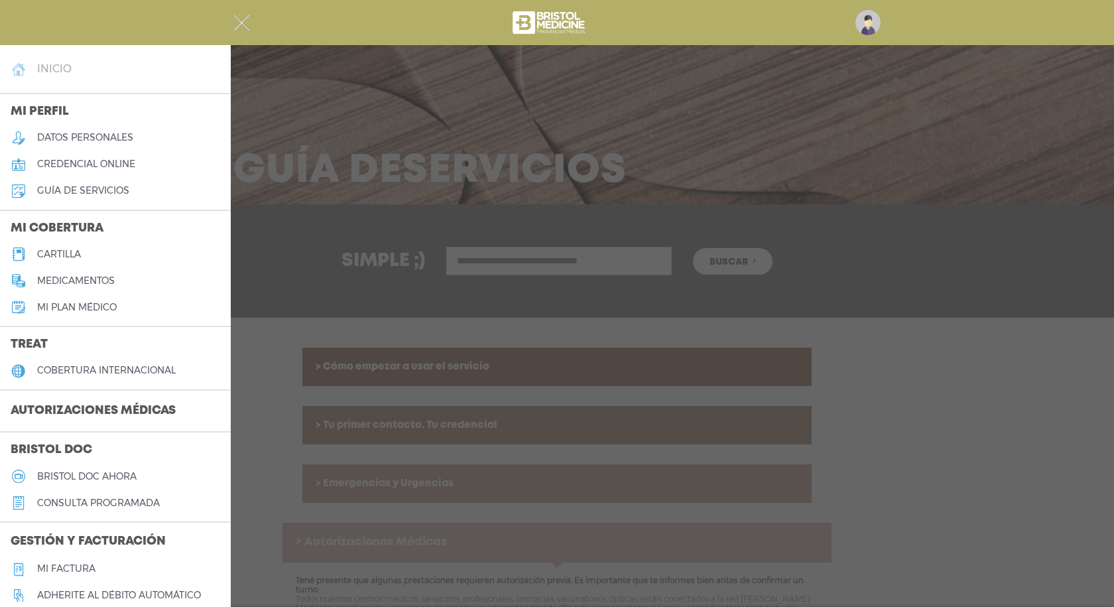
click at [123, 64] on link "inicio" at bounding box center [115, 69] width 231 height 27
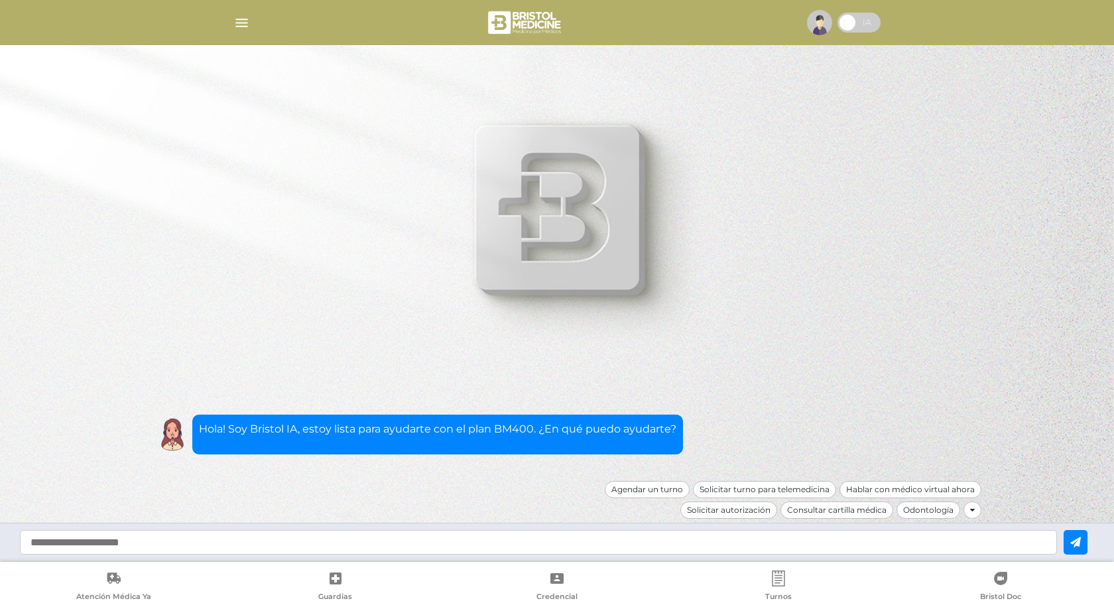
click at [242, 17] on img "button" at bounding box center [241, 23] width 17 height 17
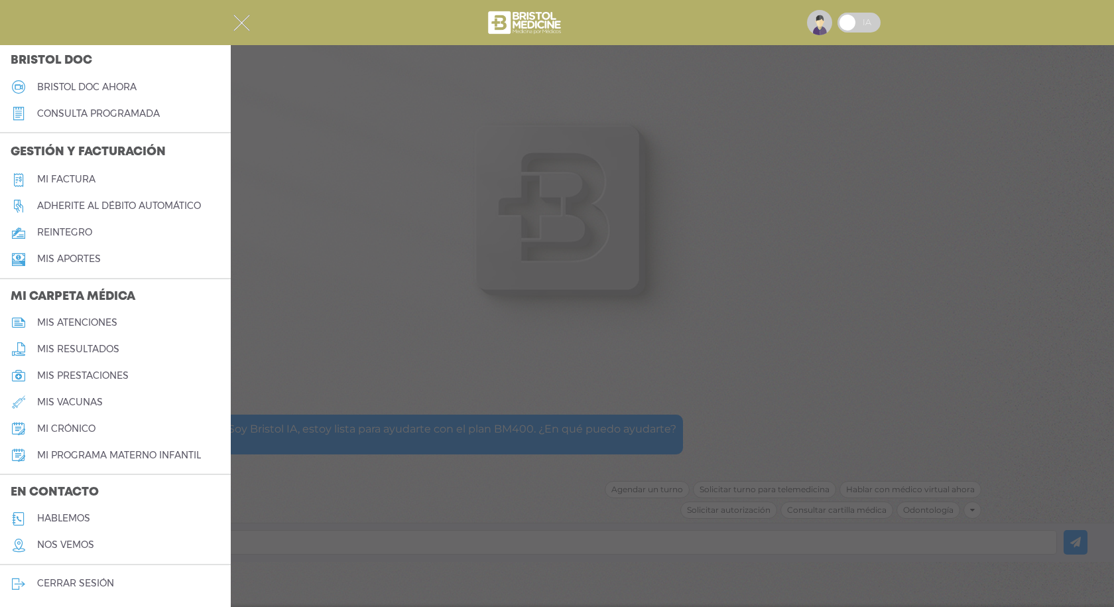
scroll to position [390, 0]
click at [117, 377] on h5 "mis prestaciones" at bounding box center [82, 374] width 91 height 11
